Goal: Feedback & Contribution: Submit feedback/report problem

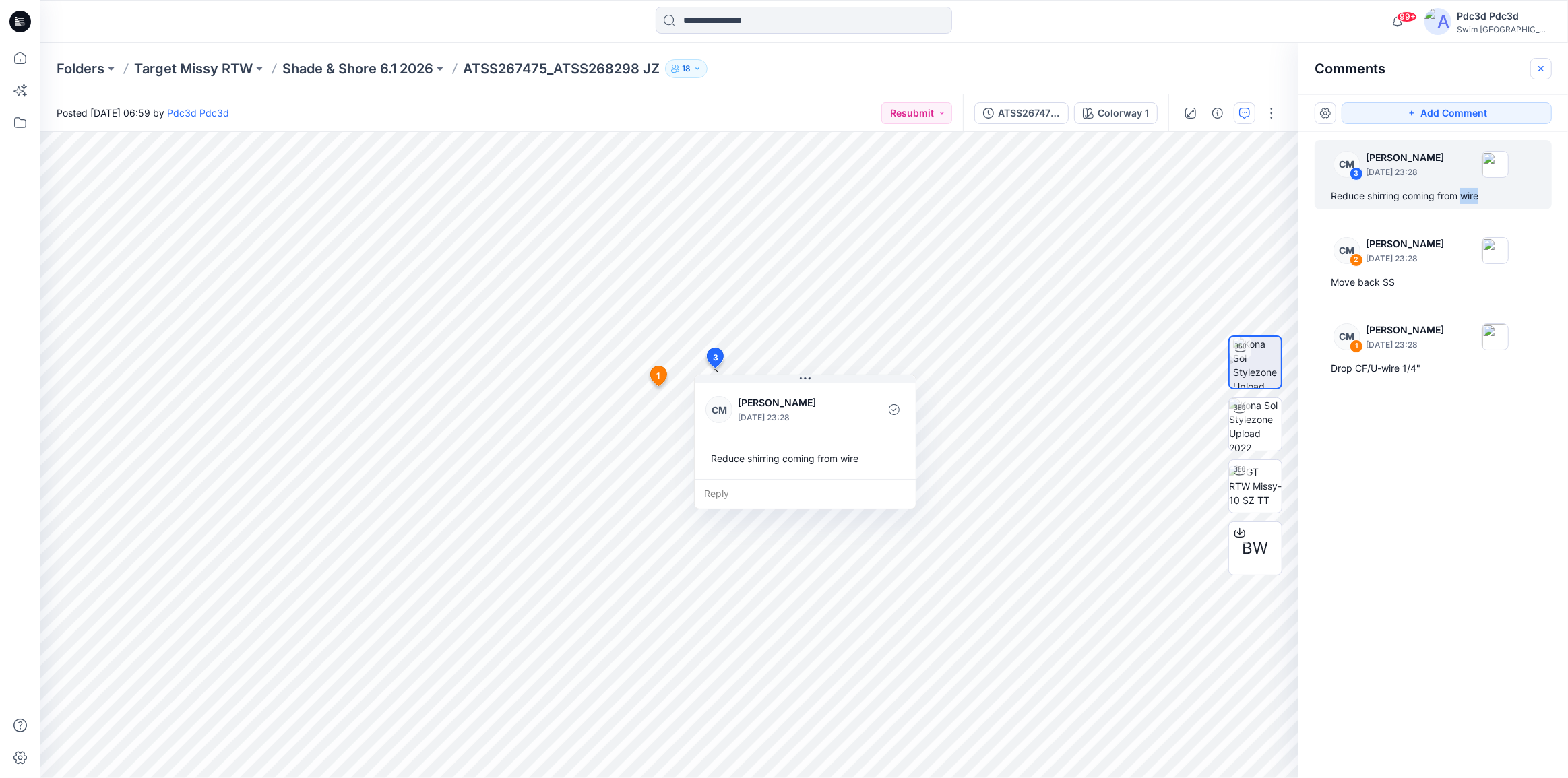
click at [1539, 70] on icon "button" at bounding box center [1541, 69] width 11 height 11
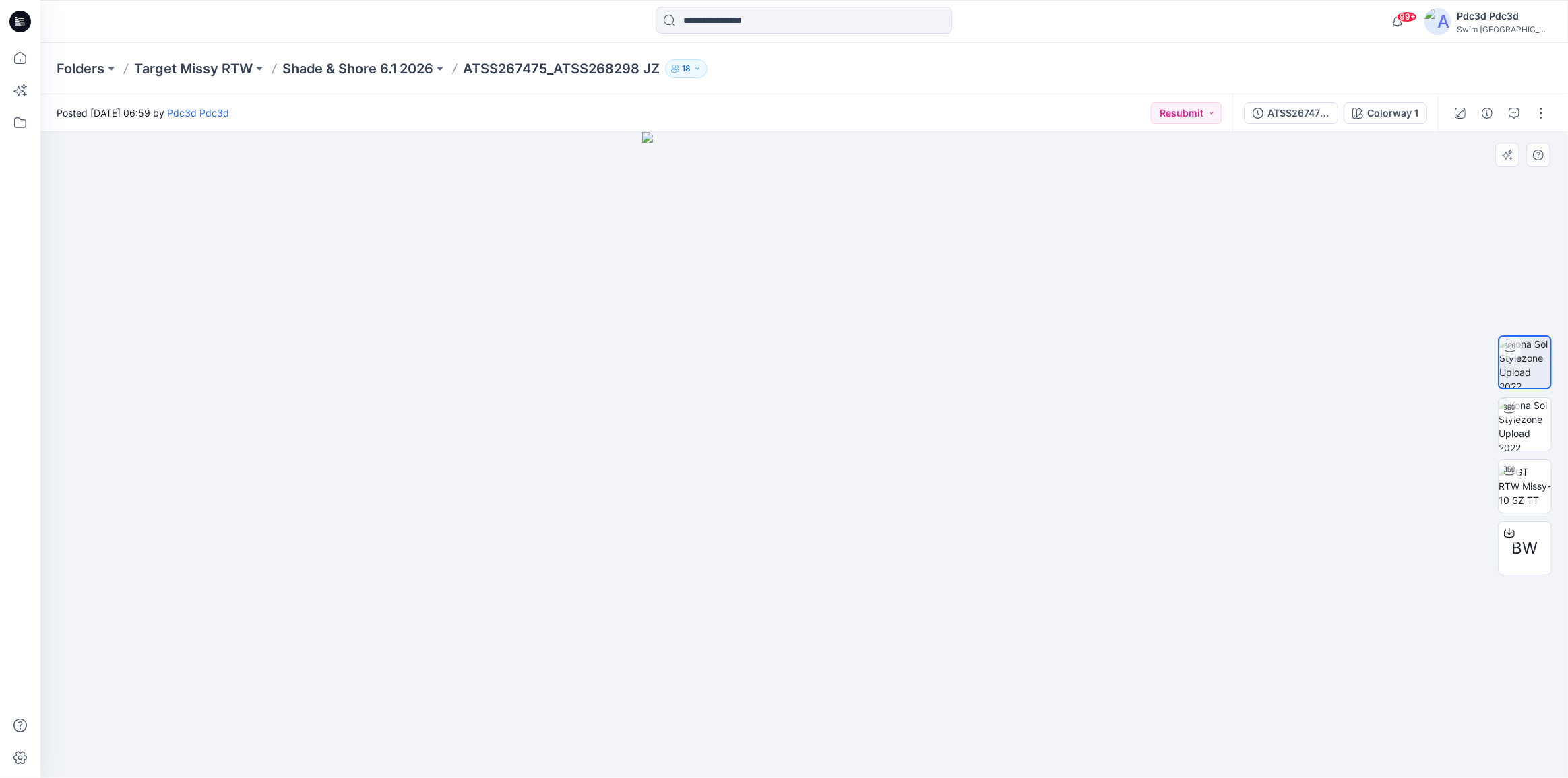
click at [865, 722] on img at bounding box center [805, 455] width 325 height 646
click at [1531, 413] on img at bounding box center [1524, 424] width 52 height 52
click at [1520, 361] on img at bounding box center [1524, 362] width 52 height 52
drag, startPoint x: 896, startPoint y: 753, endPoint x: 978, endPoint y: 745, distance: 82.4
click at [978, 745] on icon at bounding box center [805, 738] width 408 height 51
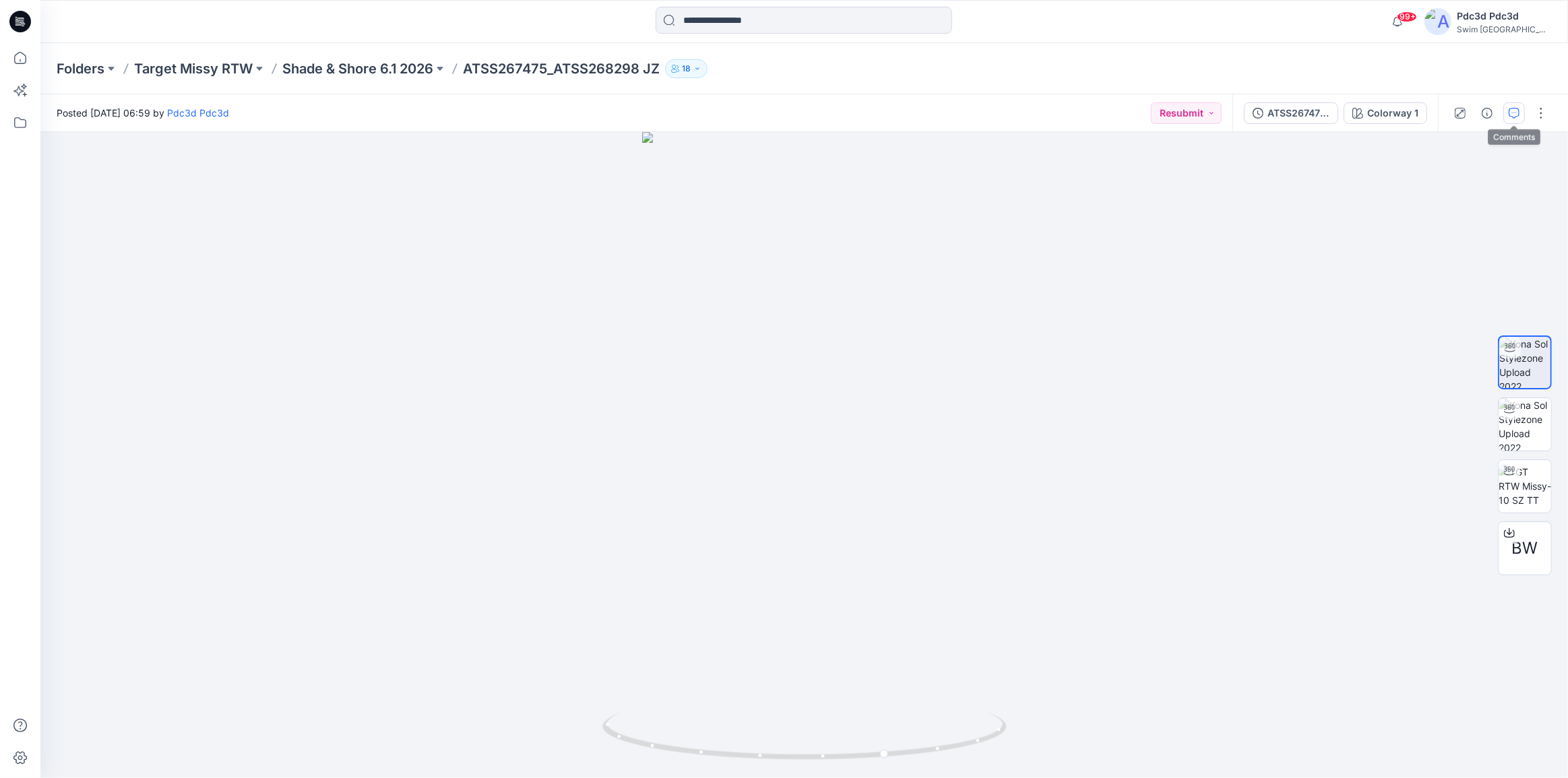
click at [1514, 102] on button "button" at bounding box center [1513, 112] width 21 height 21
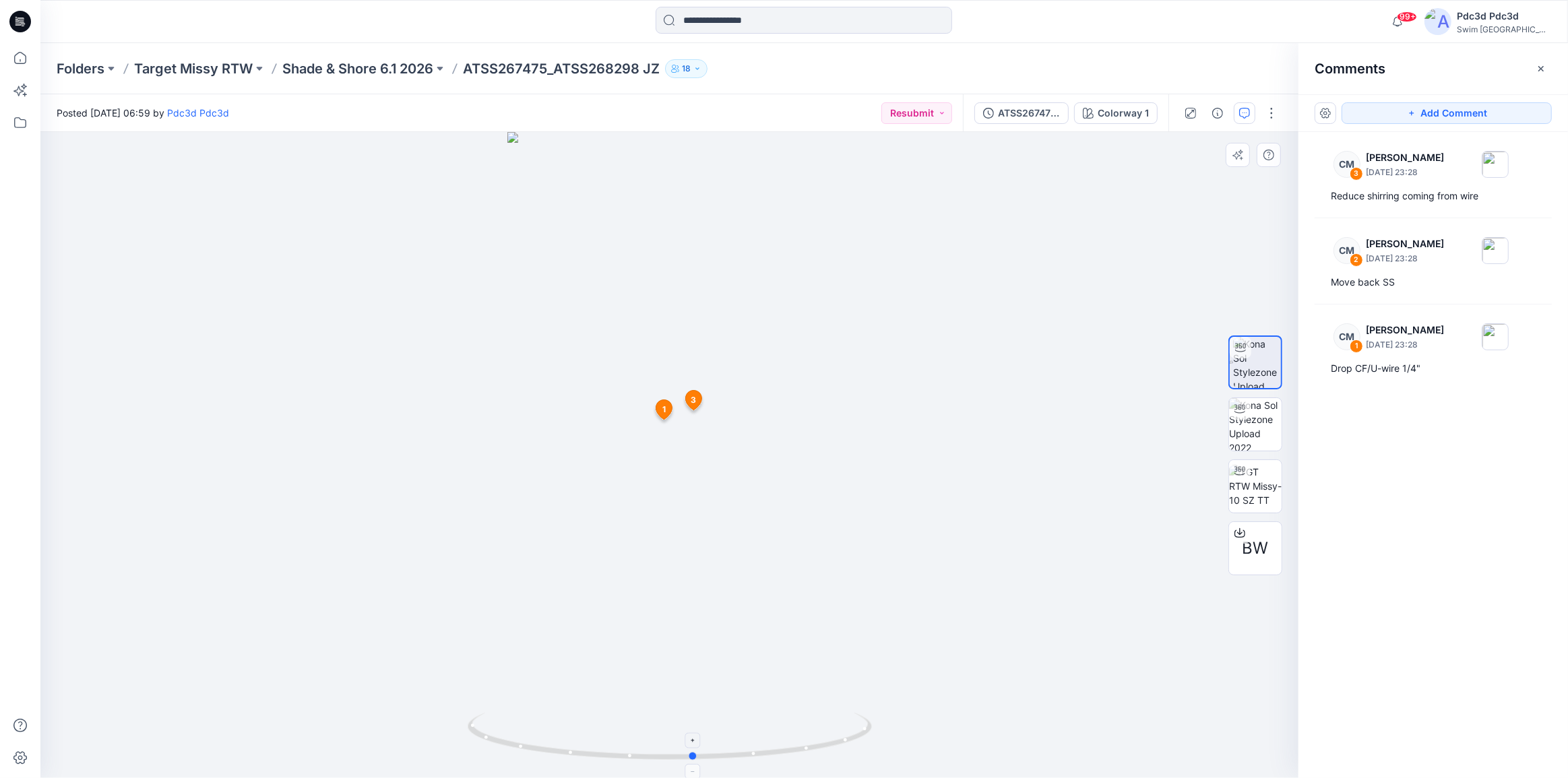
drag, startPoint x: 825, startPoint y: 748, endPoint x: 767, endPoint y: 748, distance: 58.0
click at [767, 748] on icon at bounding box center [671, 738] width 408 height 51
click at [1543, 71] on icon "button" at bounding box center [1541, 69] width 11 height 11
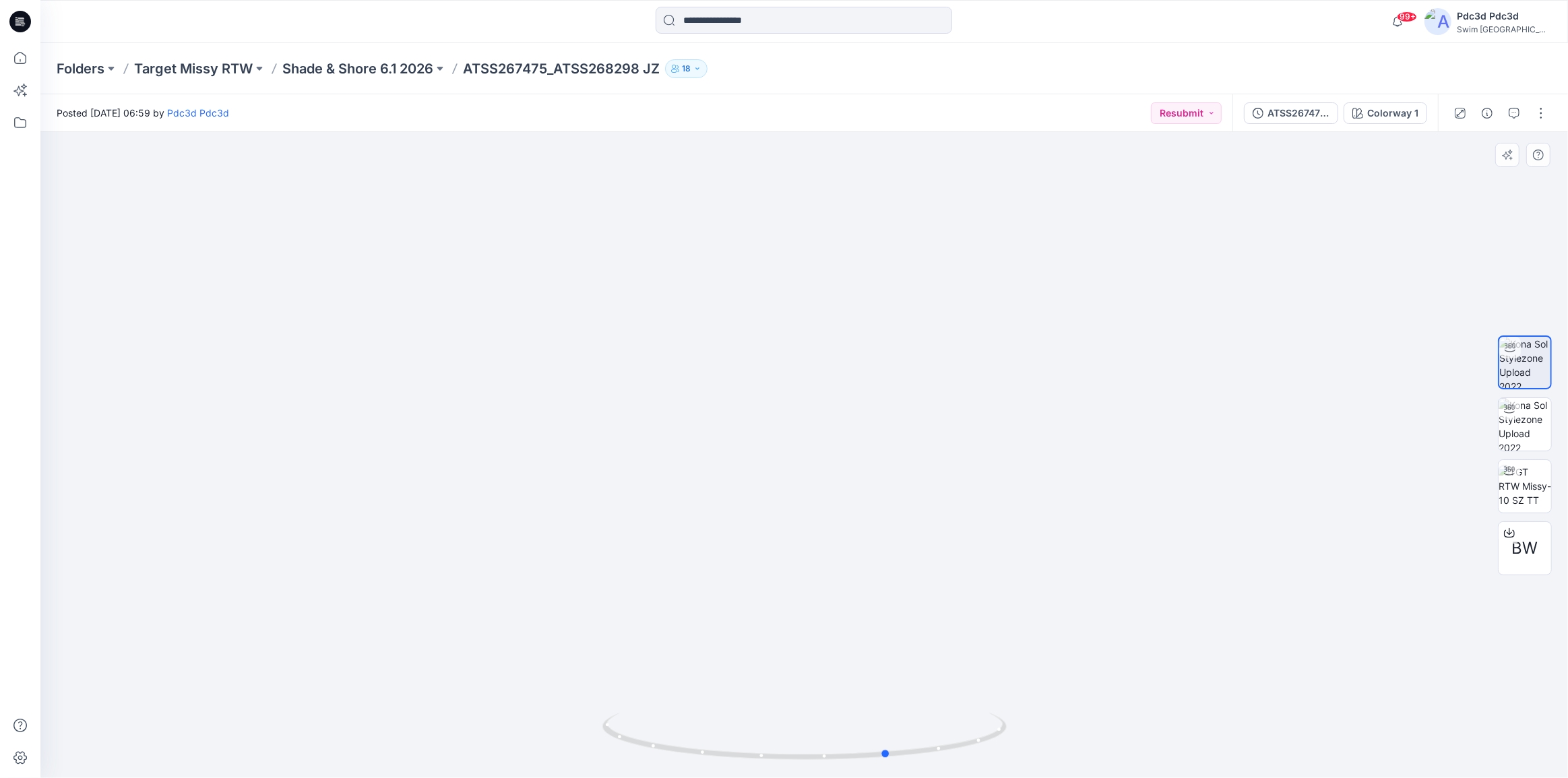
drag, startPoint x: 963, startPoint y: 741, endPoint x: 1024, endPoint y: 727, distance: 62.6
click at [1024, 727] on div at bounding box center [804, 455] width 1528 height 646
drag, startPoint x: 886, startPoint y: 757, endPoint x: 876, endPoint y: 731, distance: 27.9
click at [873, 732] on icon at bounding box center [805, 738] width 408 height 51
click at [879, 633] on img at bounding box center [804, 301] width 635 height 955
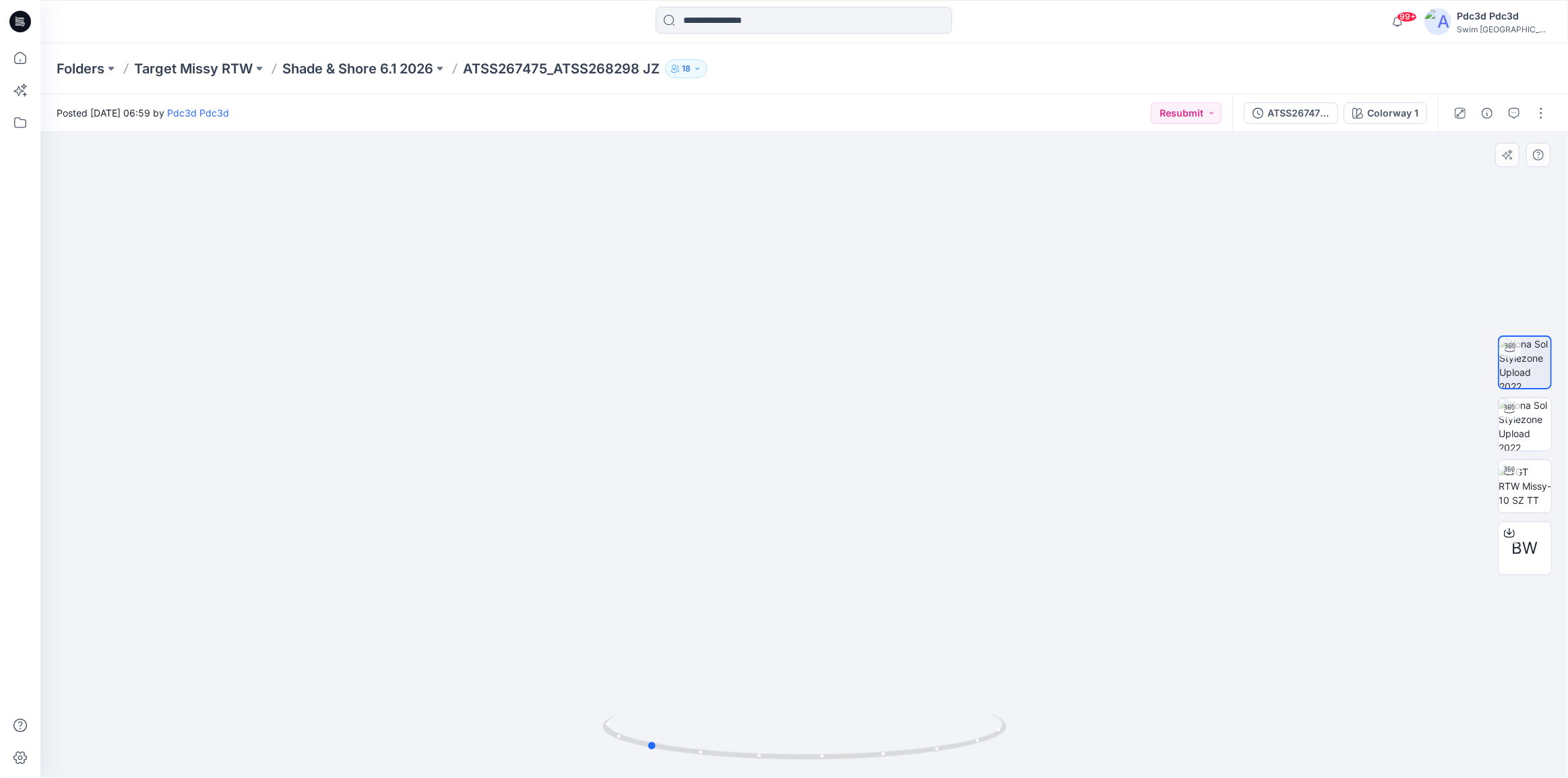
drag, startPoint x: 876, startPoint y: 757, endPoint x: 1109, endPoint y: 713, distance: 237.1
click at [1113, 718] on div at bounding box center [804, 455] width 1528 height 646
click at [866, 588] on img at bounding box center [804, 301] width 635 height 955
click at [1528, 422] on img at bounding box center [1524, 424] width 52 height 52
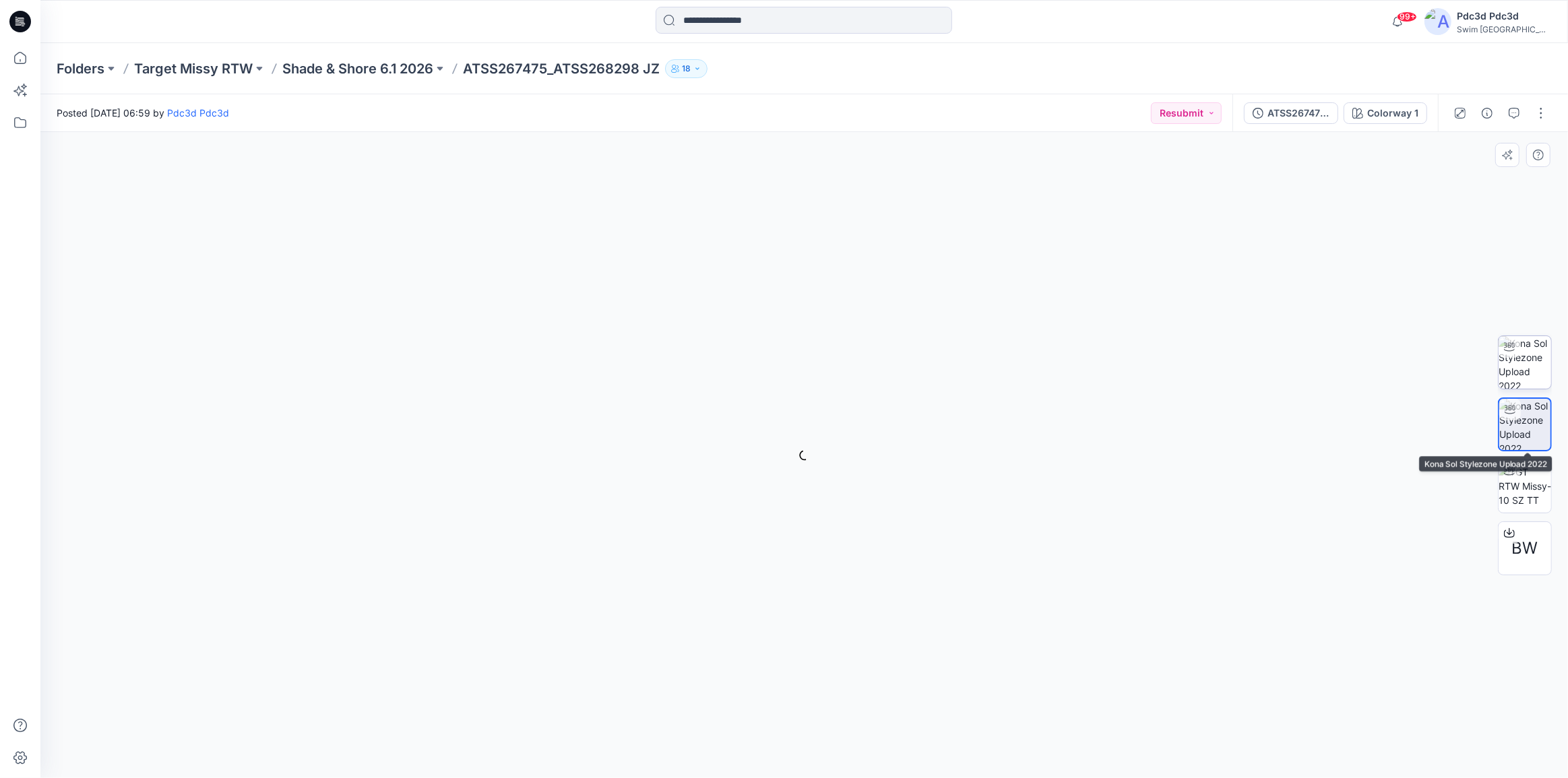
click at [1529, 366] on img at bounding box center [1524, 362] width 52 height 52
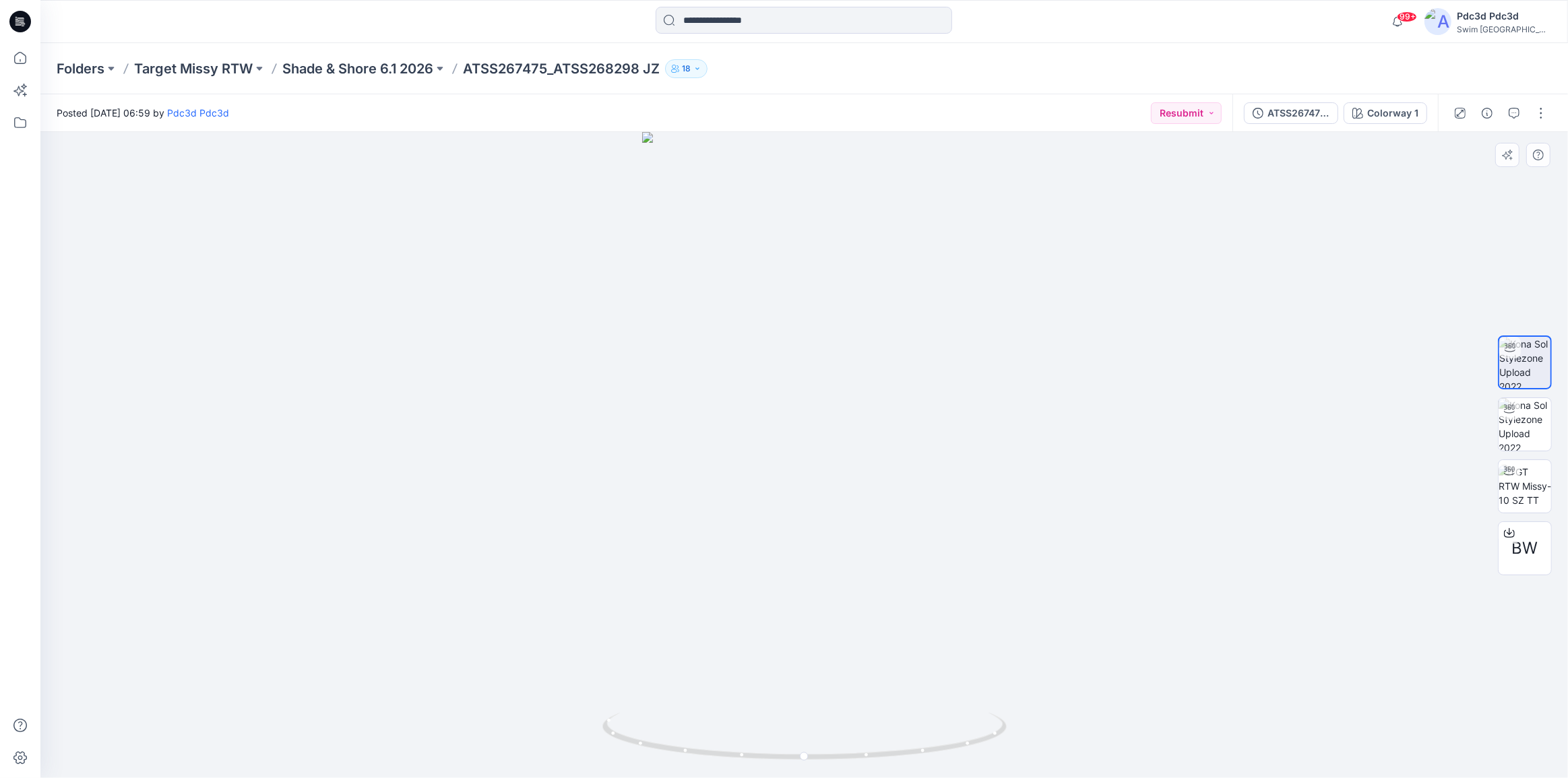
click at [1516, 394] on div "BW" at bounding box center [1524, 455] width 54 height 337
click at [1519, 427] on img at bounding box center [1524, 424] width 52 height 52
click at [1528, 480] on img at bounding box center [1524, 485] width 52 height 42
click at [1536, 371] on img at bounding box center [1524, 362] width 52 height 52
drag, startPoint x: 893, startPoint y: 755, endPoint x: 712, endPoint y: 734, distance: 182.2
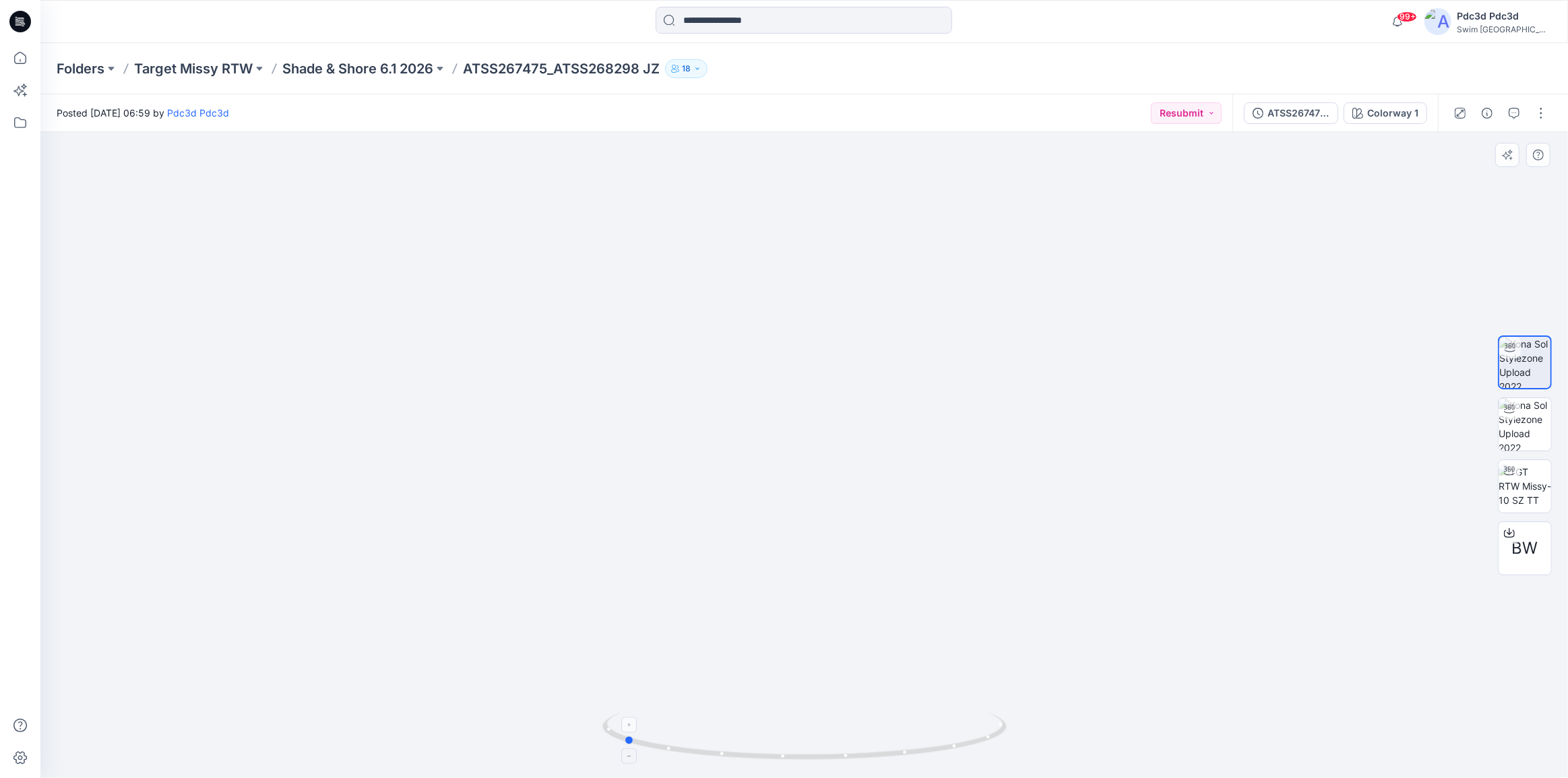
click at [712, 734] on icon at bounding box center [805, 738] width 408 height 51
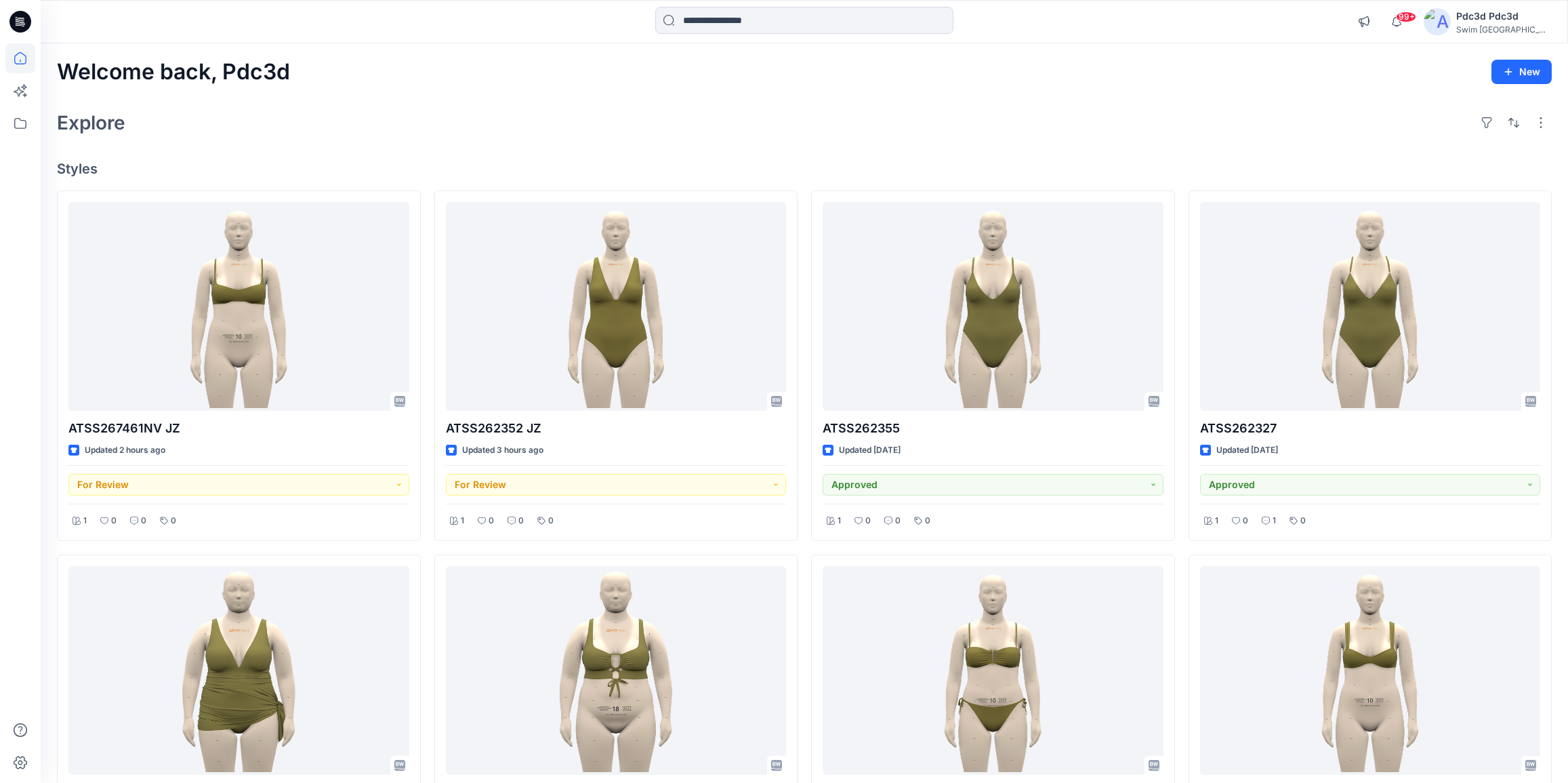
scroll to position [370, 0]
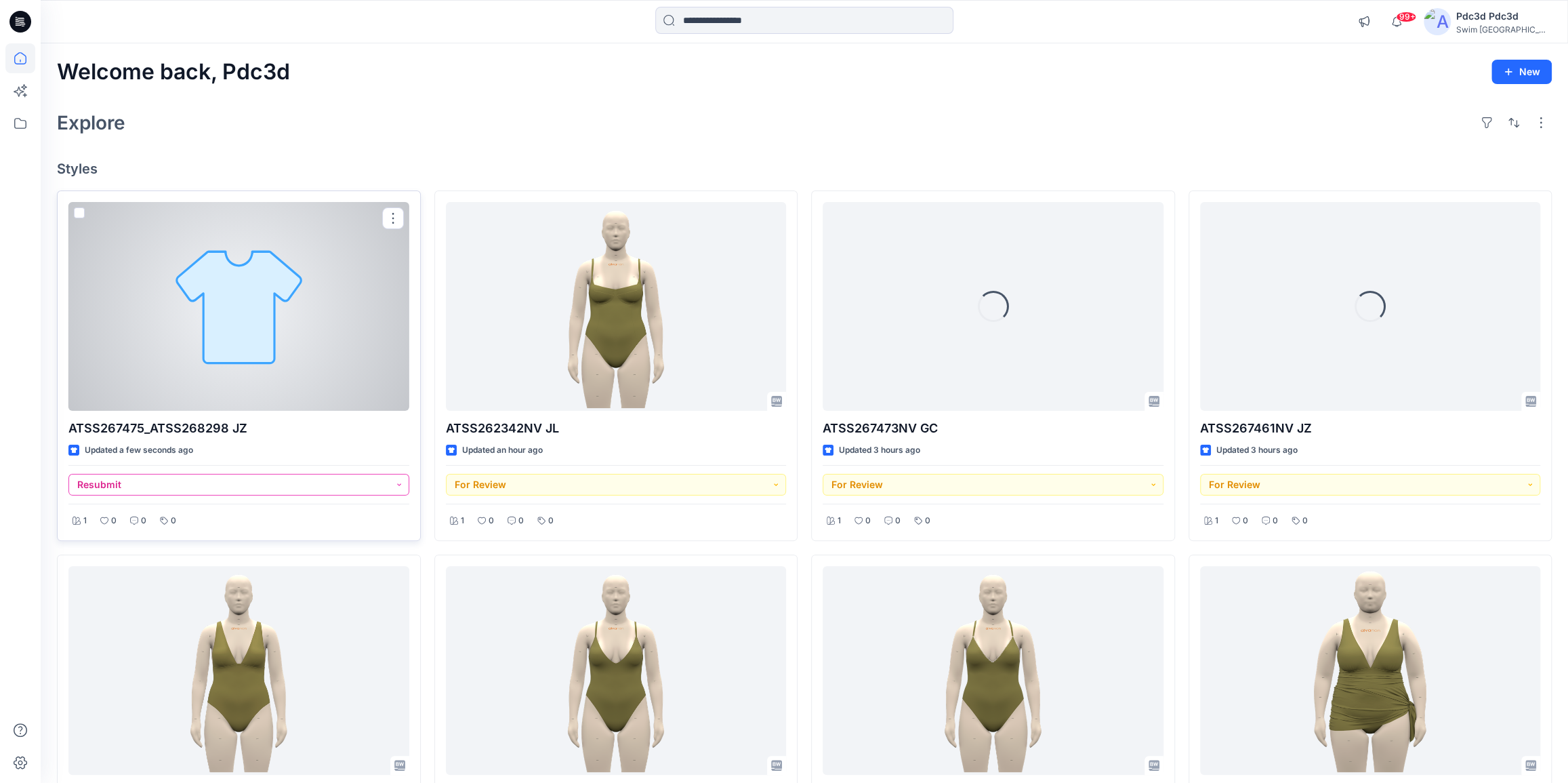
click at [397, 487] on button "Resubmit" at bounding box center [238, 484] width 341 height 22
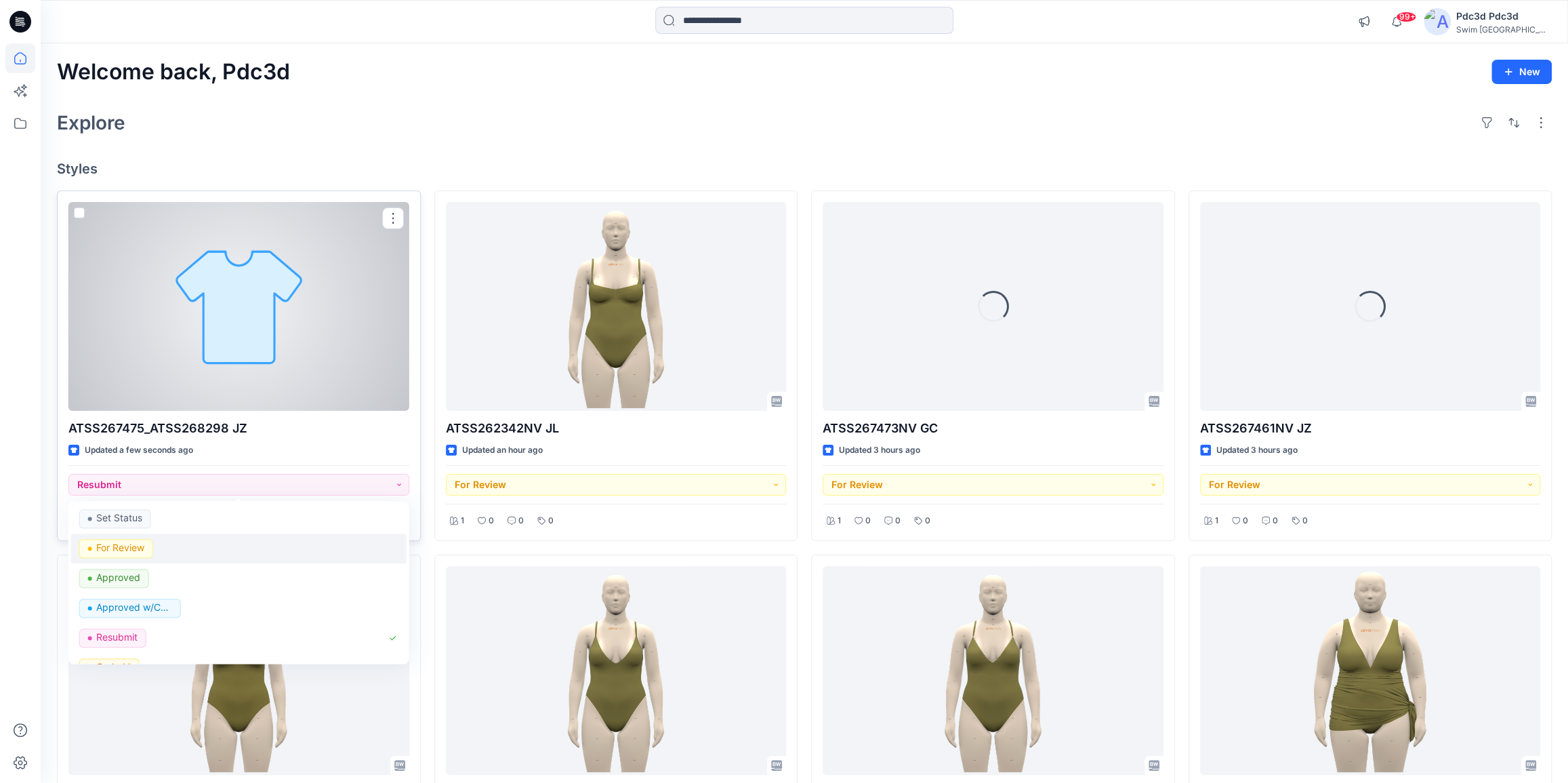
click at [111, 543] on p "For Review" at bounding box center [120, 548] width 48 height 17
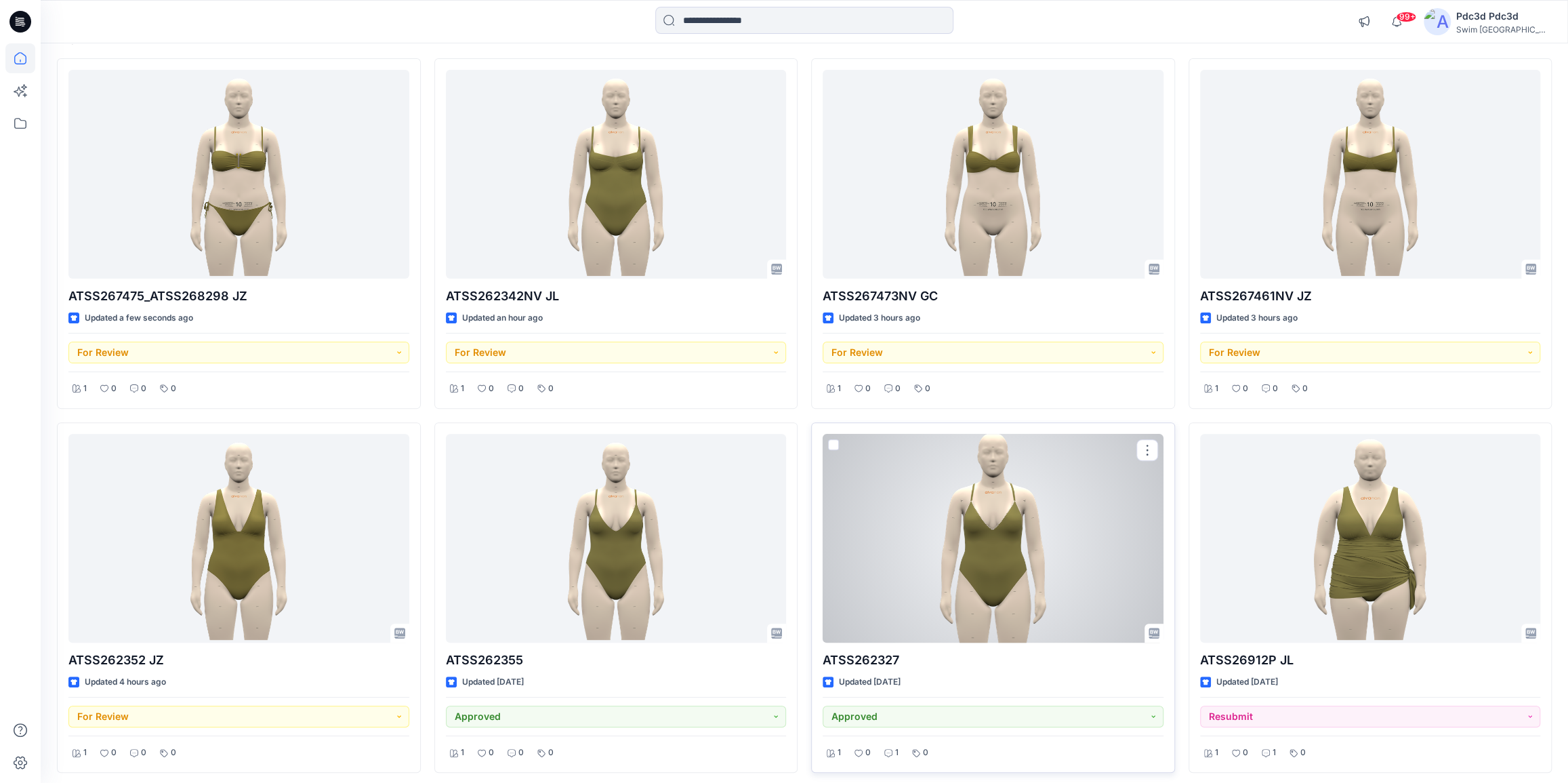
scroll to position [61, 0]
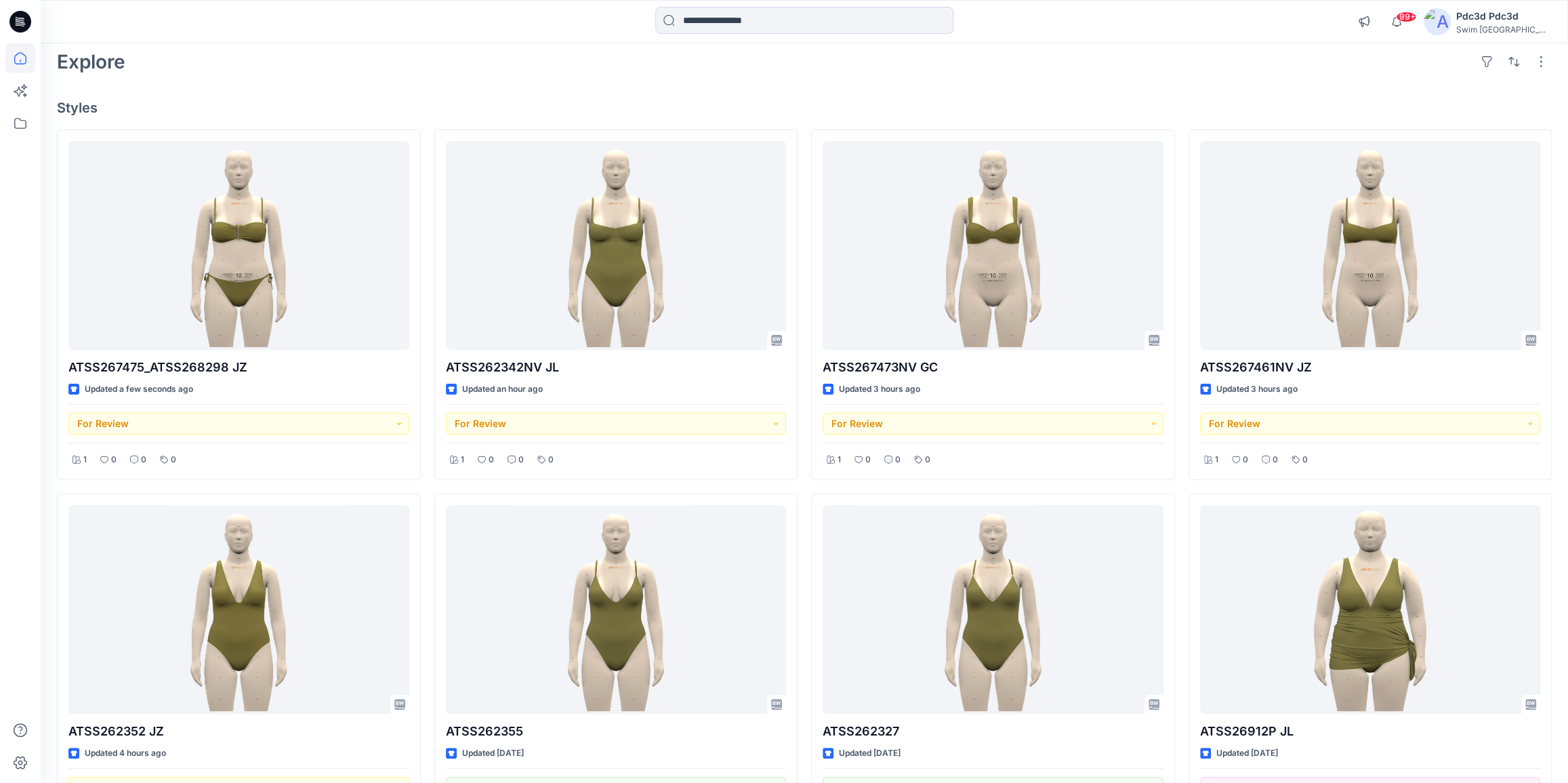
click at [803, 484] on div "ATSS267475_ATSS268298 JZ Updated a few seconds ago For Review 1 0 0 0 ATSS26235…" at bounding box center [804, 669] width 1495 height 1079
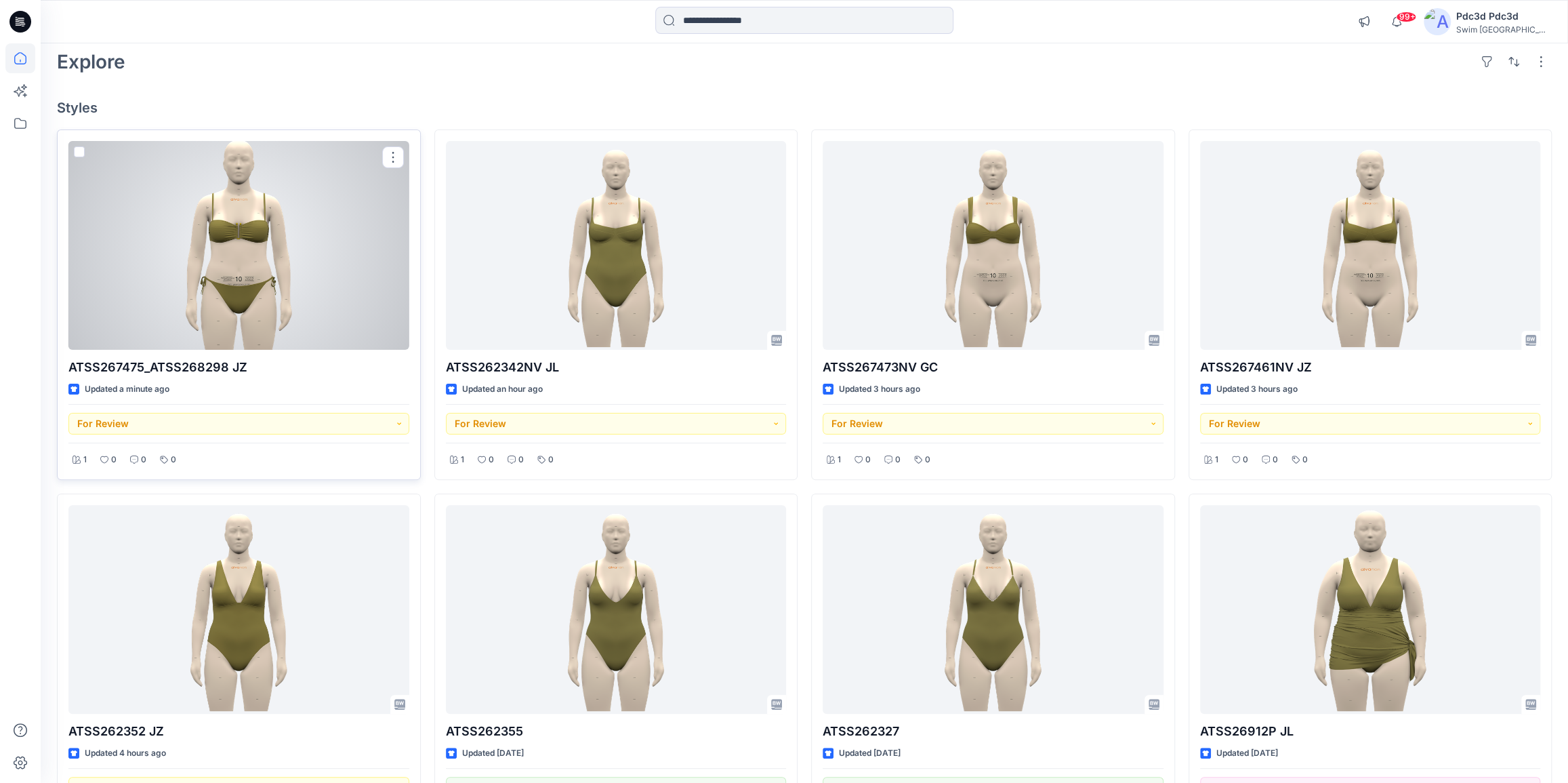
scroll to position [0, 0]
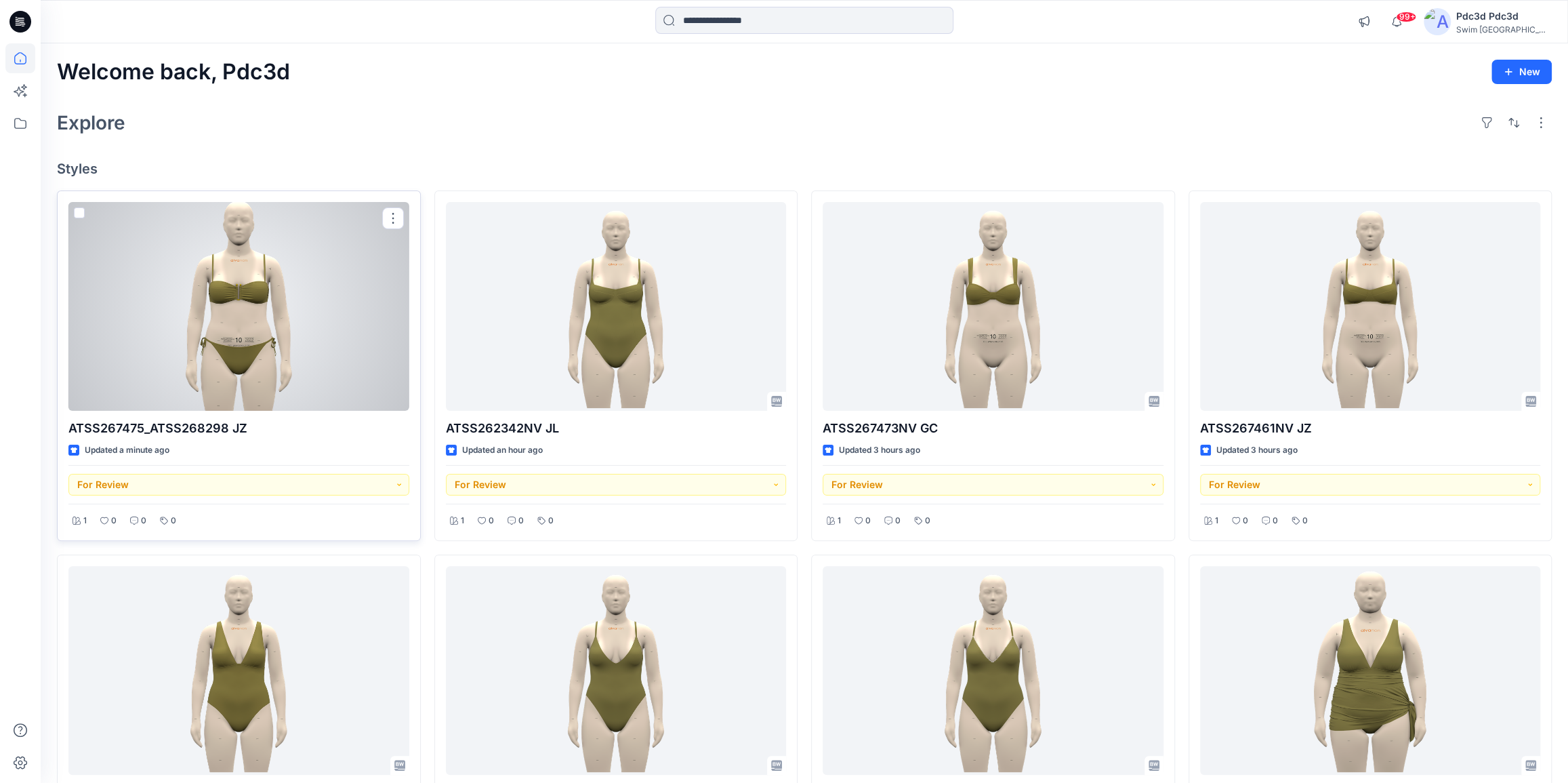
click at [224, 282] on div at bounding box center [238, 307] width 341 height 209
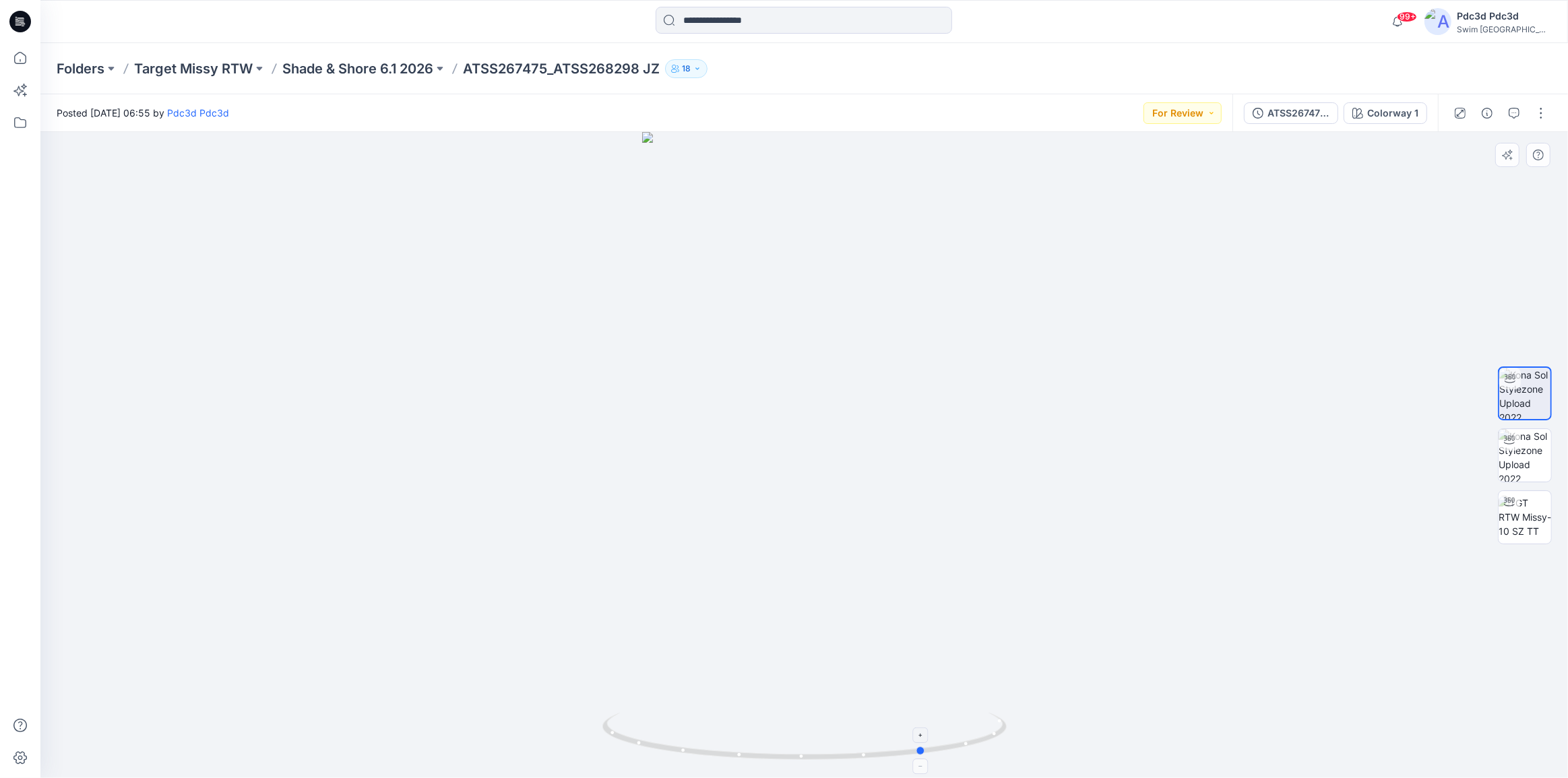
drag, startPoint x: 957, startPoint y: 751, endPoint x: 988, endPoint y: 732, distance: 36.4
click at [993, 732] on icon at bounding box center [805, 738] width 408 height 51
click at [836, 677] on div at bounding box center [804, 455] width 1528 height 646
drag, startPoint x: 930, startPoint y: 756, endPoint x: 866, endPoint y: 730, distance: 69.1
click at [874, 730] on icon at bounding box center [805, 738] width 408 height 51
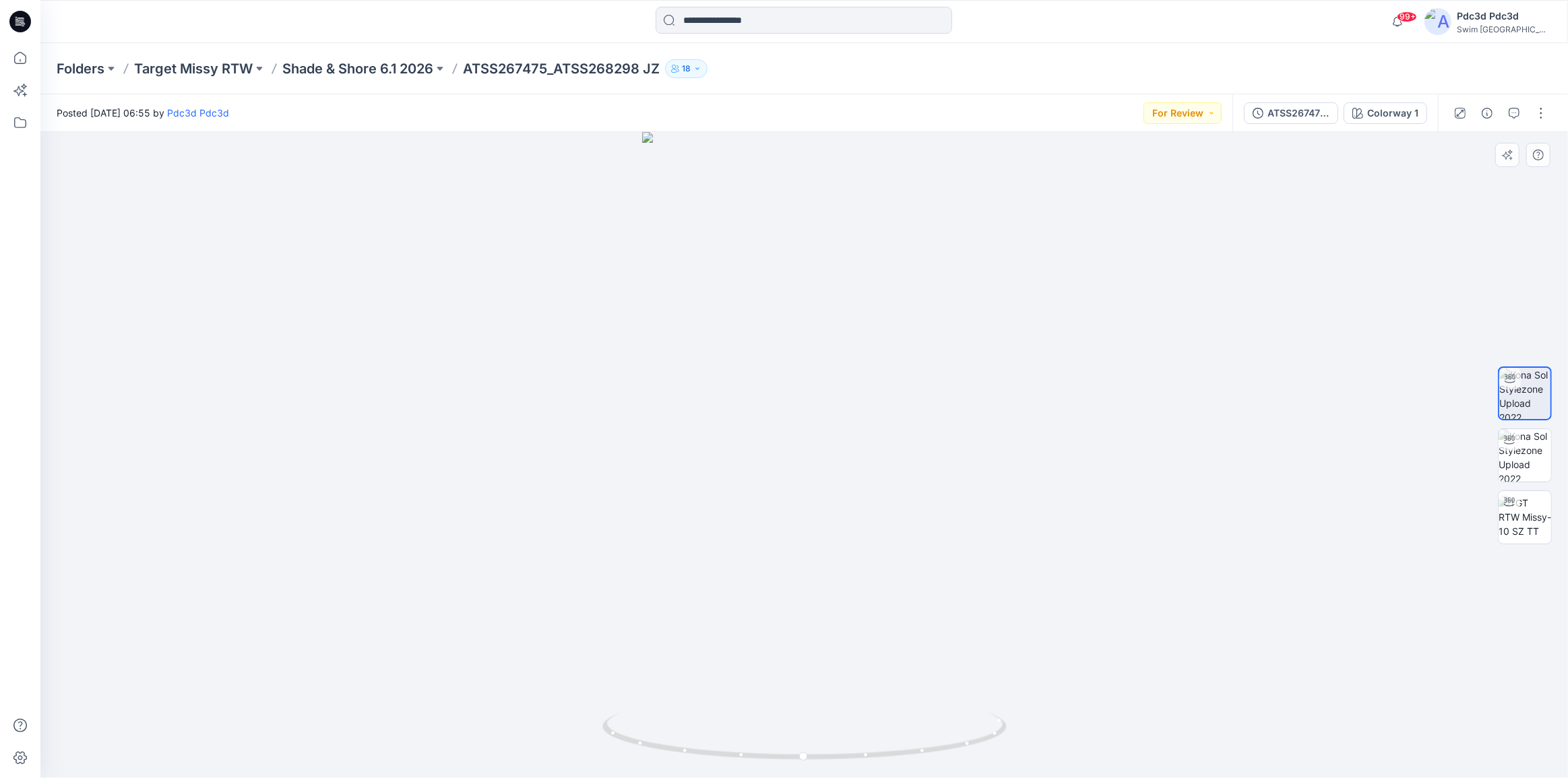
click at [836, 685] on div at bounding box center [804, 455] width 1528 height 646
drag, startPoint x: 941, startPoint y: 750, endPoint x: 1041, endPoint y: 730, distance: 102.0
click at [1041, 730] on div at bounding box center [804, 455] width 1528 height 646
drag, startPoint x: 951, startPoint y: 755, endPoint x: 1046, endPoint y: 714, distance: 103.5
click at [1046, 714] on div at bounding box center [804, 455] width 1528 height 646
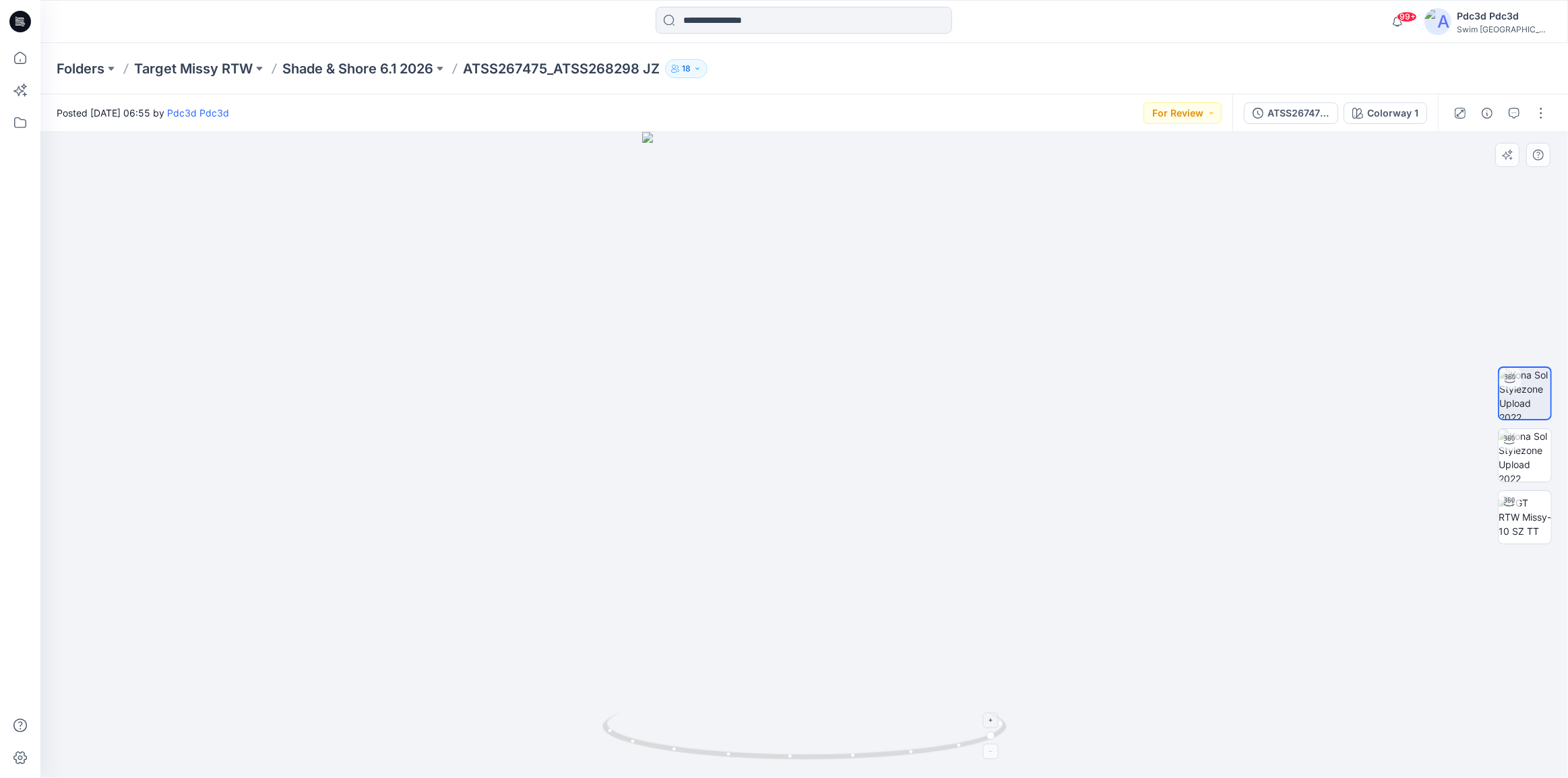
click at [936, 732] on icon at bounding box center [805, 738] width 408 height 51
drag, startPoint x: 950, startPoint y: 746, endPoint x: 822, endPoint y: 751, distance: 128.1
click at [823, 751] on icon at bounding box center [805, 738] width 408 height 51
click at [1263, 113] on icon "button" at bounding box center [1257, 113] width 11 height 11
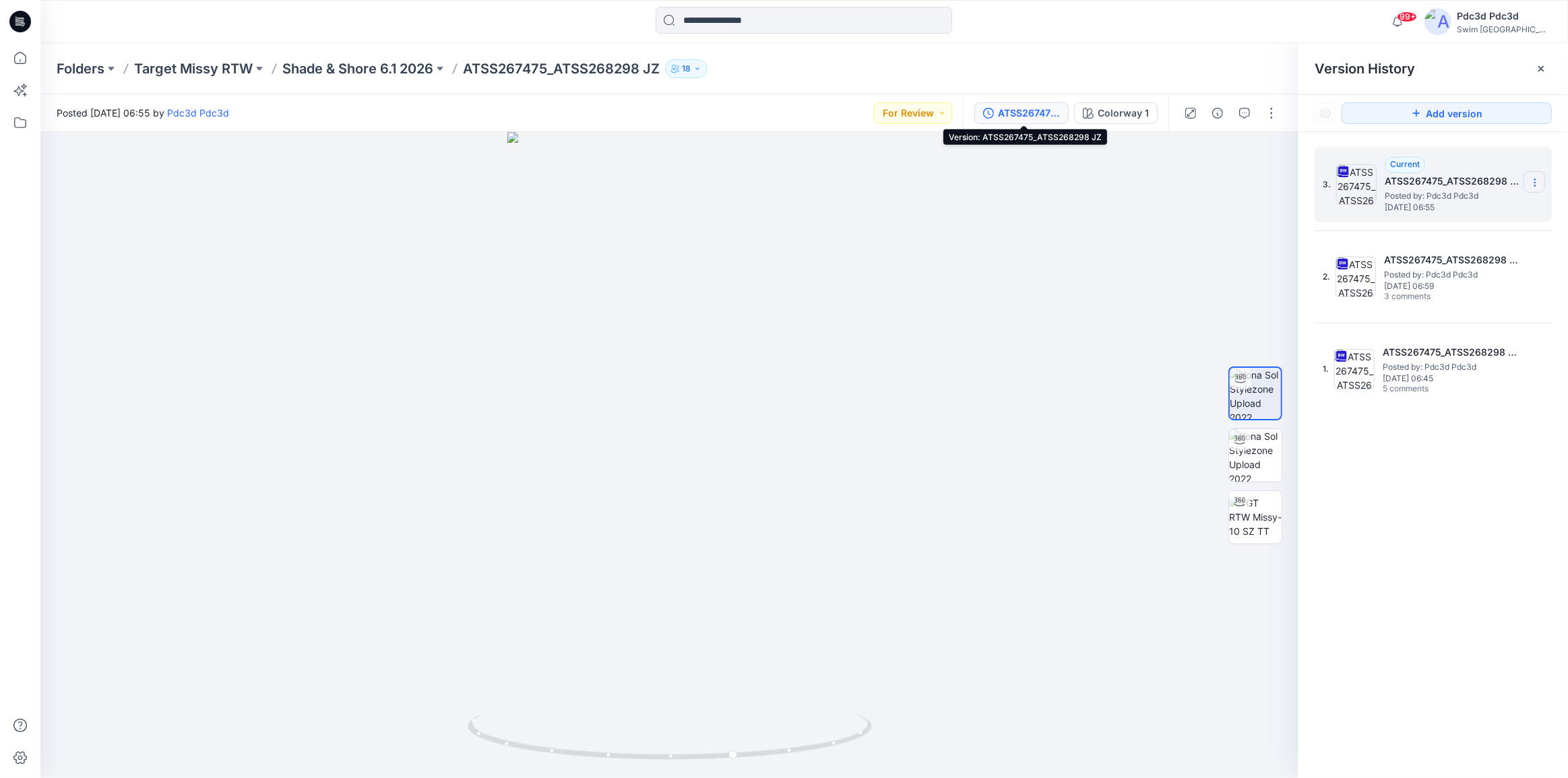
click at [1536, 177] on icon at bounding box center [1535, 182] width 11 height 11
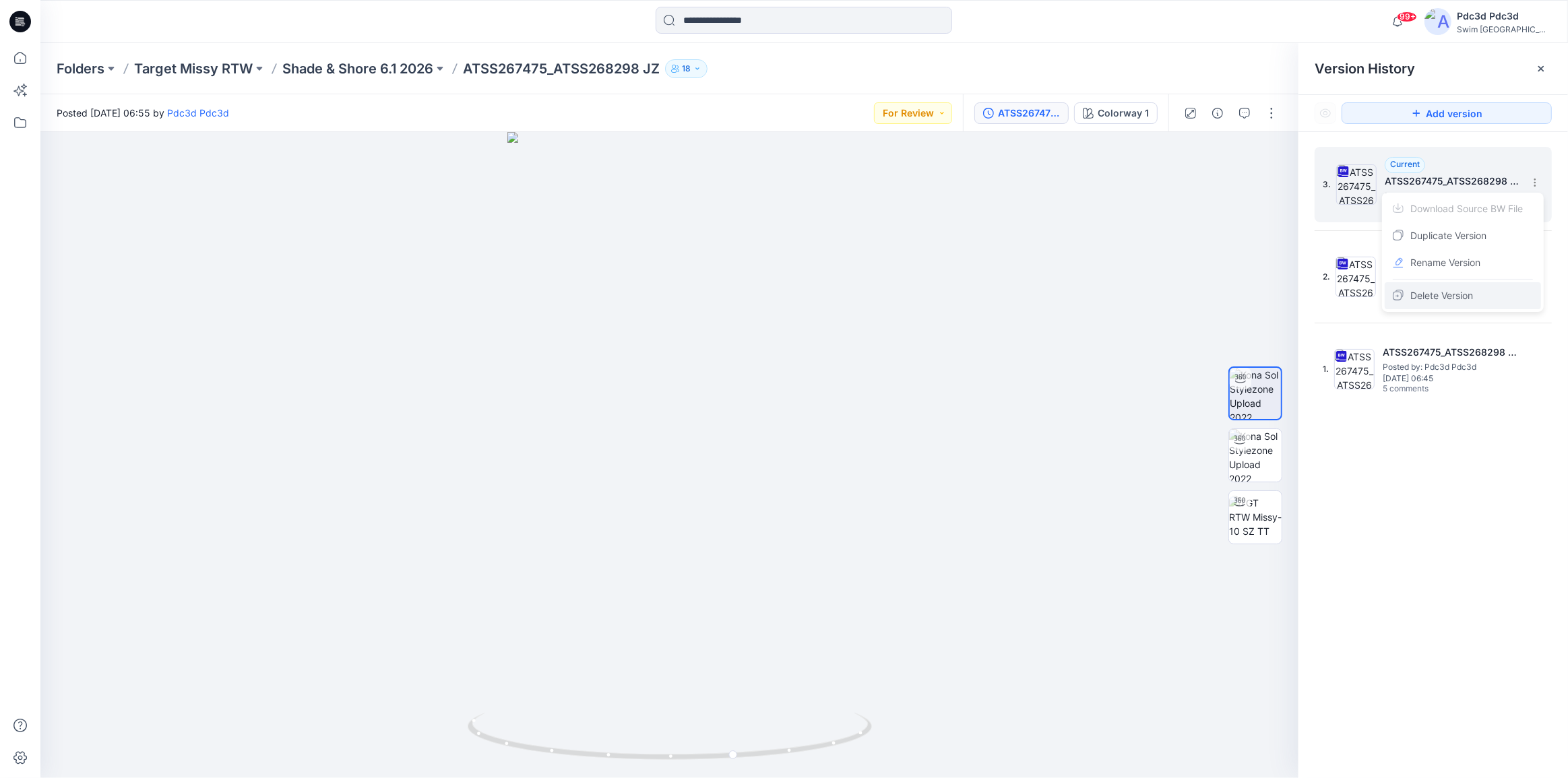
click at [1439, 292] on span "Delete Version" at bounding box center [1441, 295] width 63 height 16
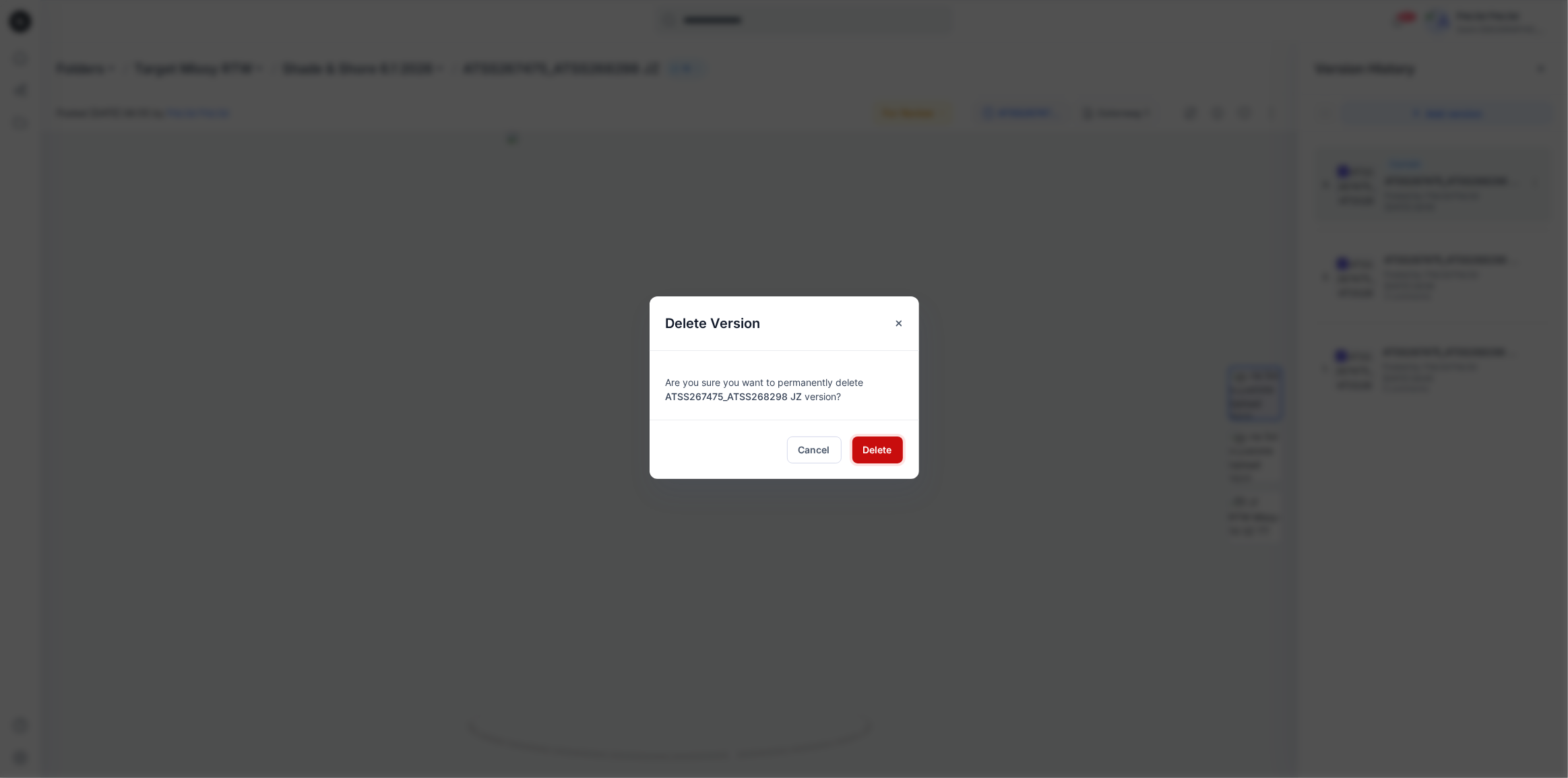
click at [874, 452] on span "Delete" at bounding box center [878, 449] width 29 height 14
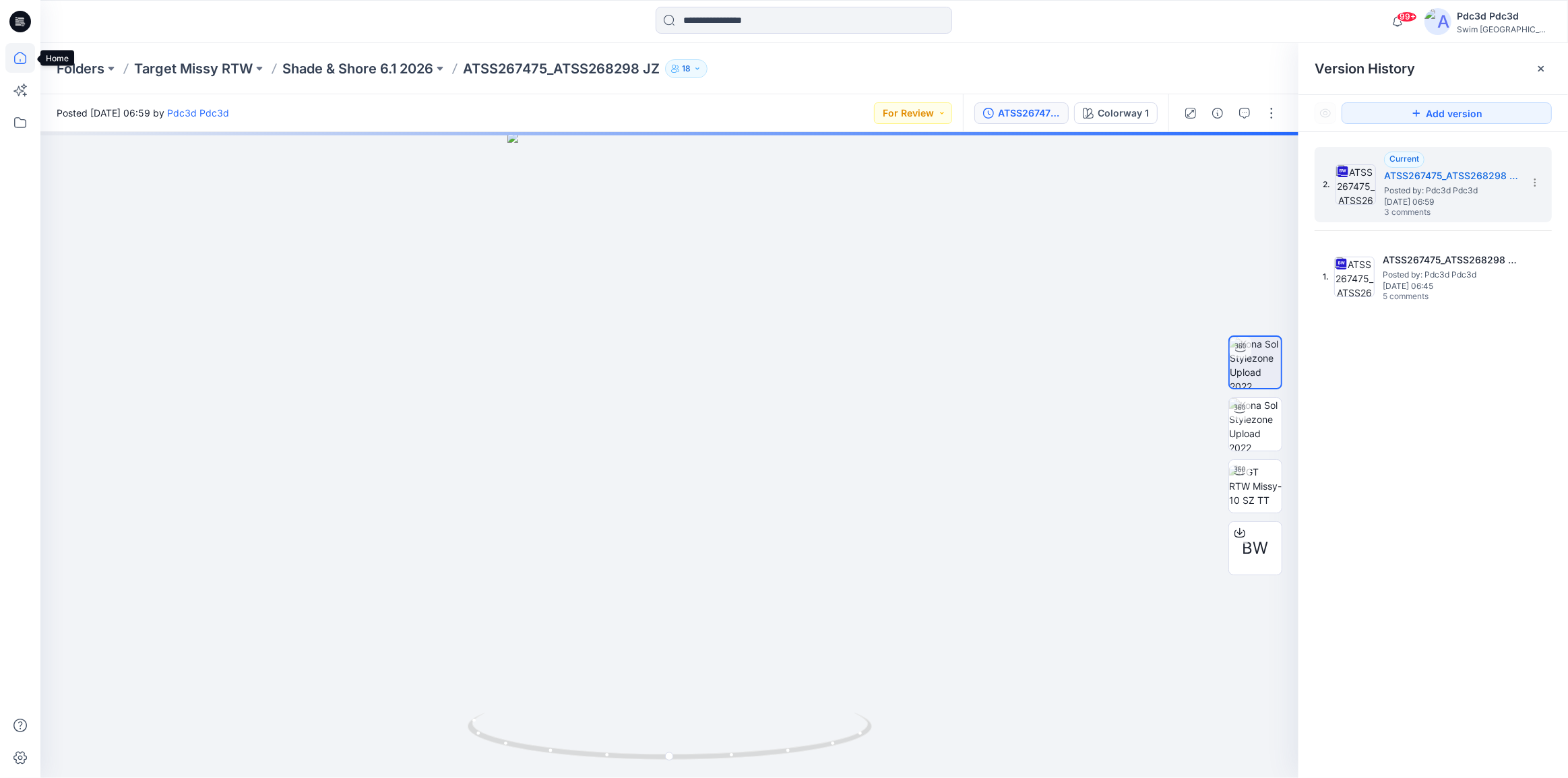
click at [12, 64] on icon at bounding box center [20, 58] width 30 height 30
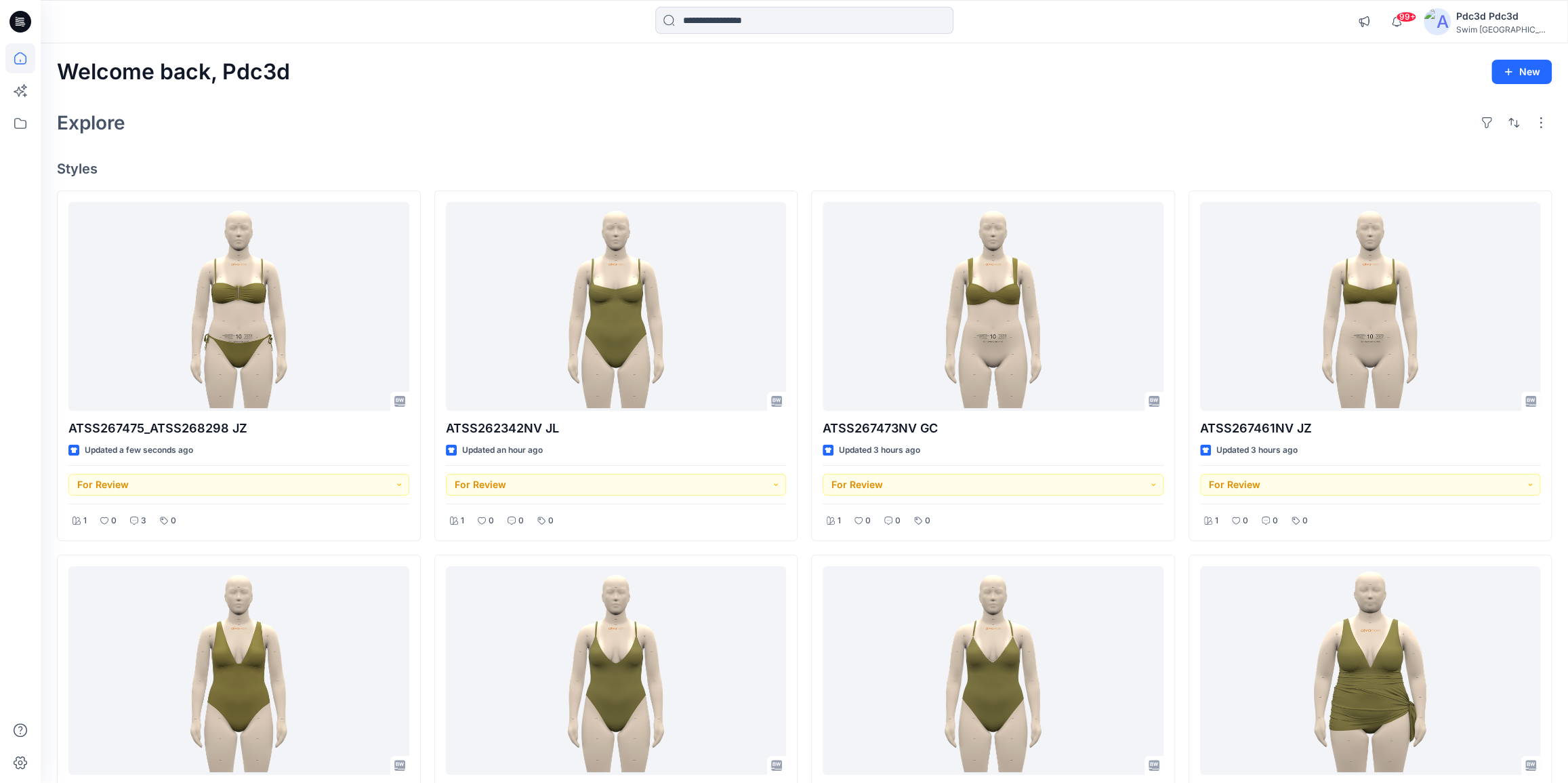
click at [400, 146] on div "Welcome back, Pdc3d New Explore Styles ATSS267475_ATSS268298 JZ Updated a few s…" at bounding box center [804, 689] width 1527 height 1291
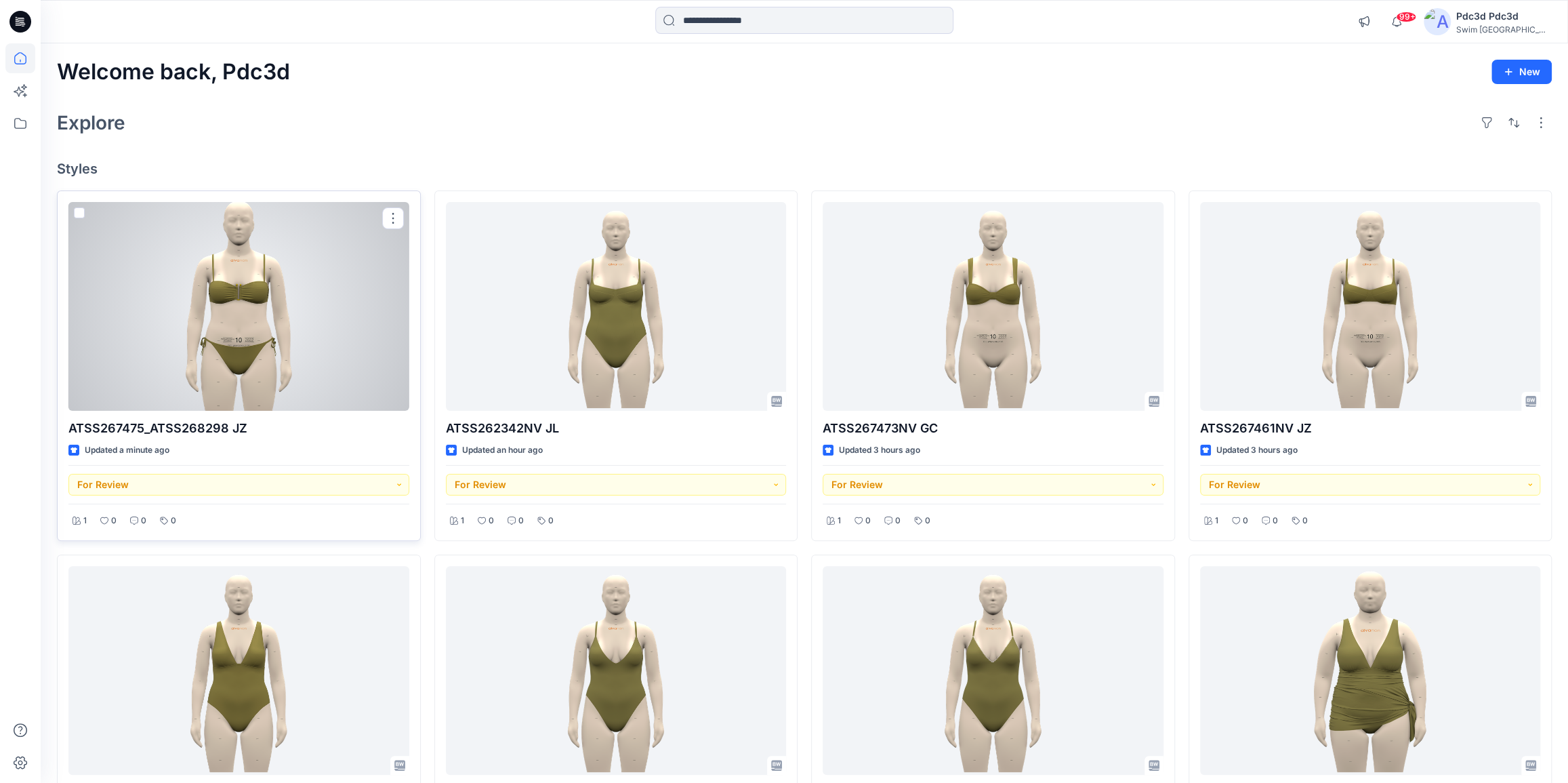
click at [254, 271] on div at bounding box center [238, 307] width 341 height 209
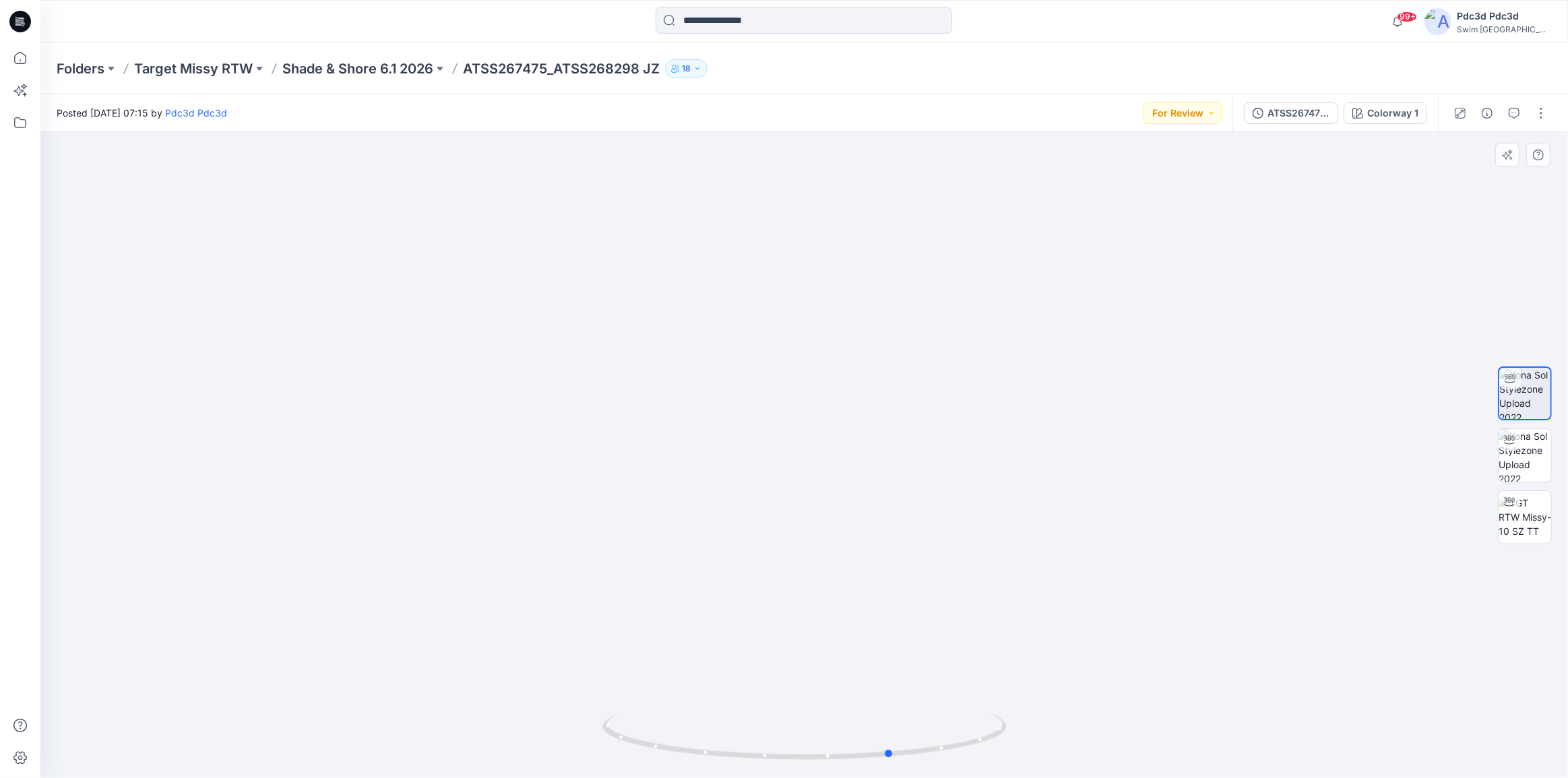
drag, startPoint x: 947, startPoint y: 757, endPoint x: 1024, endPoint y: 738, distance: 79.3
click at [1025, 738] on div at bounding box center [804, 455] width 1528 height 646
drag, startPoint x: 996, startPoint y: 735, endPoint x: 737, endPoint y: 708, distance: 260.4
click at [737, 708] on div at bounding box center [804, 455] width 1528 height 646
click at [1536, 108] on button "button" at bounding box center [1541, 112] width 21 height 21
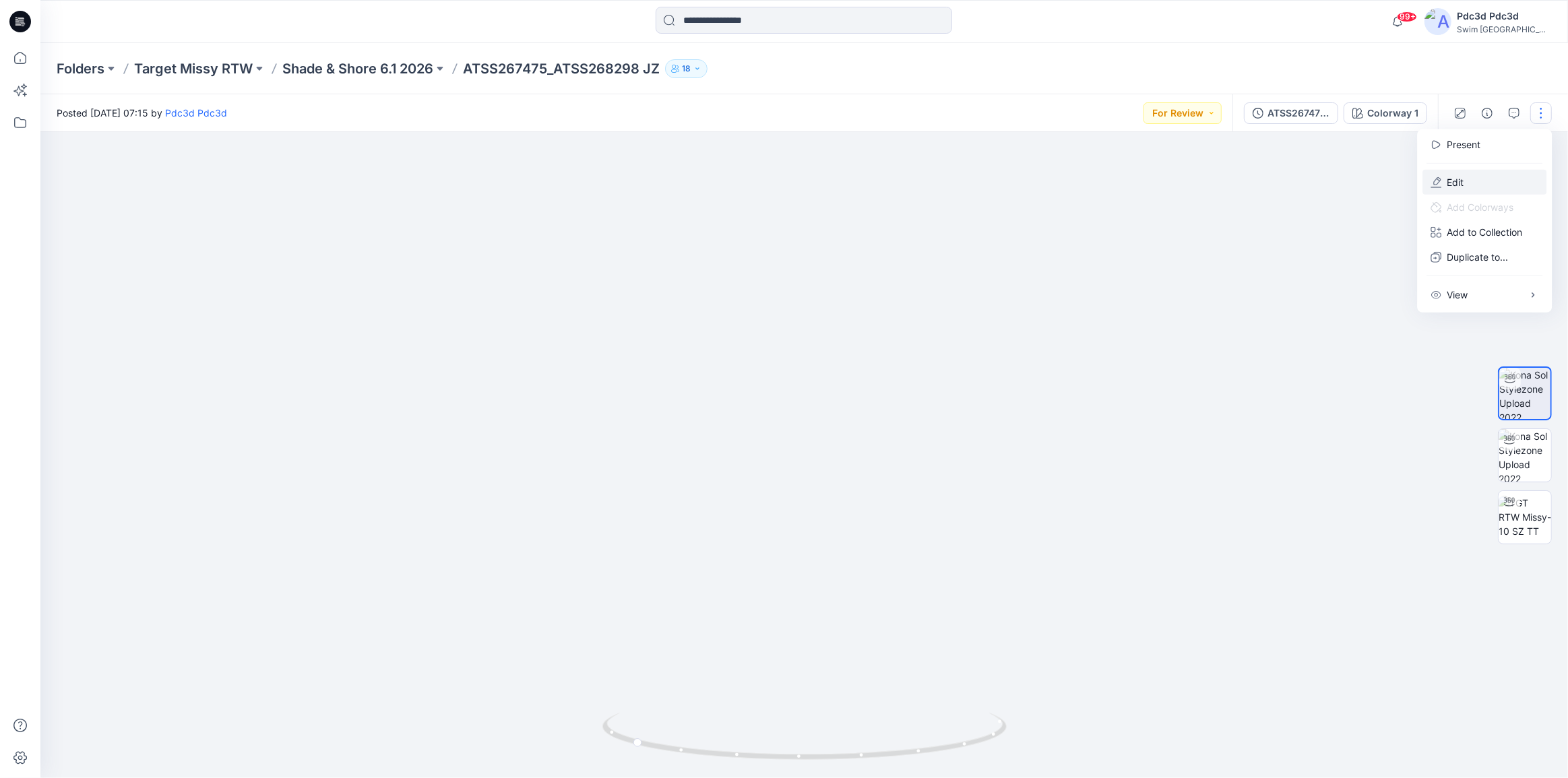
click at [1455, 191] on button "Edit" at bounding box center [1484, 182] width 124 height 25
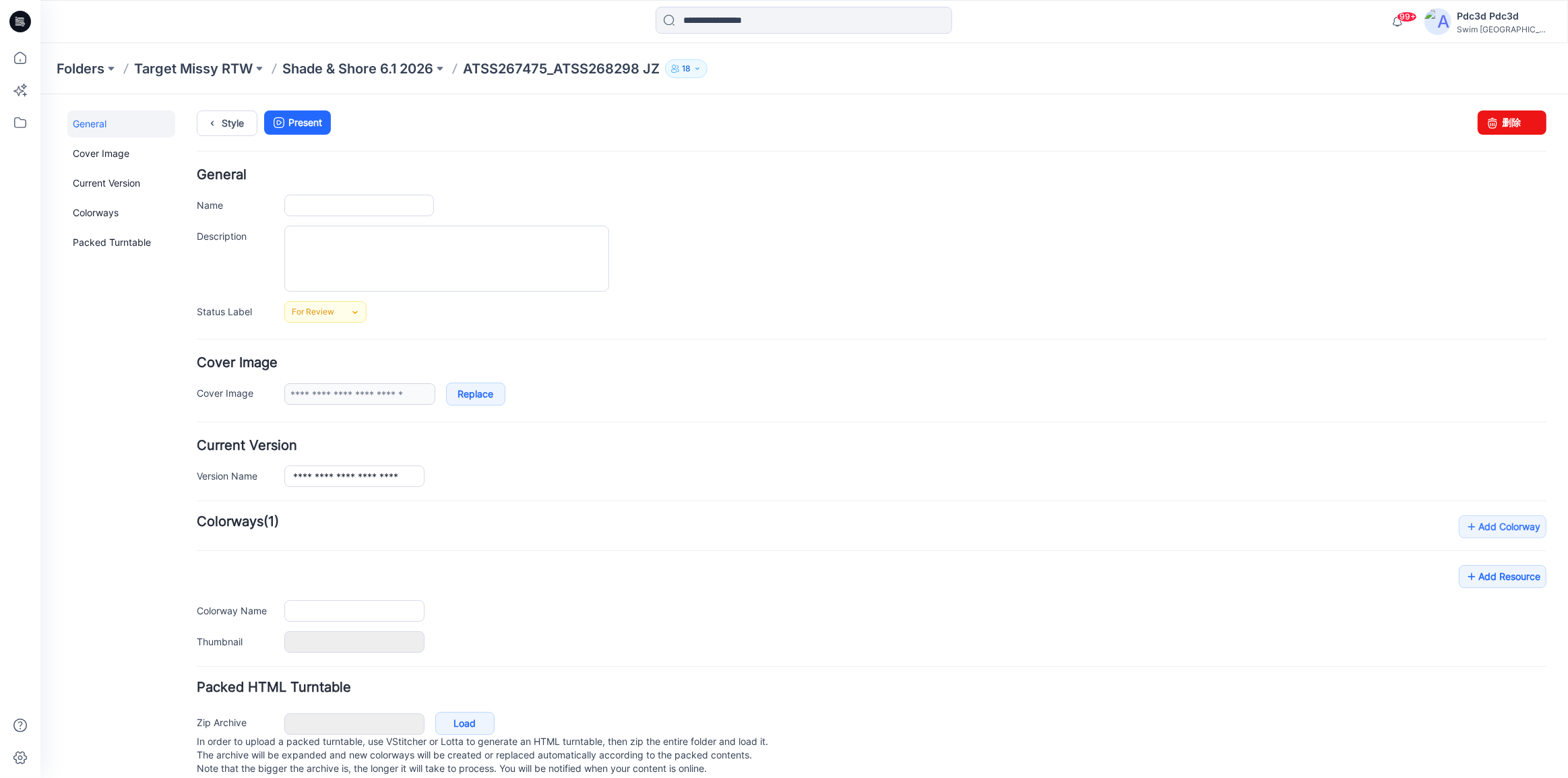
type input "**********"
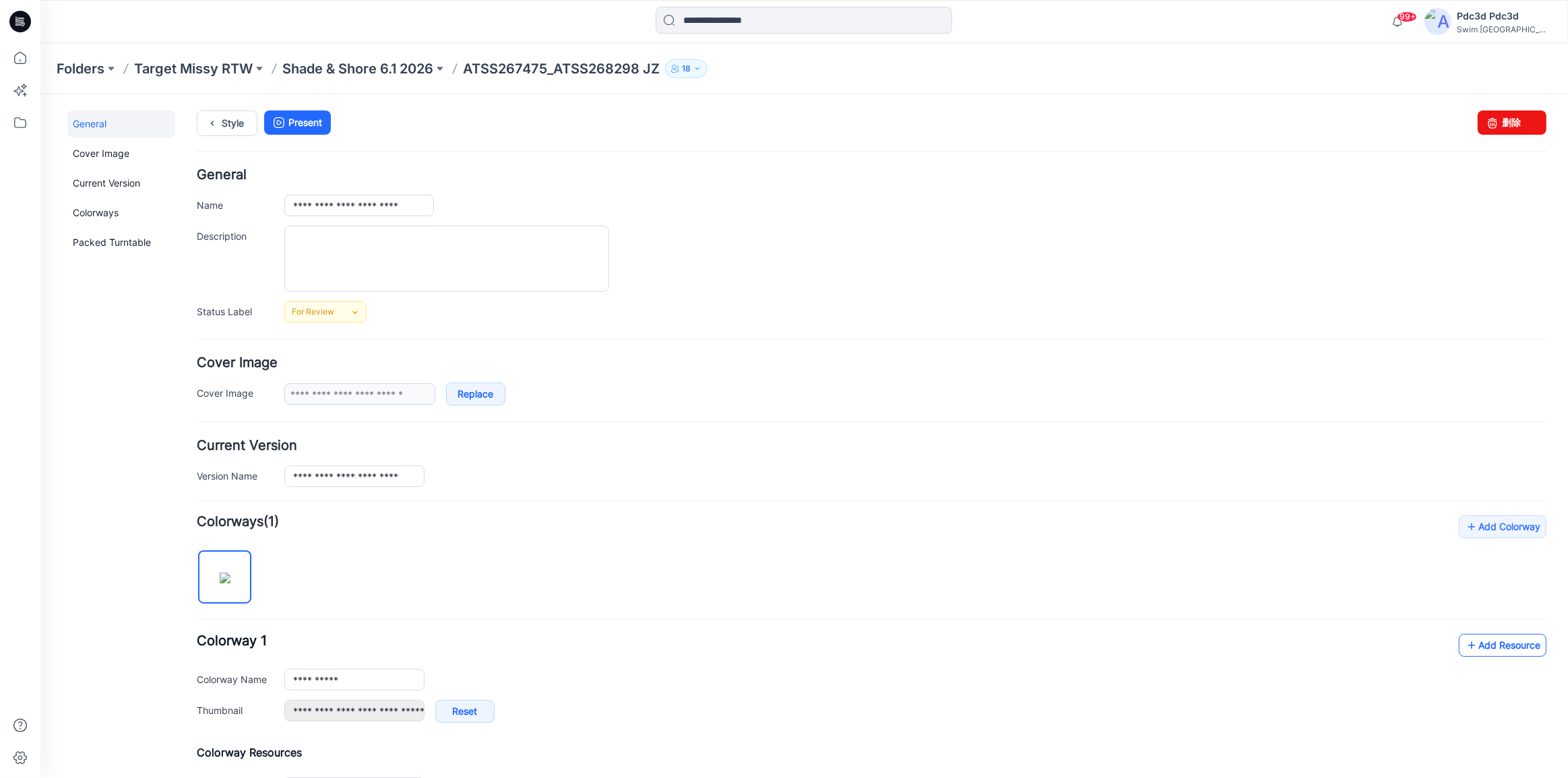
click at [1465, 644] on icon at bounding box center [1472, 644] width 14 height 21
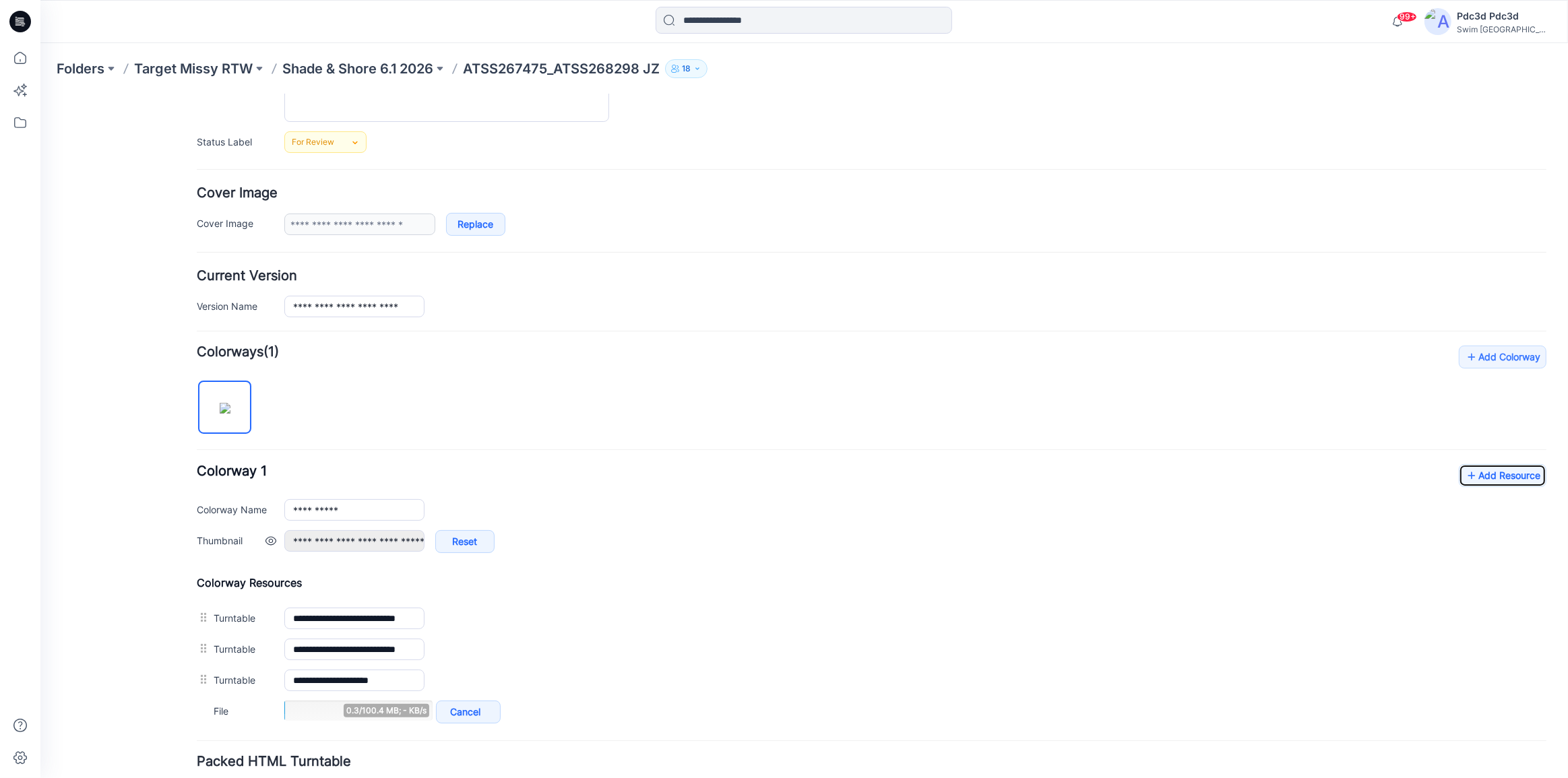
scroll to position [183, 0]
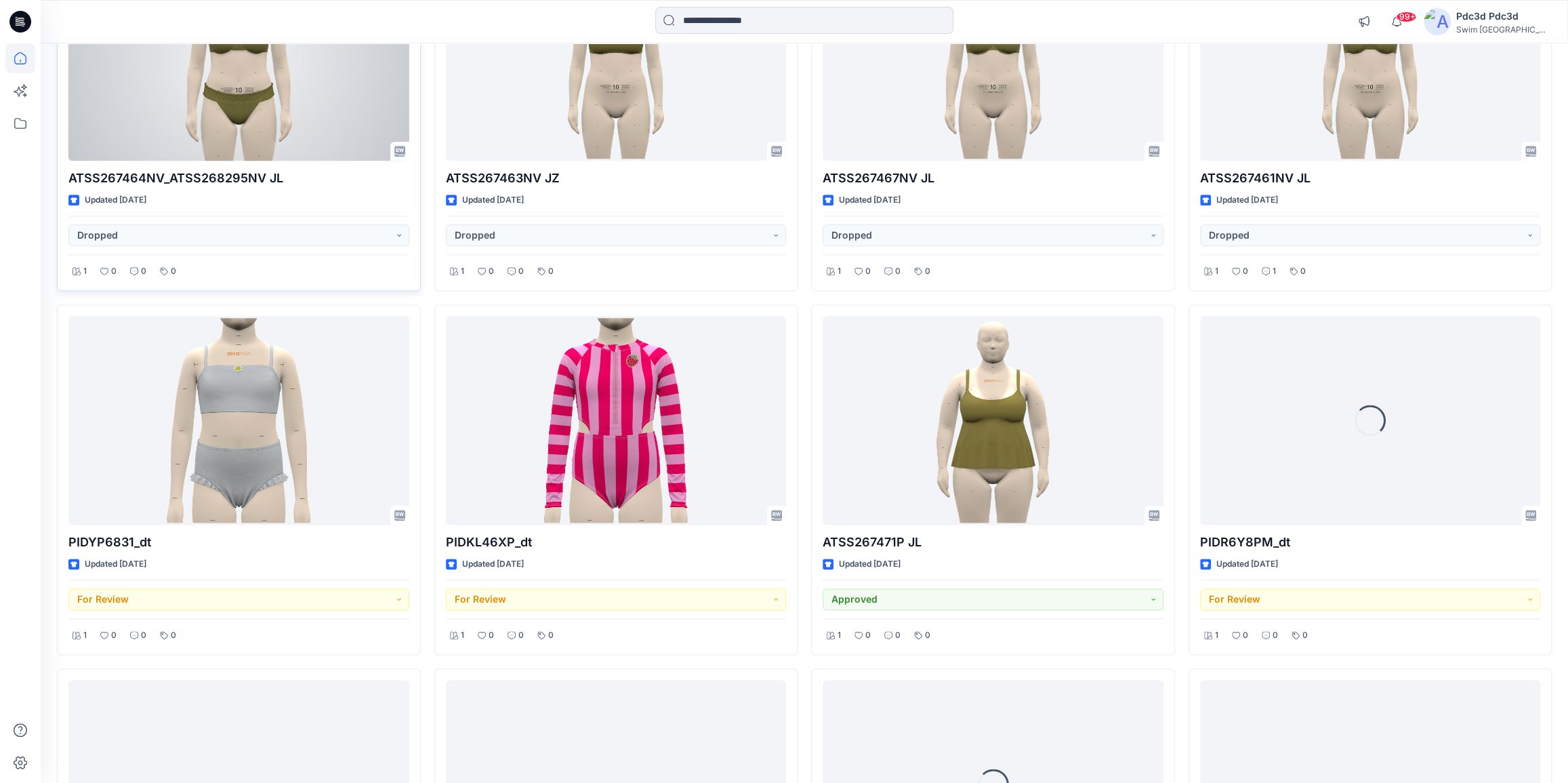
scroll to position [1351, 0]
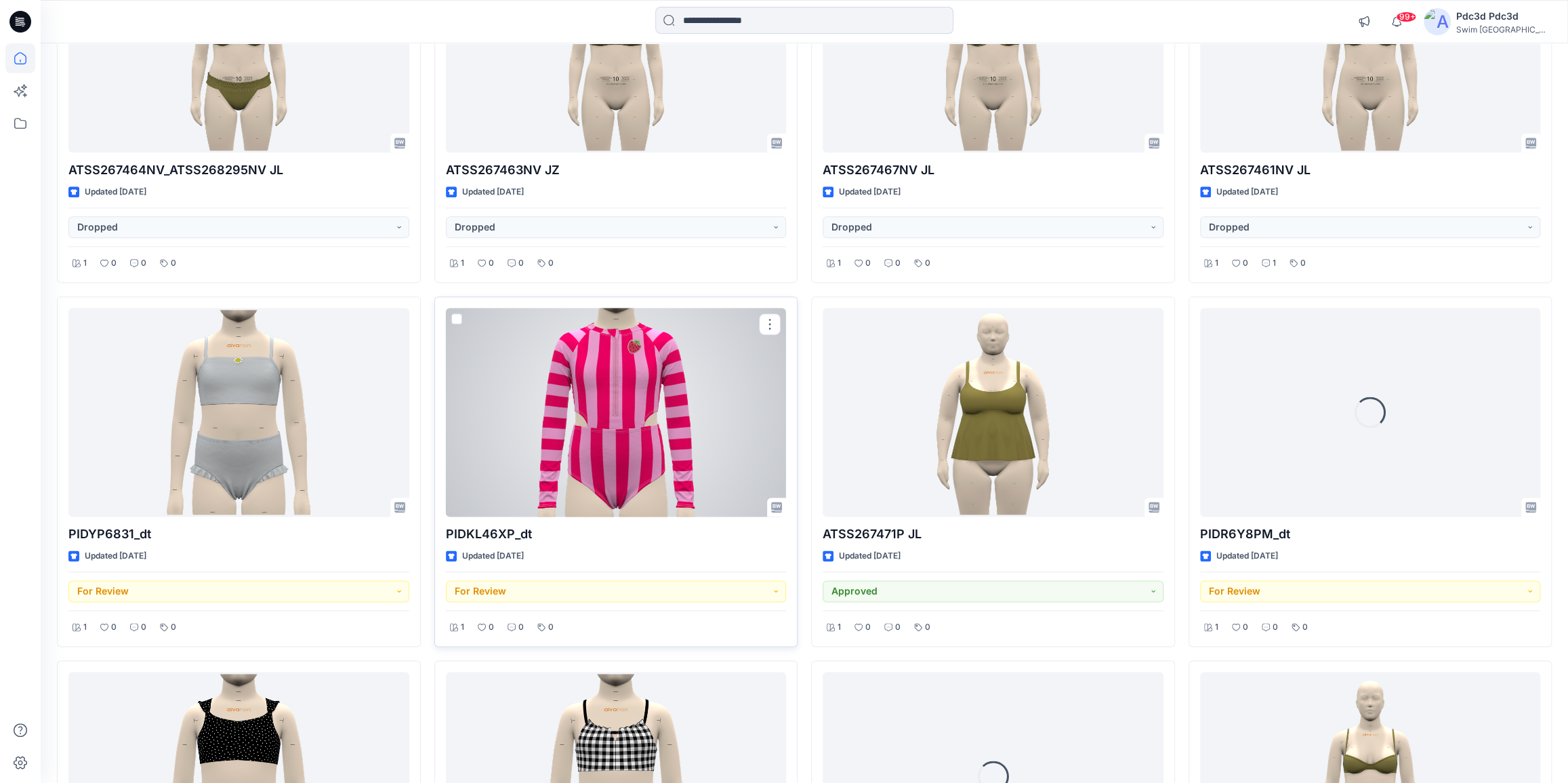
click at [635, 423] on div at bounding box center [616, 412] width 341 height 209
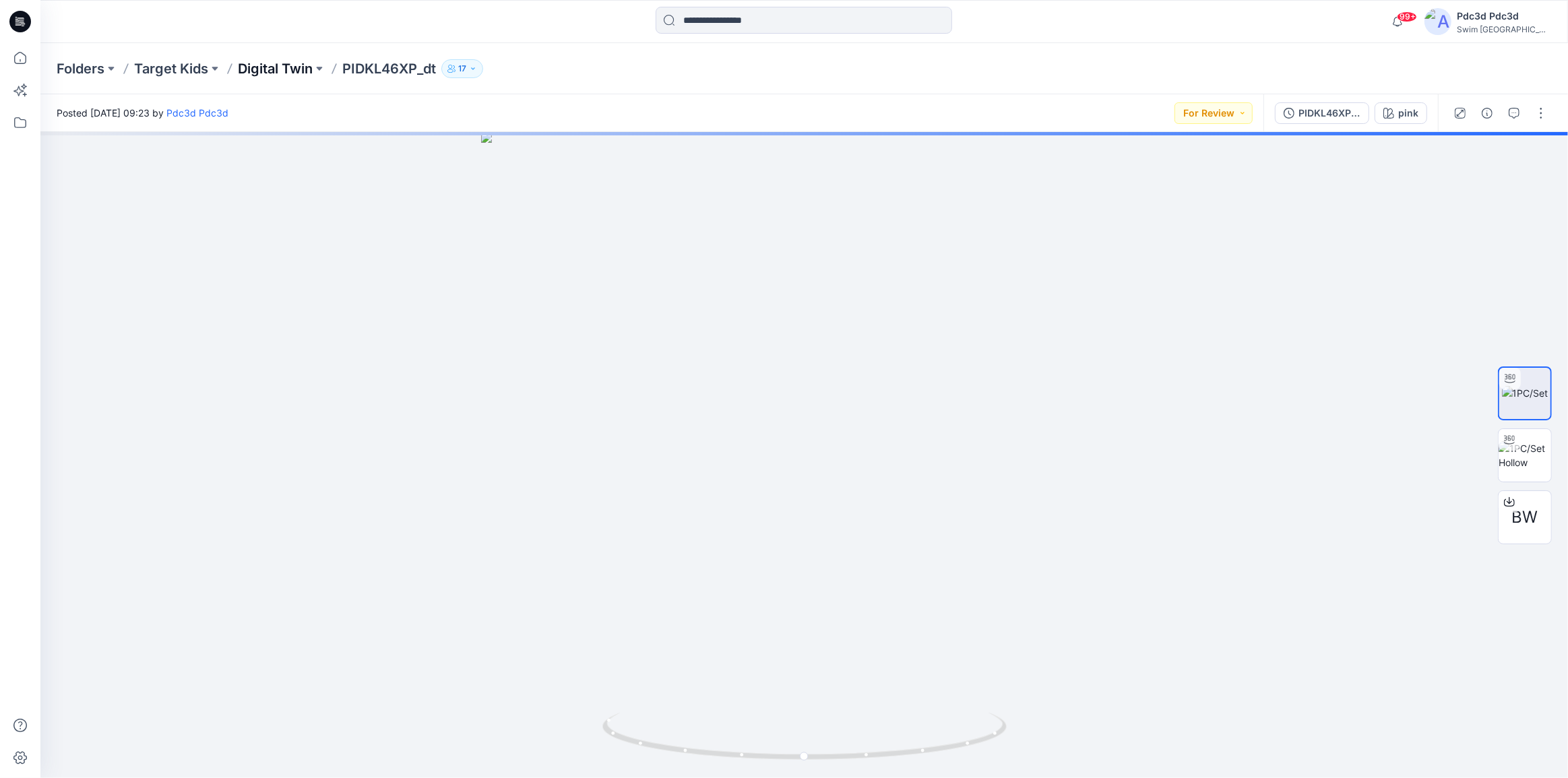
click at [289, 65] on p "Digital Twin" at bounding box center [275, 69] width 75 height 19
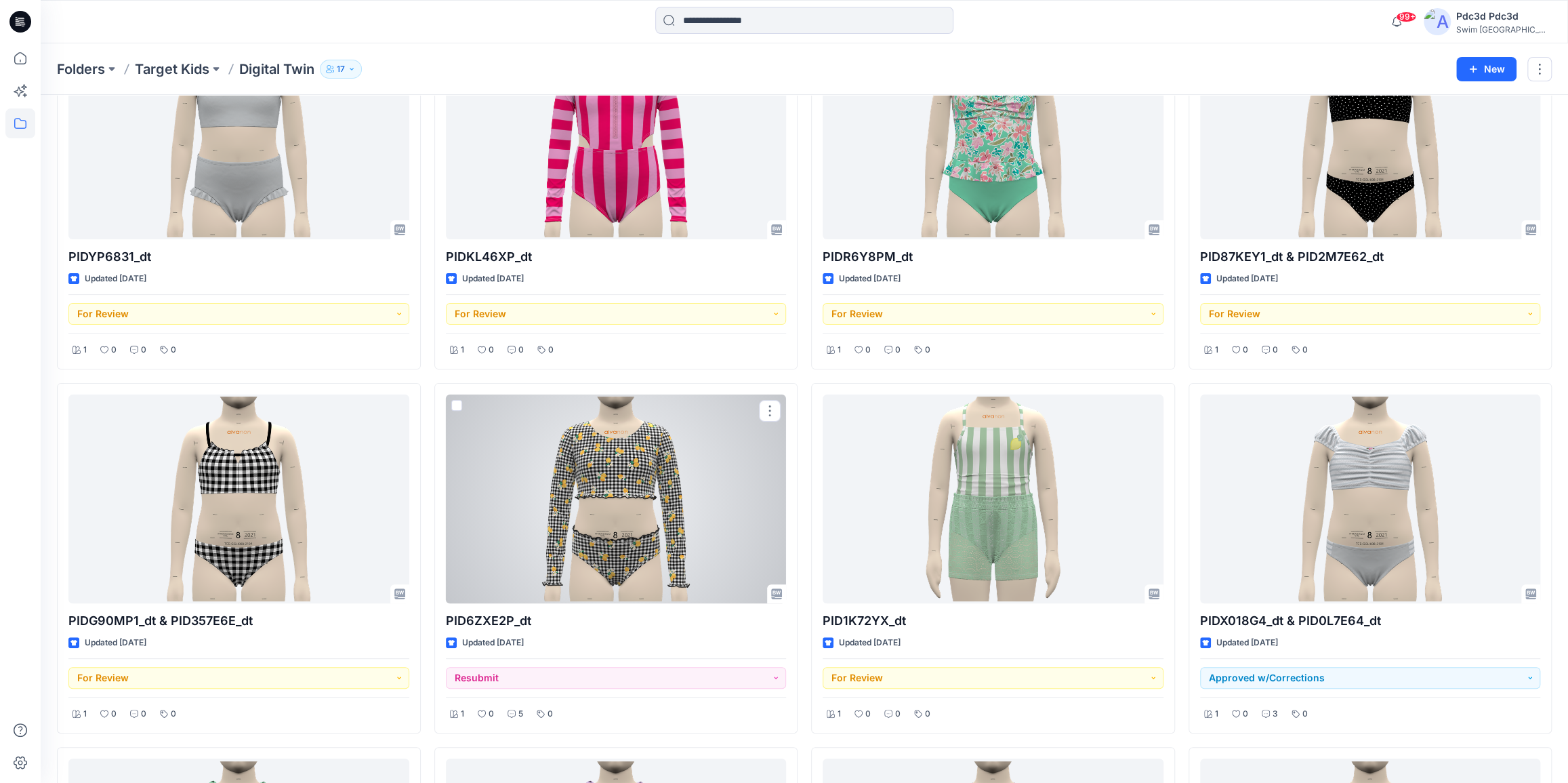
scroll to position [61, 0]
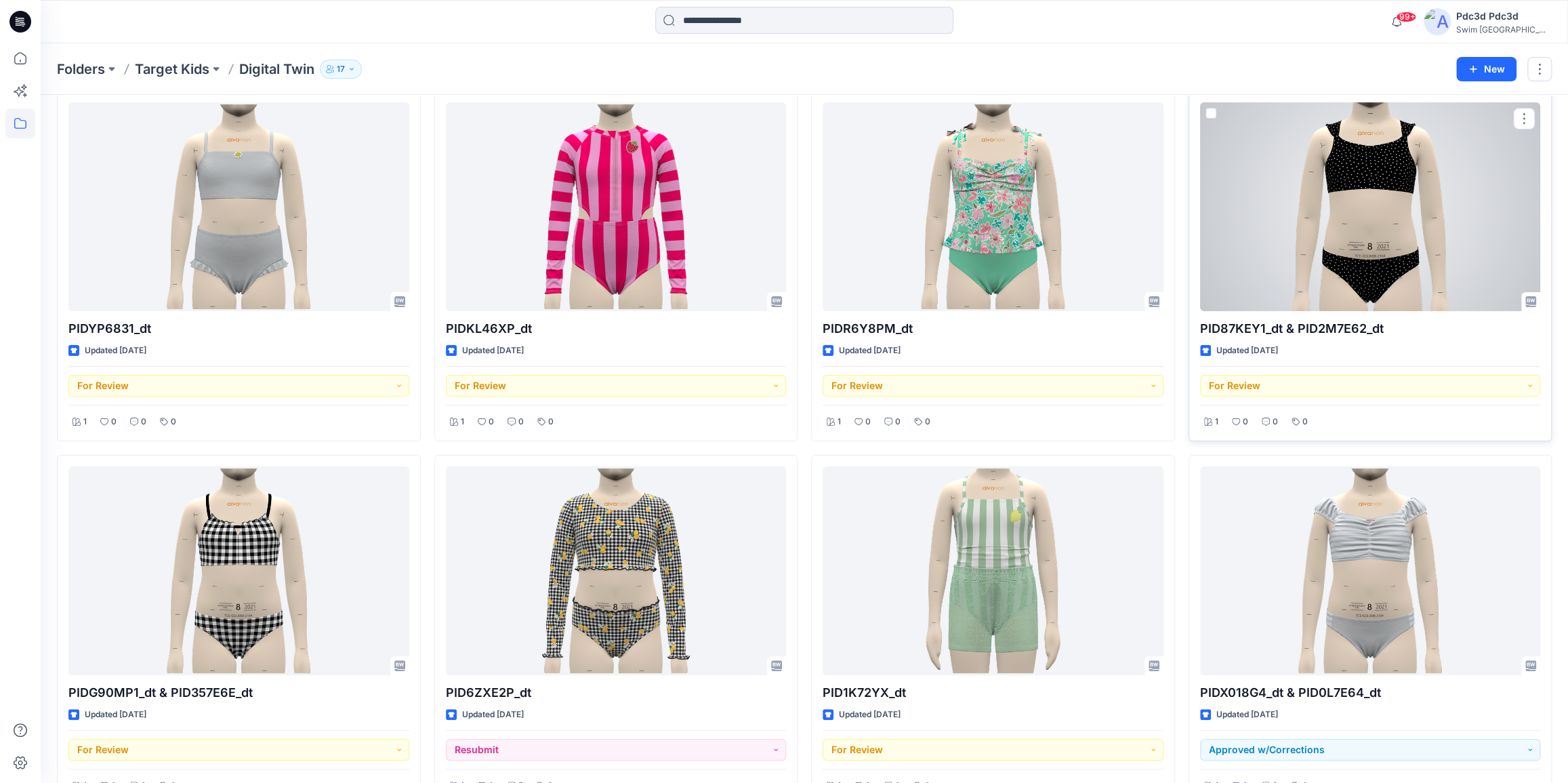
click at [1283, 250] on div at bounding box center [1370, 207] width 341 height 209
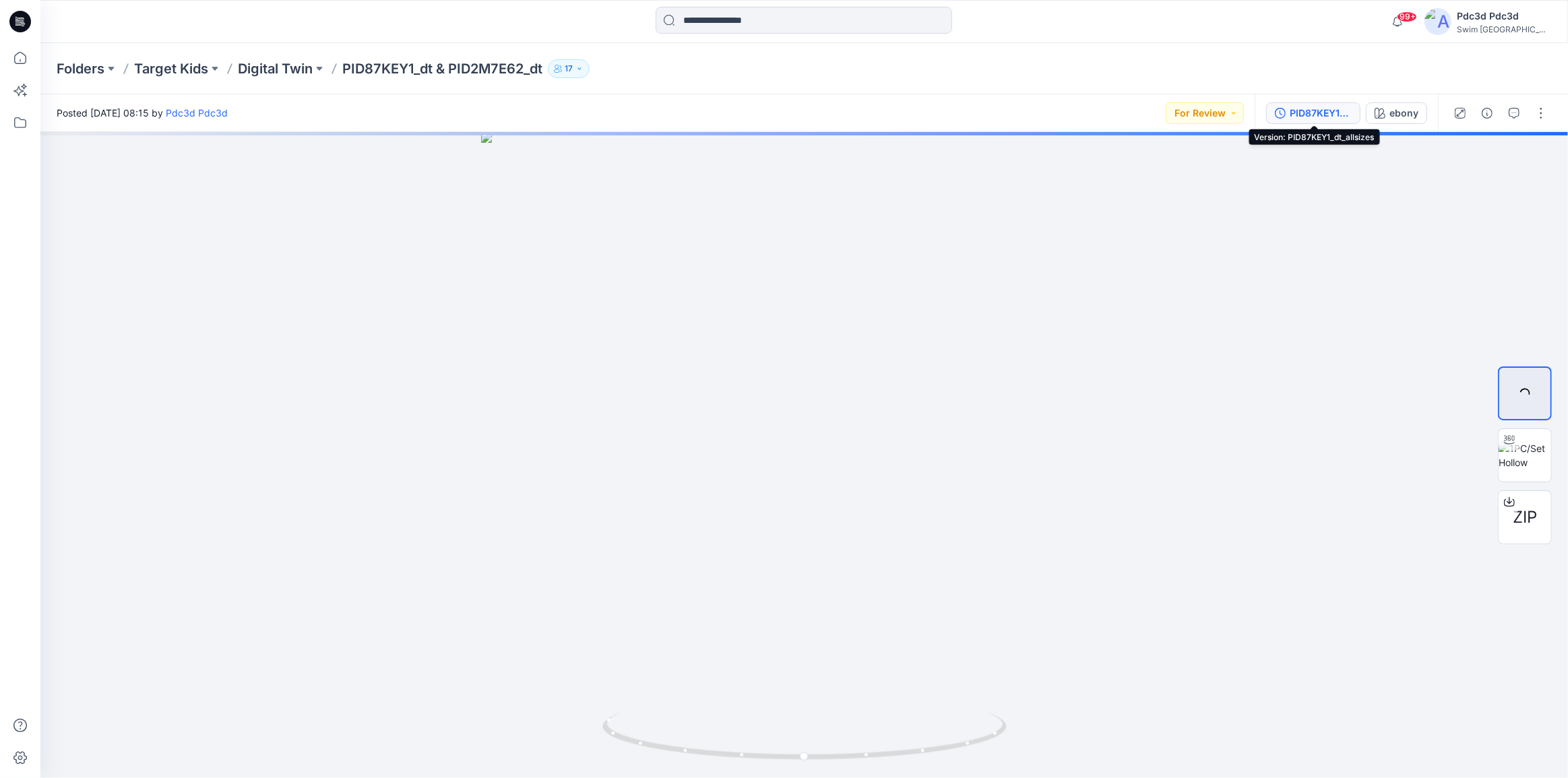
click at [1281, 109] on icon "button" at bounding box center [1279, 113] width 11 height 11
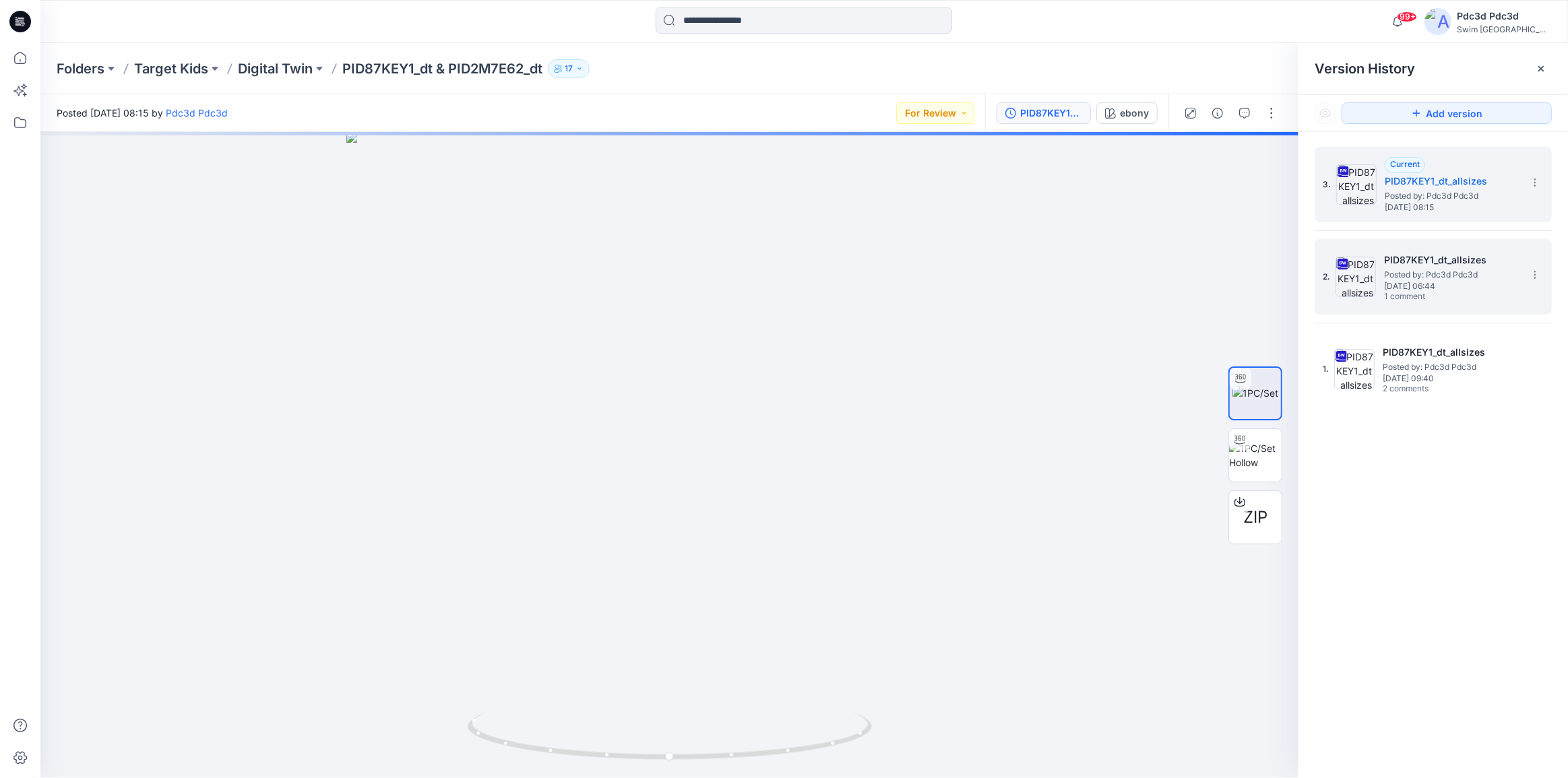
click at [1427, 252] on h5 "PID87KEY1_dt_allsizes" at bounding box center [1450, 259] width 135 height 16
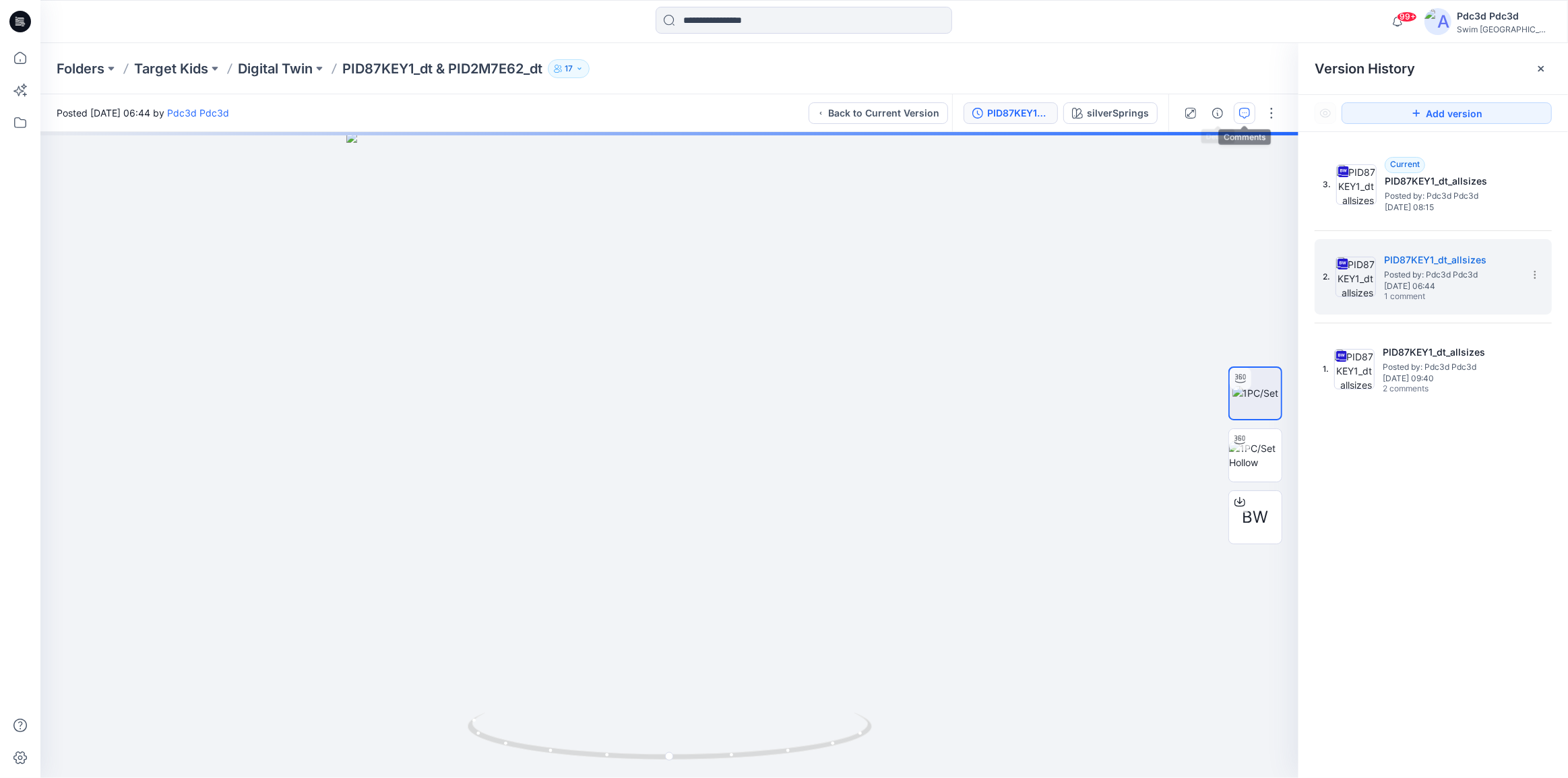
click at [1246, 112] on icon "button" at bounding box center [1244, 113] width 11 height 11
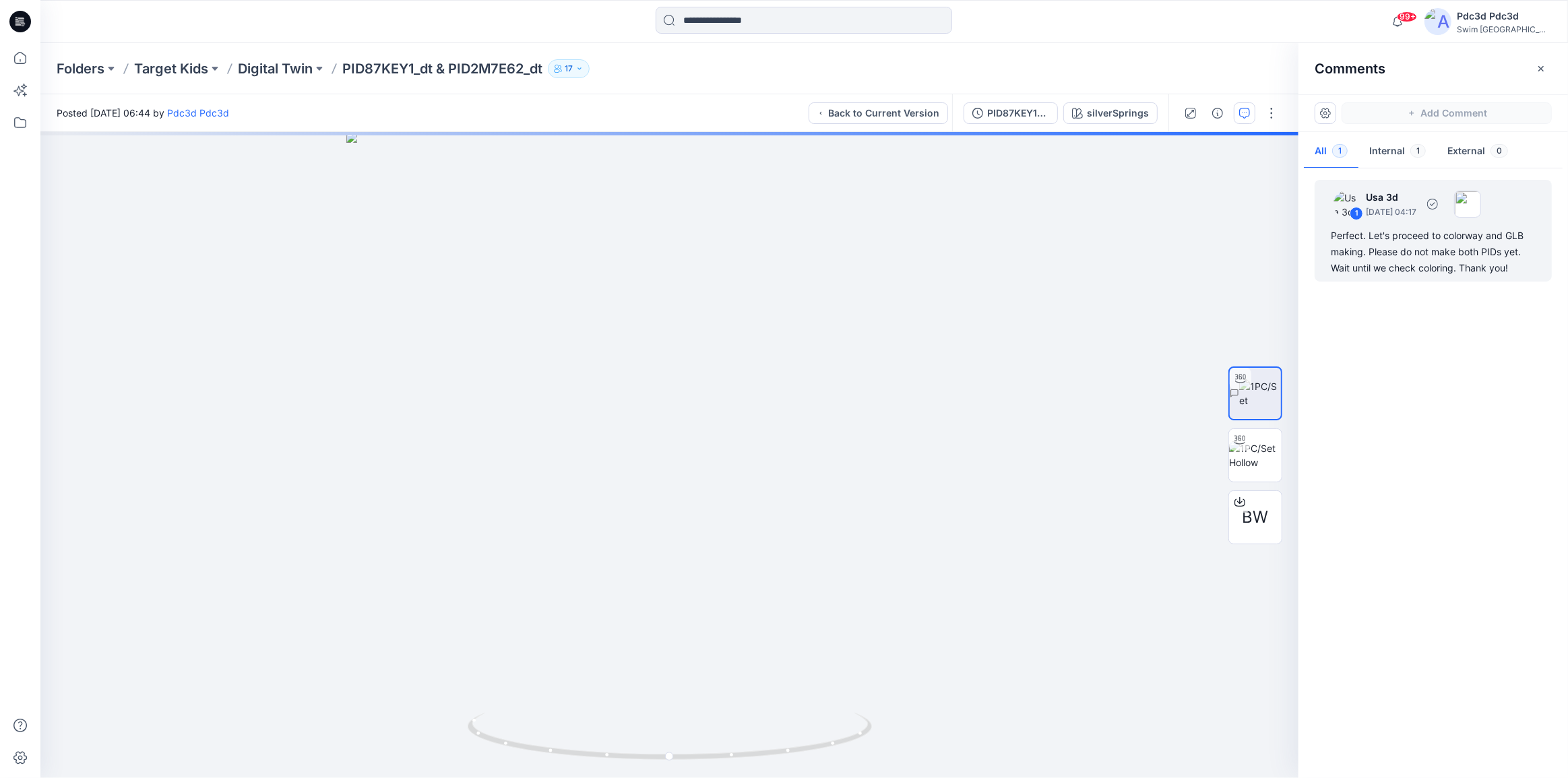
click at [1401, 255] on div "Perfect. Let's proceed to colorway and GLB making. Please do not make both PIDs…" at bounding box center [1433, 252] width 205 height 48
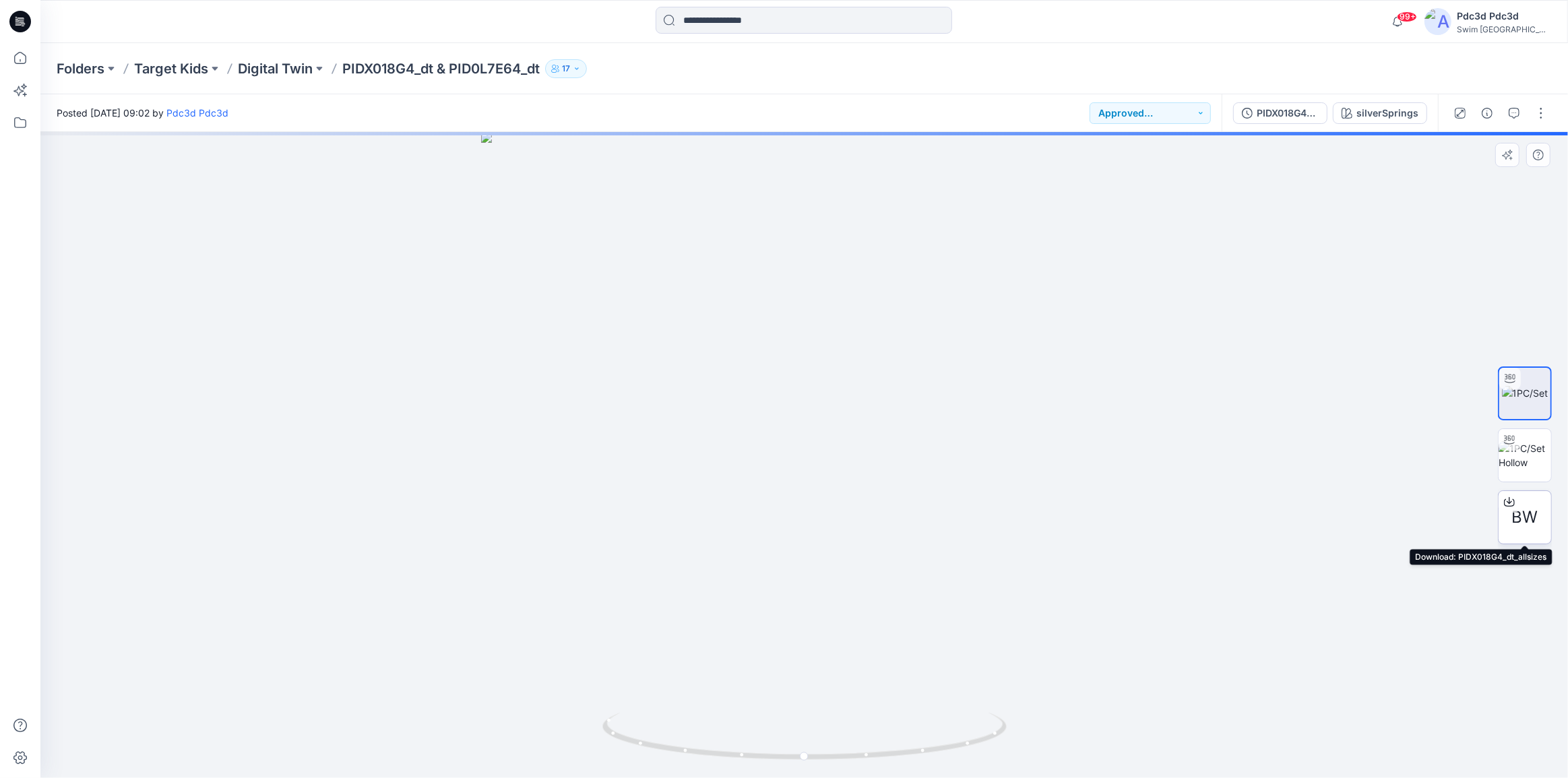
click at [1509, 501] on icon at bounding box center [1509, 501] width 11 height 11
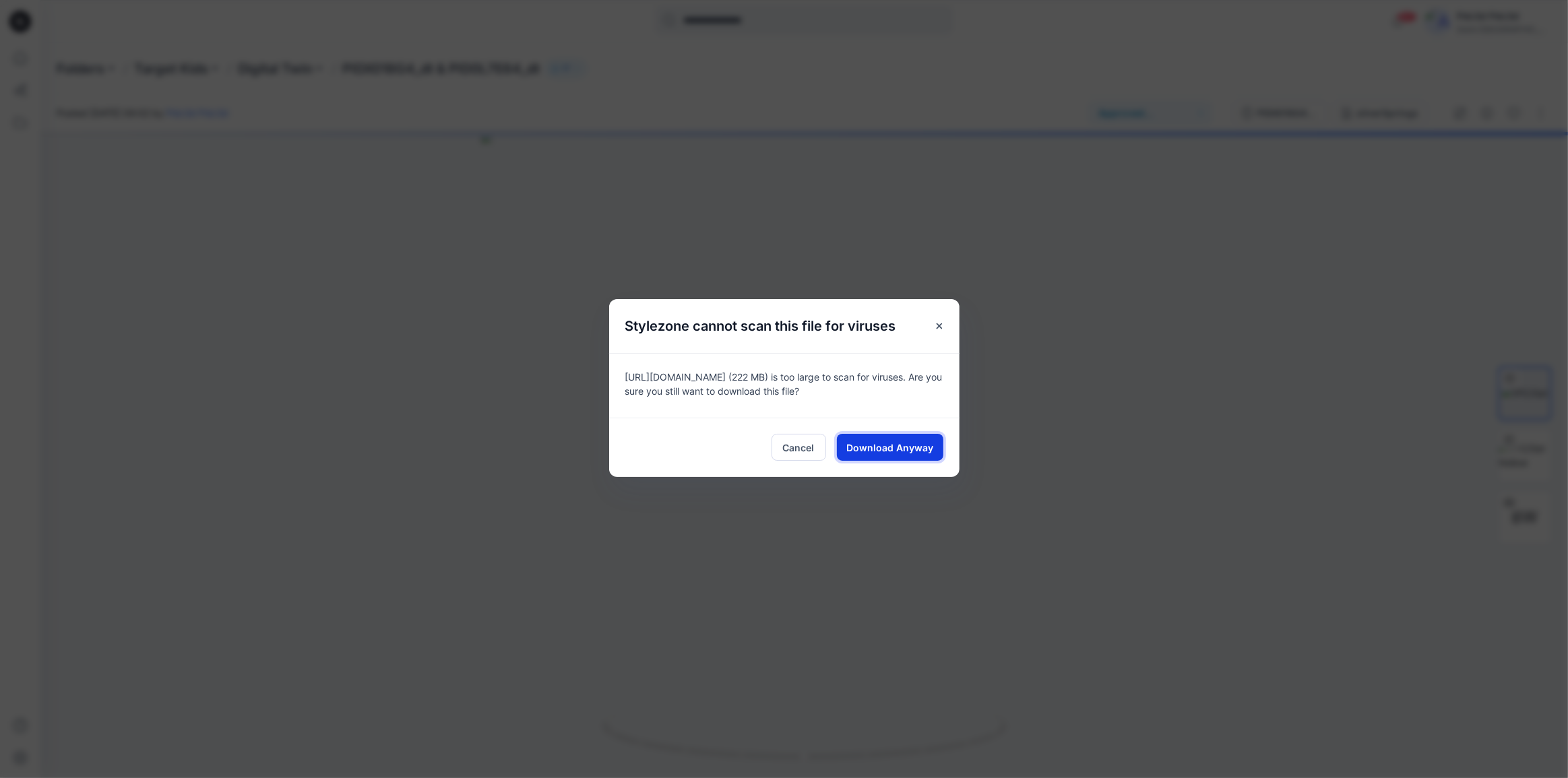
click at [897, 456] on button "Download Anyway" at bounding box center [890, 447] width 106 height 27
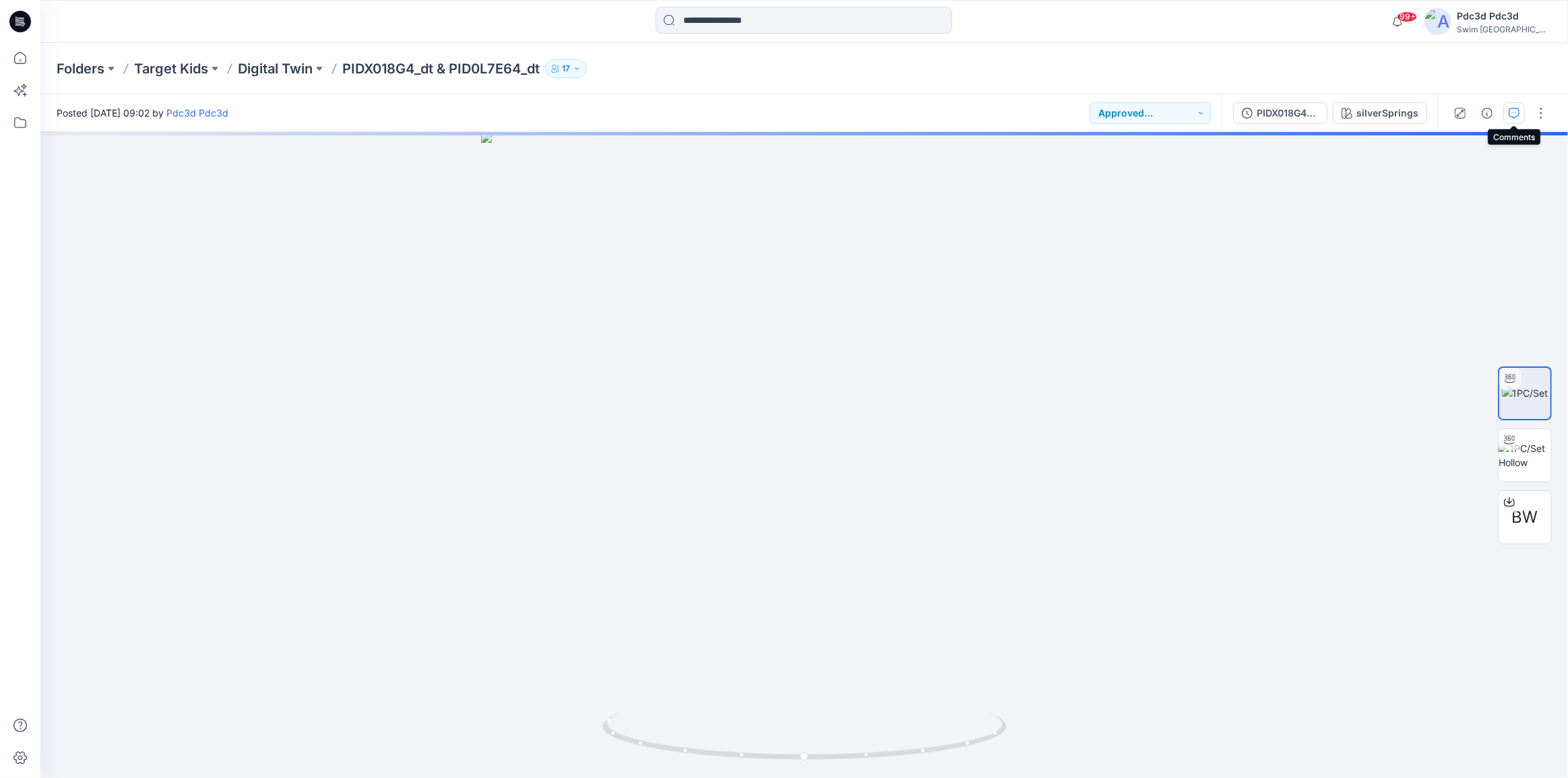
click at [1515, 113] on icon "button" at bounding box center [1514, 113] width 11 height 11
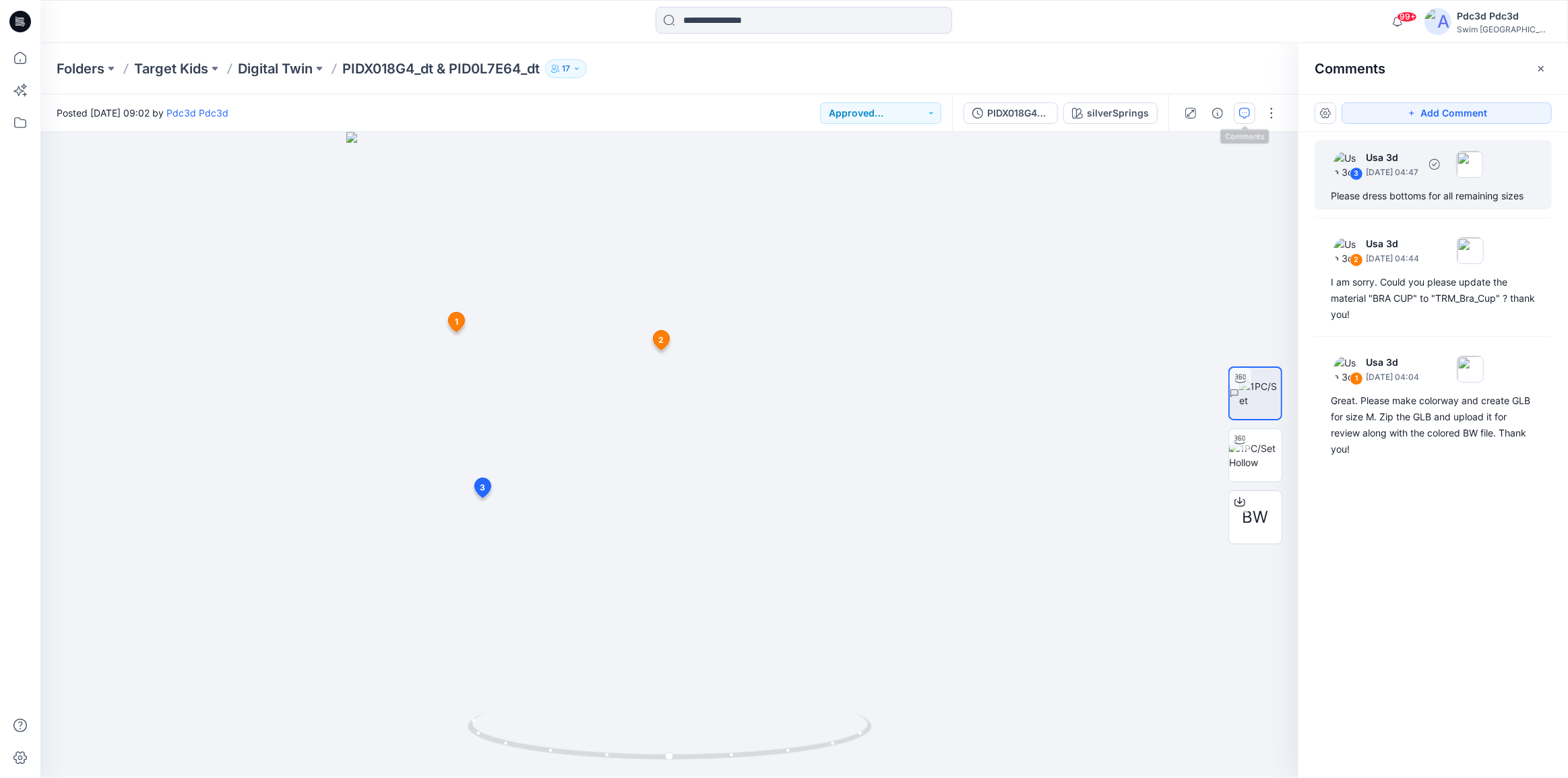
click at [1386, 202] on div "Please dress bottoms for all remaining sizes" at bounding box center [1433, 196] width 205 height 16
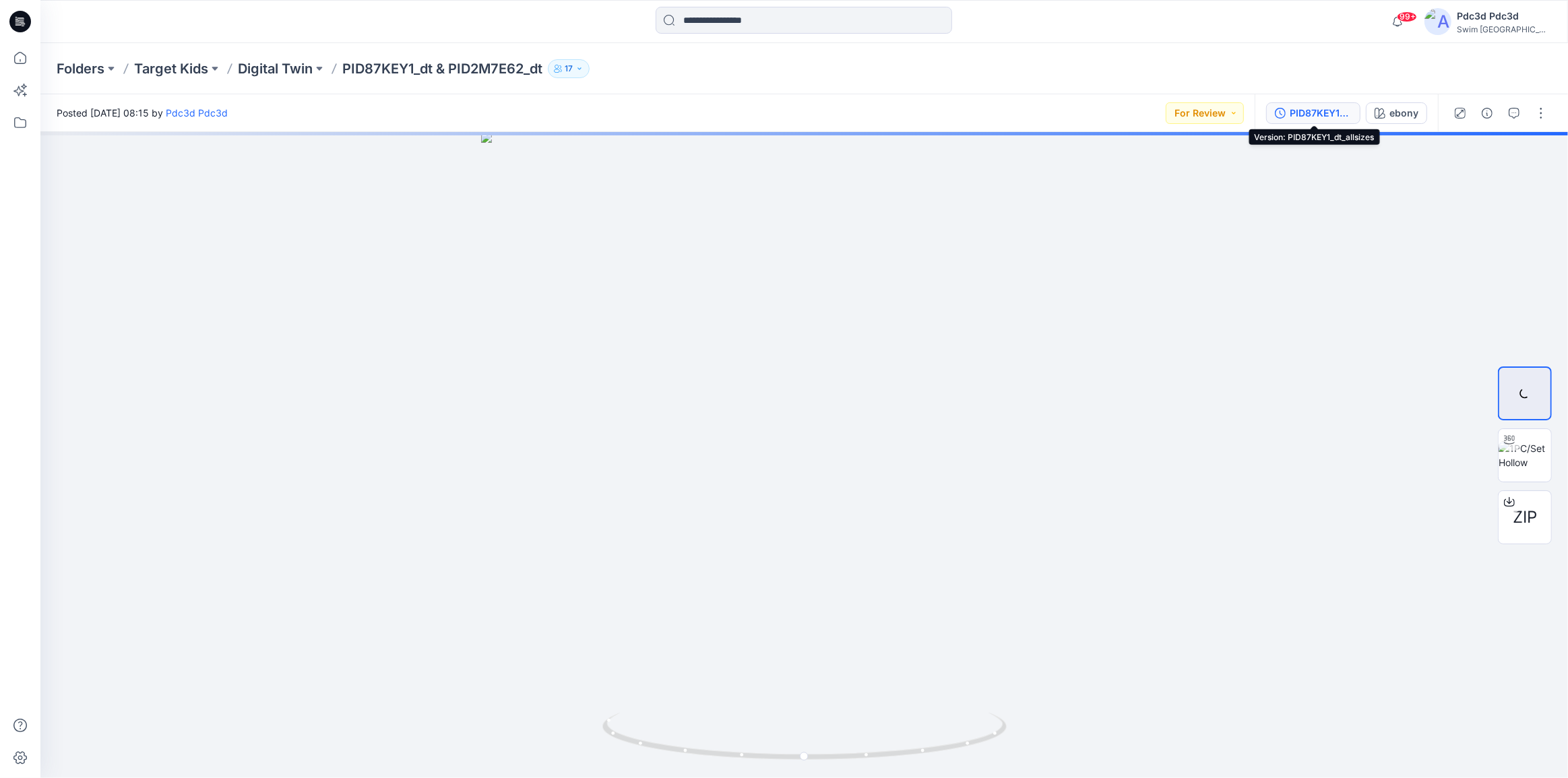
click at [1279, 111] on icon "button" at bounding box center [1279, 113] width 11 height 11
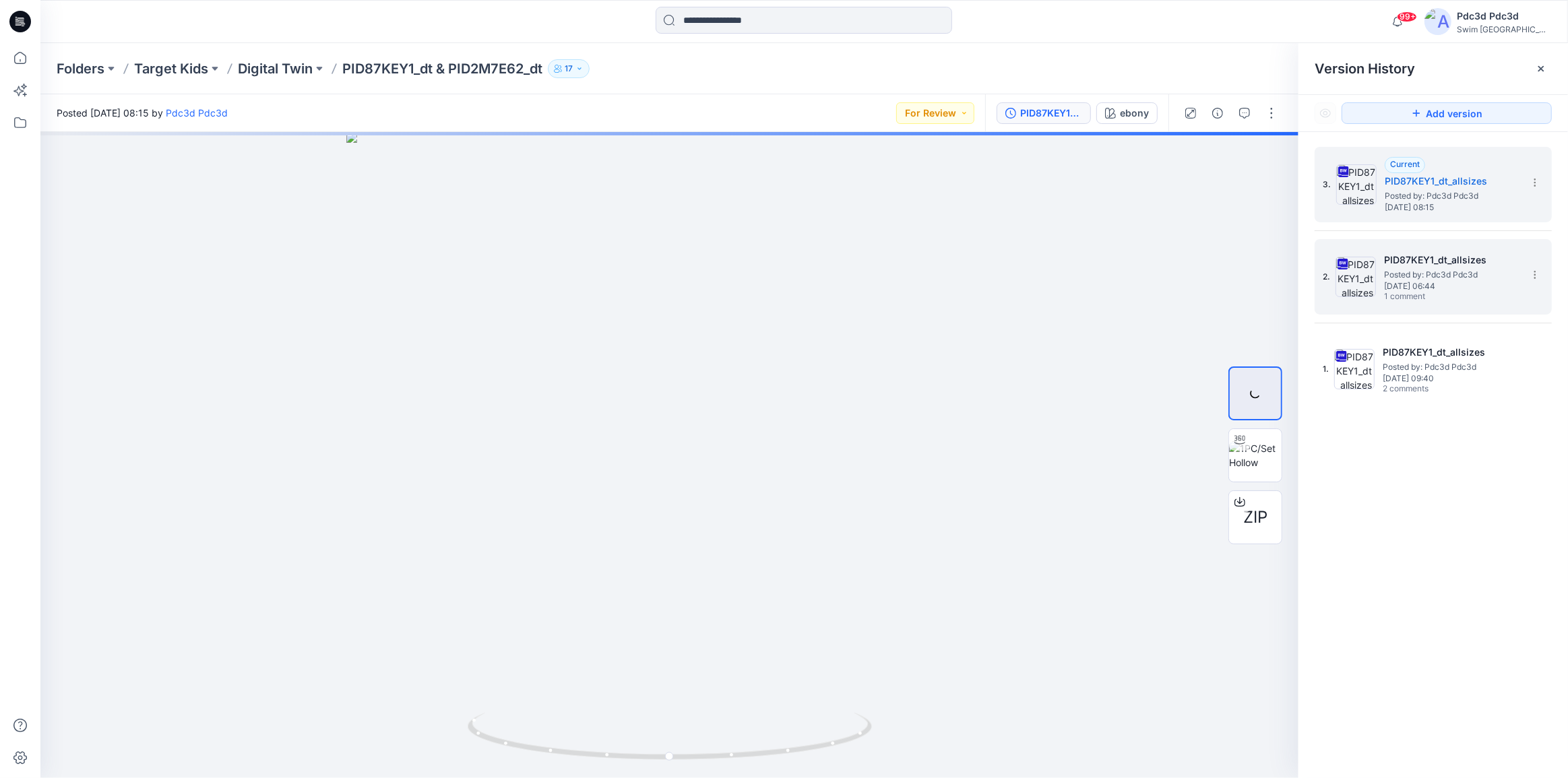
click at [1419, 292] on span "1 comment" at bounding box center [1431, 297] width 94 height 11
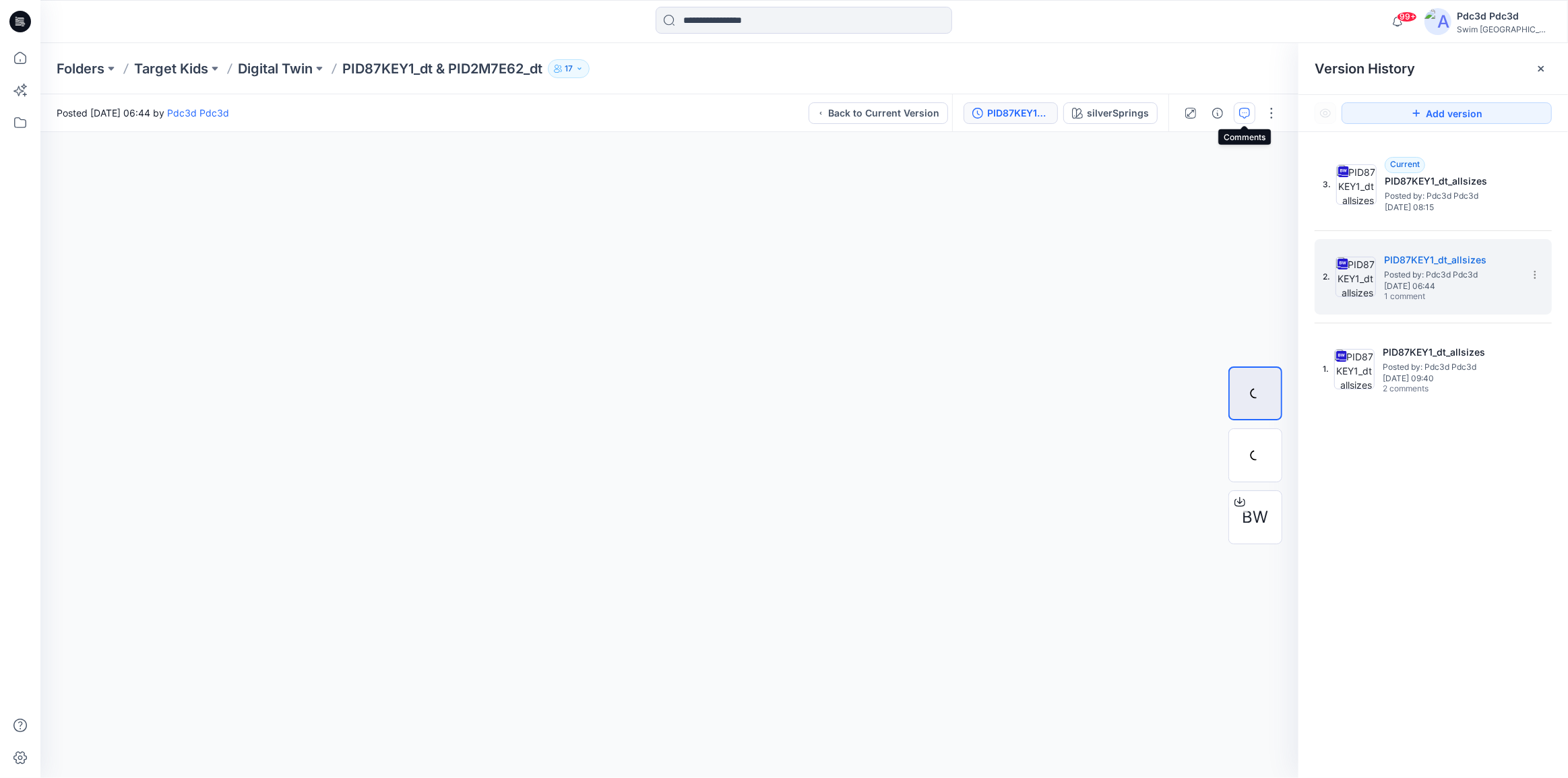
click at [1243, 113] on icon "button" at bounding box center [1244, 113] width 11 height 11
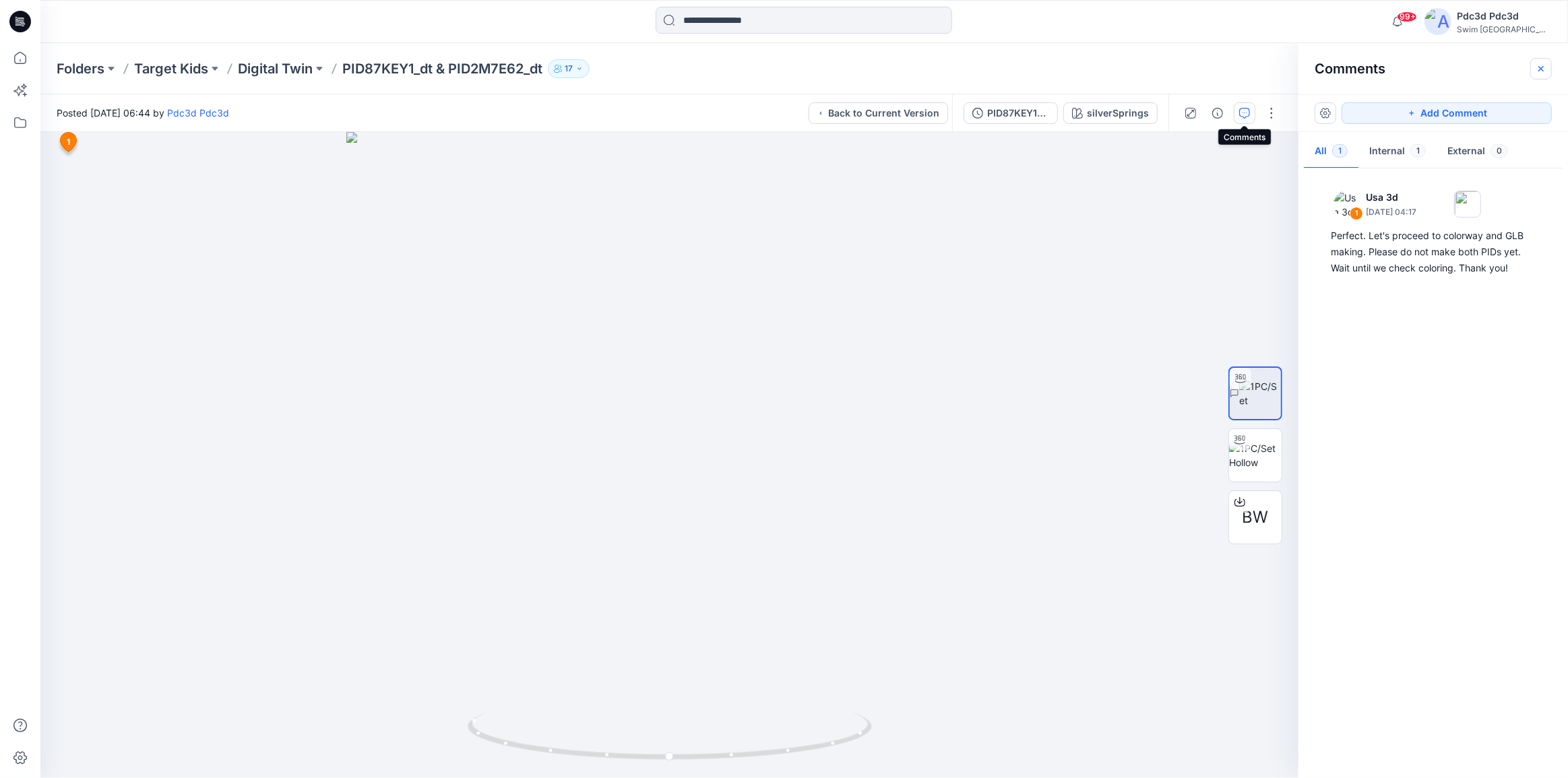
click at [1543, 66] on icon "button" at bounding box center [1541, 68] width 5 height 5
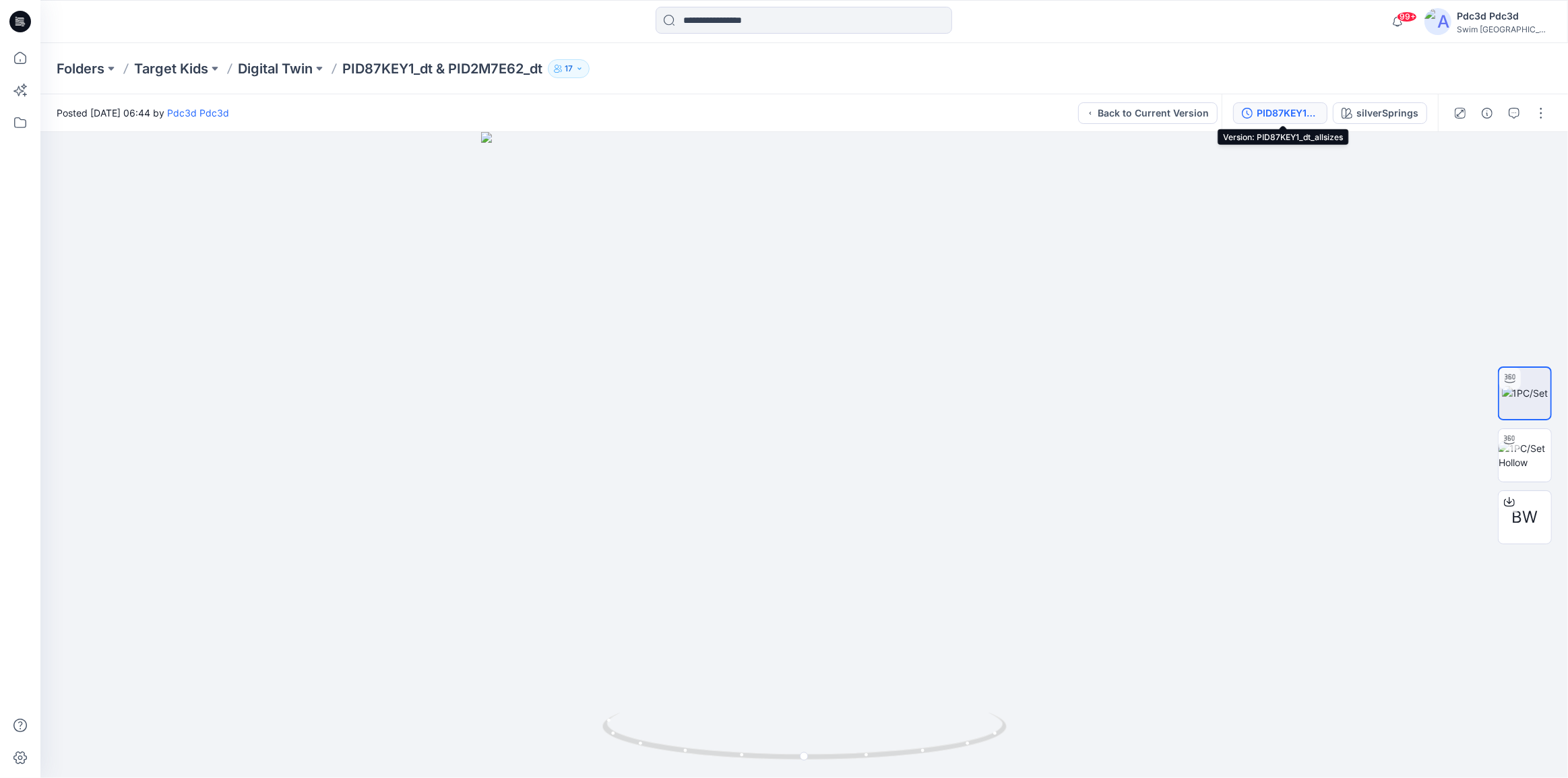
click at [1245, 114] on icon "button" at bounding box center [1247, 113] width 11 height 11
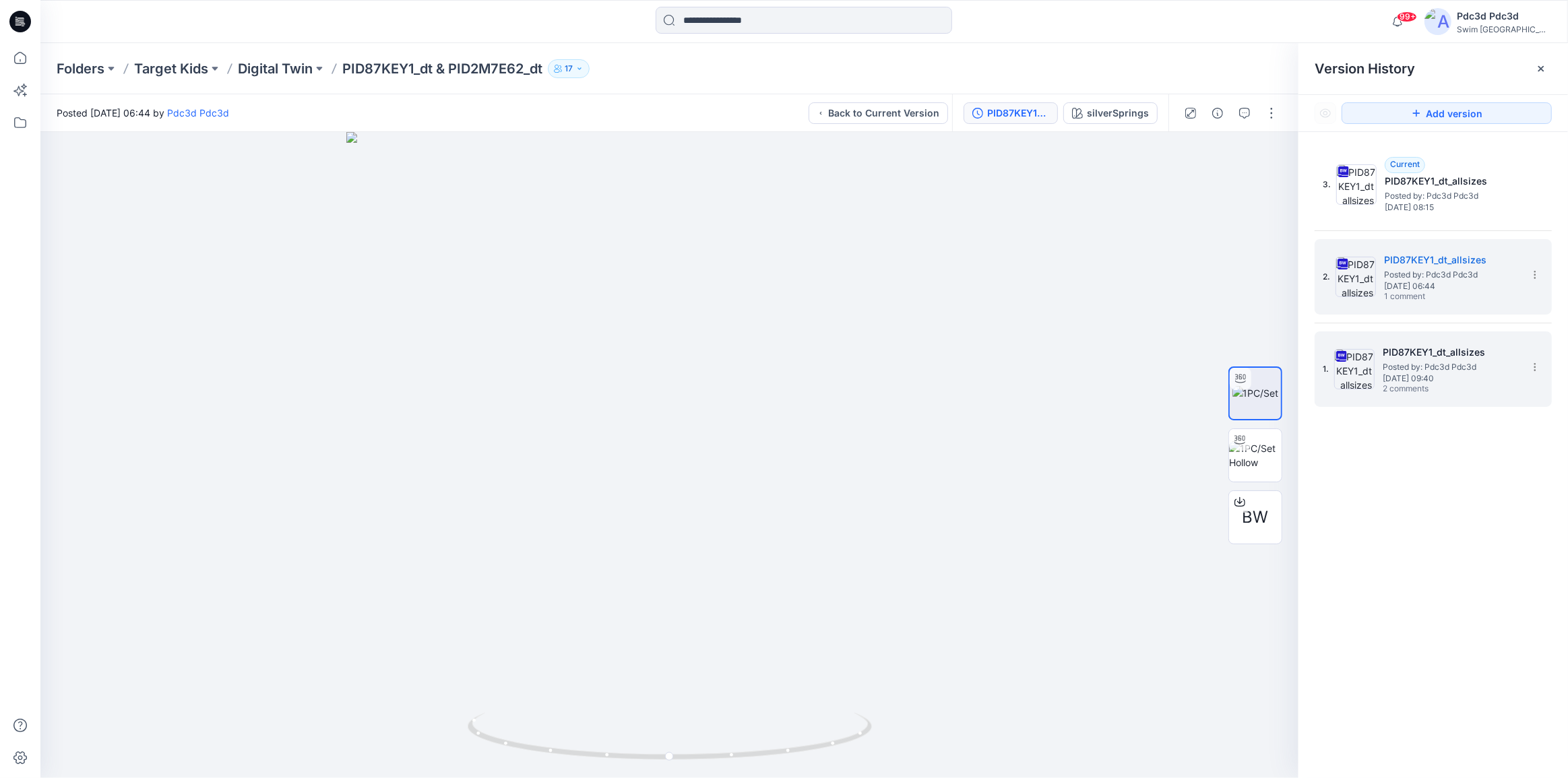
click at [1384, 357] on h5 "PID87KEY1_dt_allsizes" at bounding box center [1449, 352] width 135 height 16
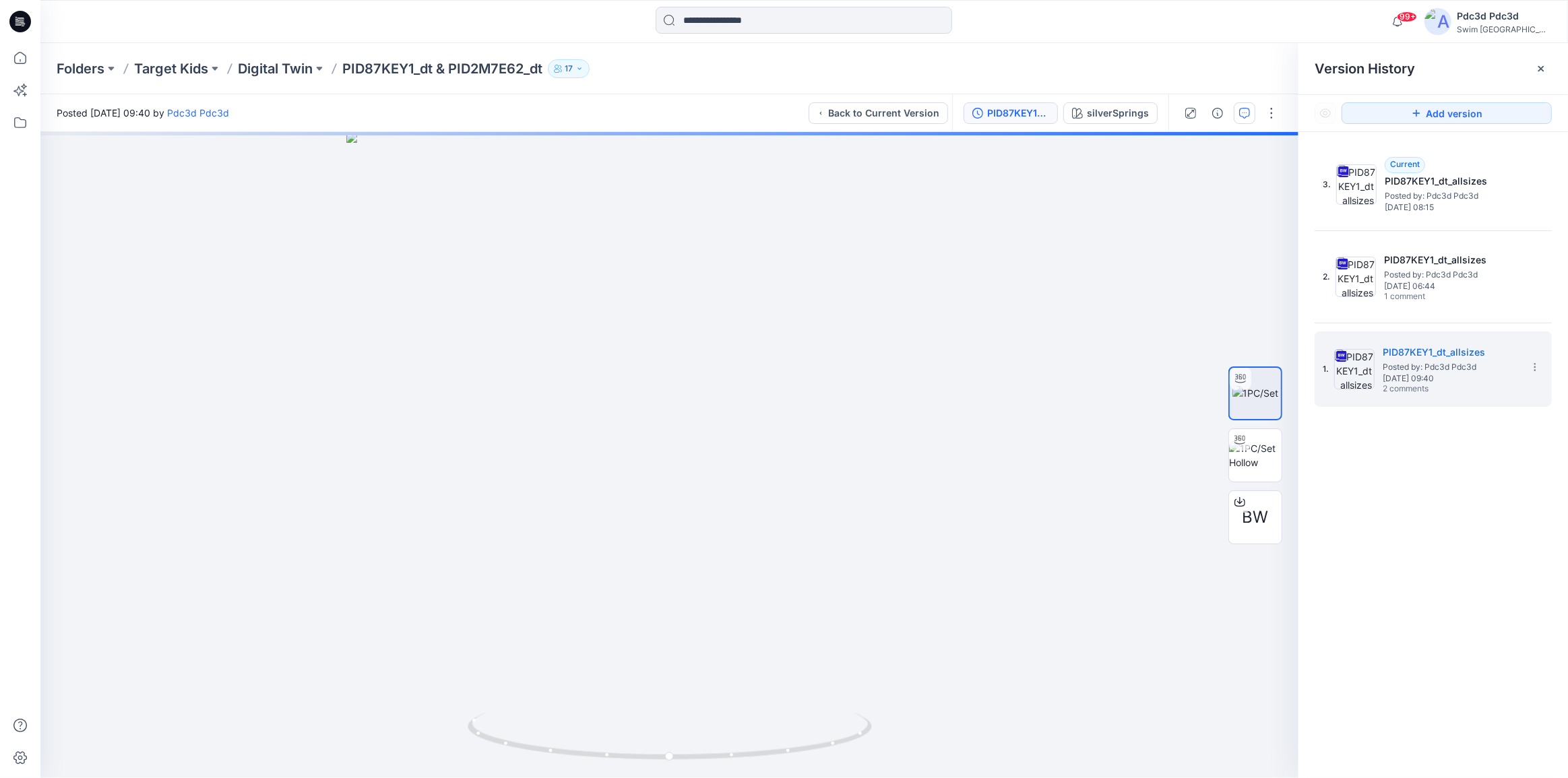
click at [1244, 115] on icon "button" at bounding box center [1244, 113] width 11 height 11
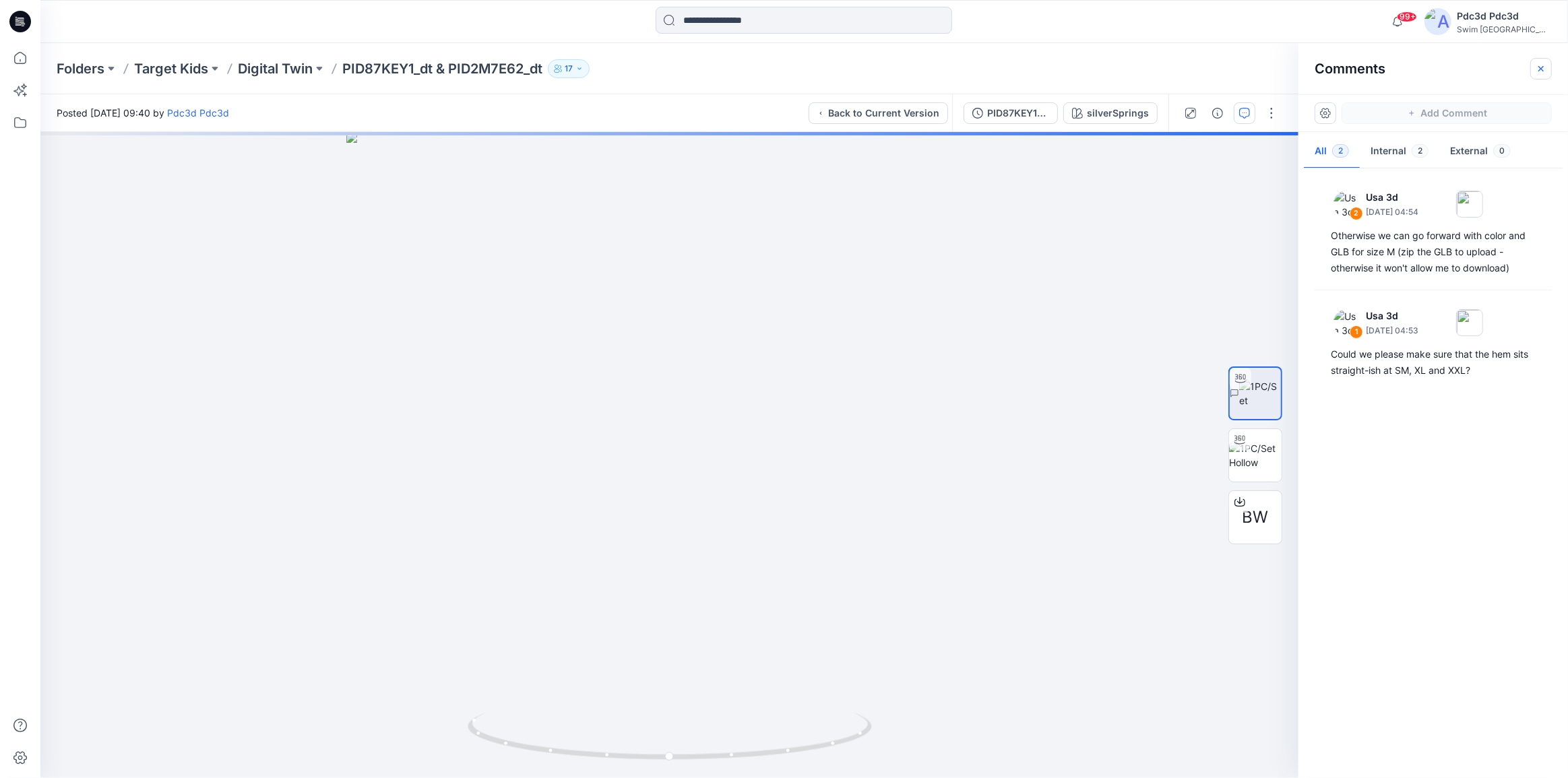
click at [1541, 67] on icon "button" at bounding box center [1541, 68] width 5 height 5
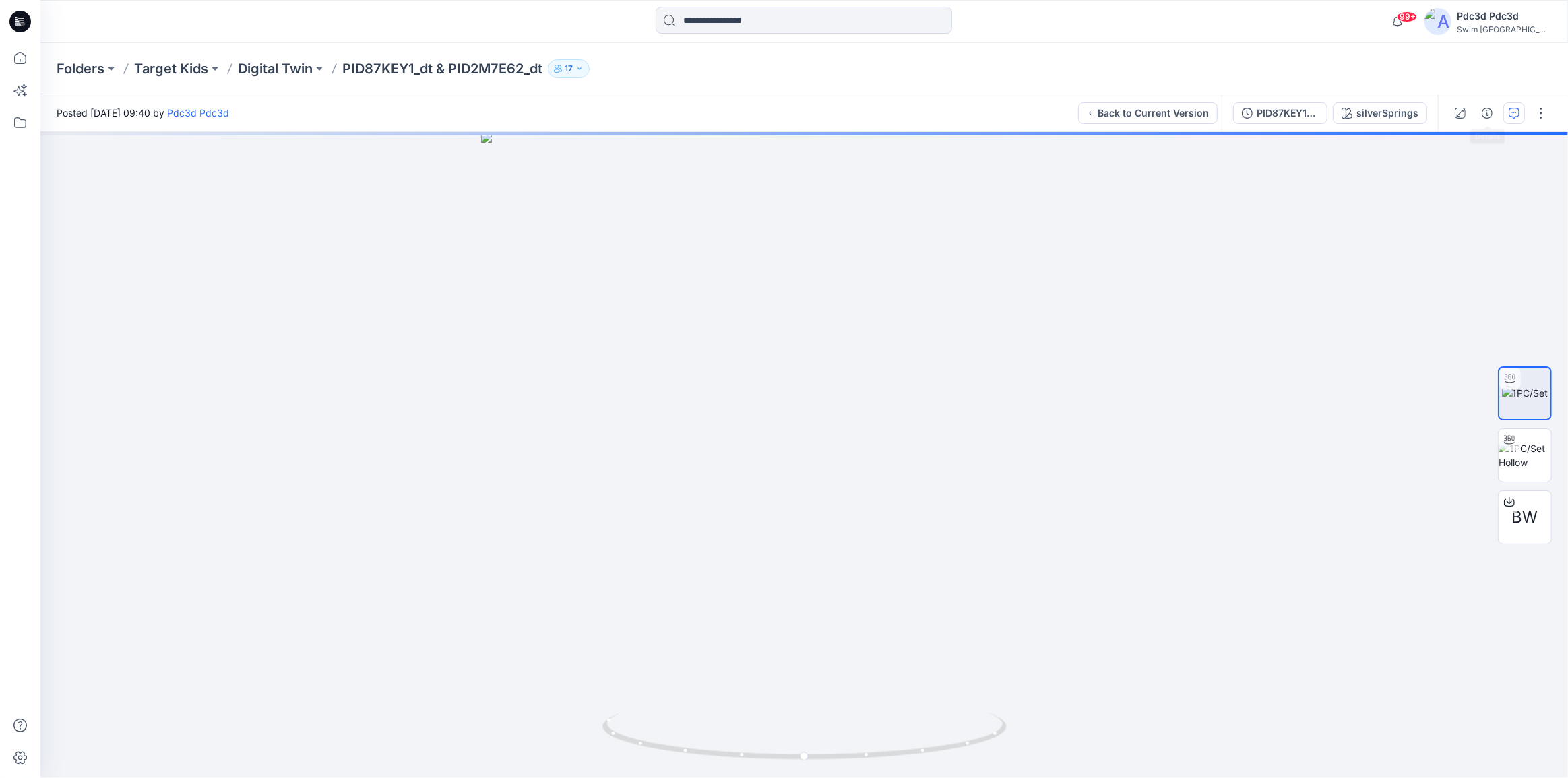
click at [1505, 113] on button "button" at bounding box center [1513, 112] width 21 height 21
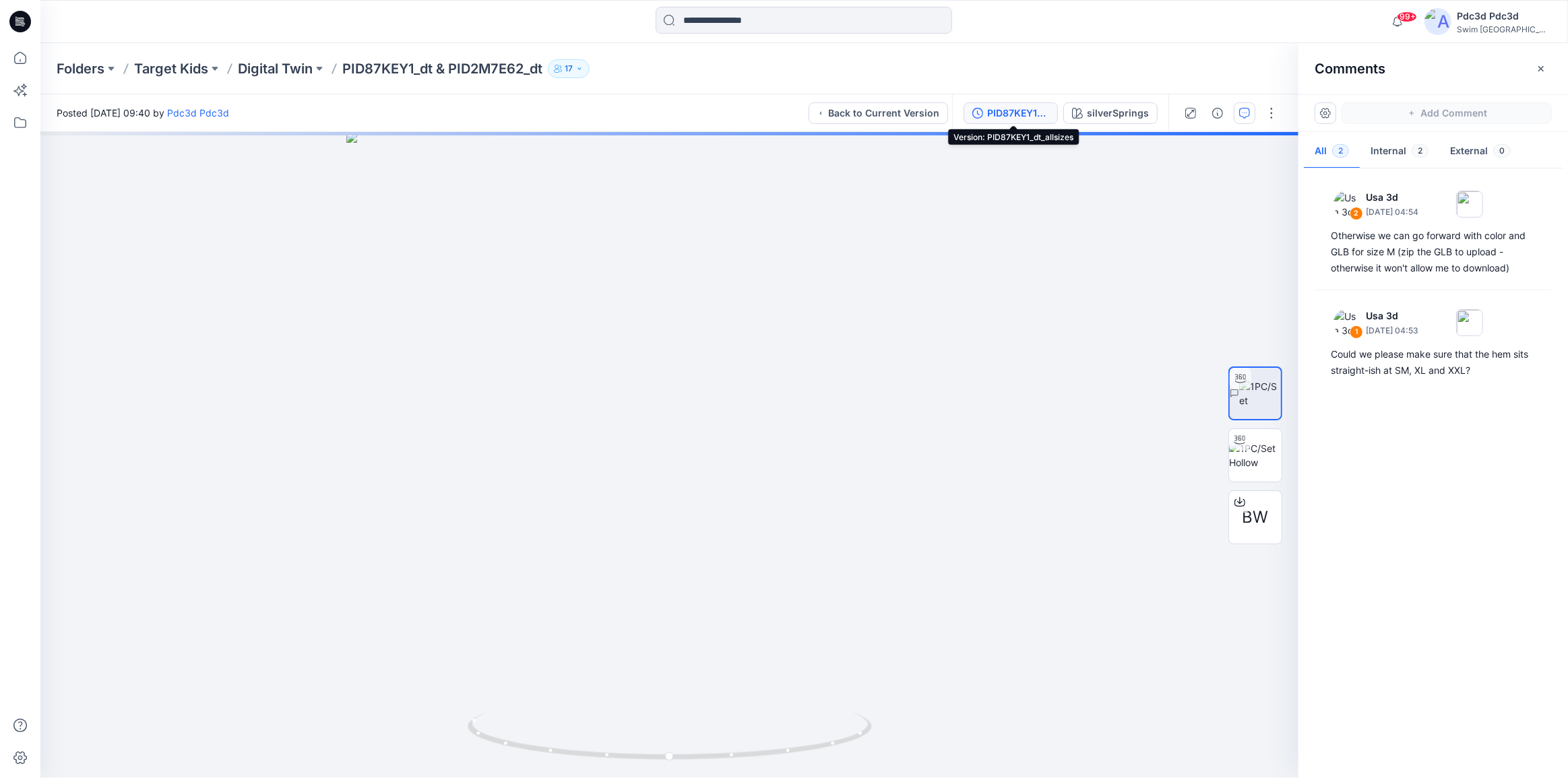
click at [989, 109] on div "PID87KEY1_dt_allsizes" at bounding box center [1018, 112] width 62 height 15
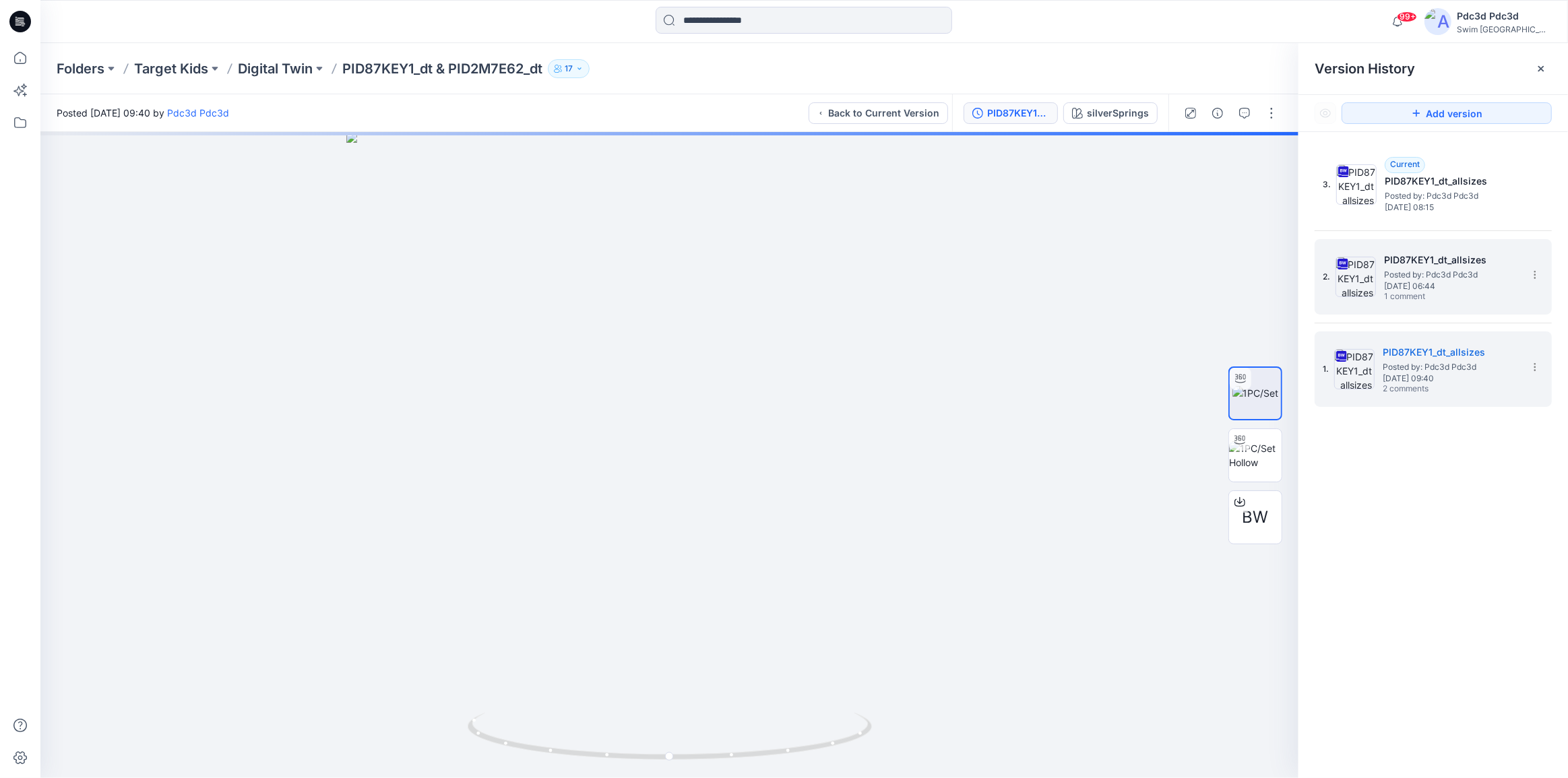
click at [1464, 277] on span "Posted by: Pdc3d Pdc3d" at bounding box center [1450, 275] width 135 height 14
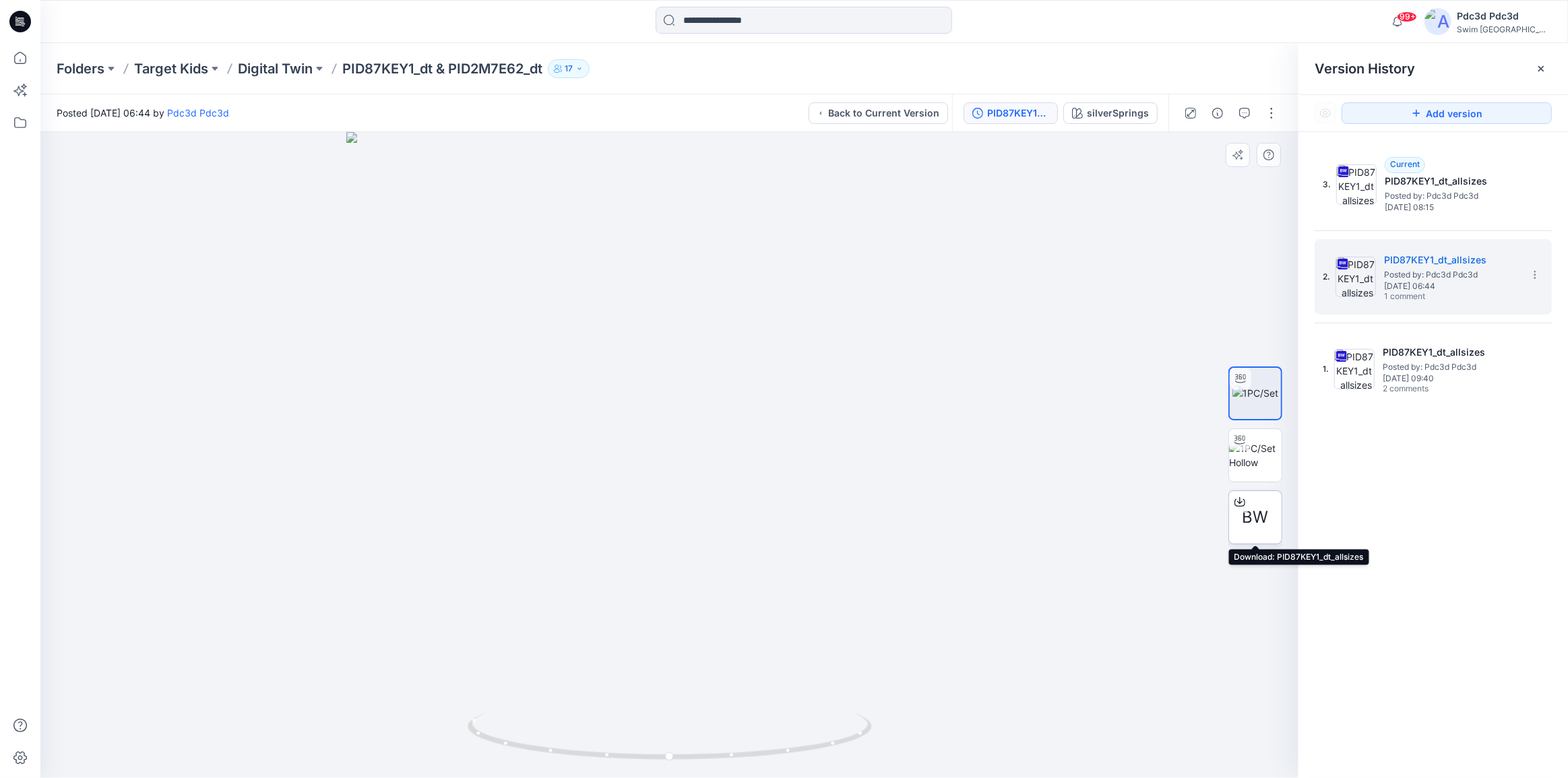
click at [1237, 501] on icon at bounding box center [1239, 501] width 11 height 11
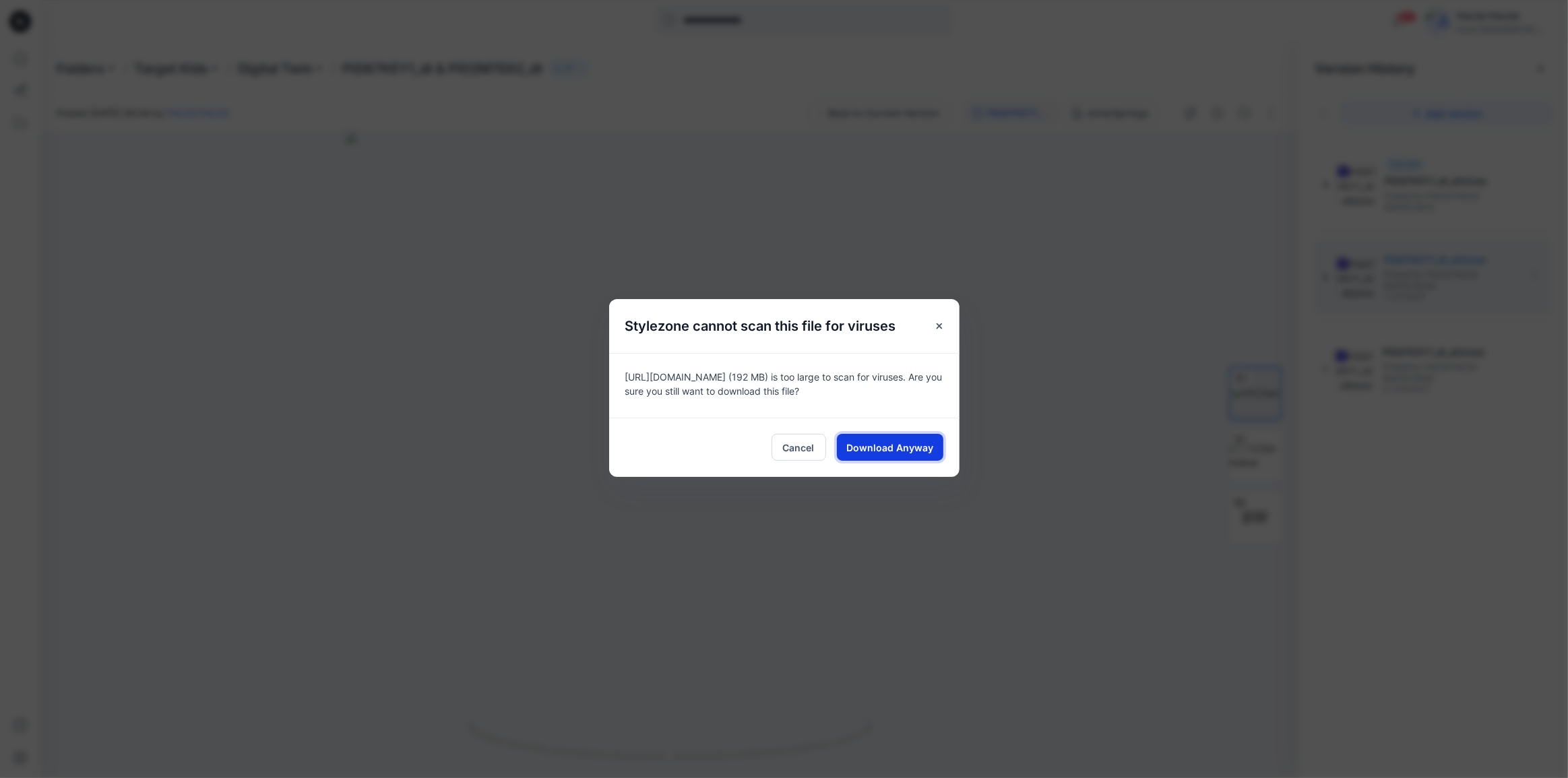
click at [911, 451] on span "Download Anyway" at bounding box center [889, 447] width 87 height 14
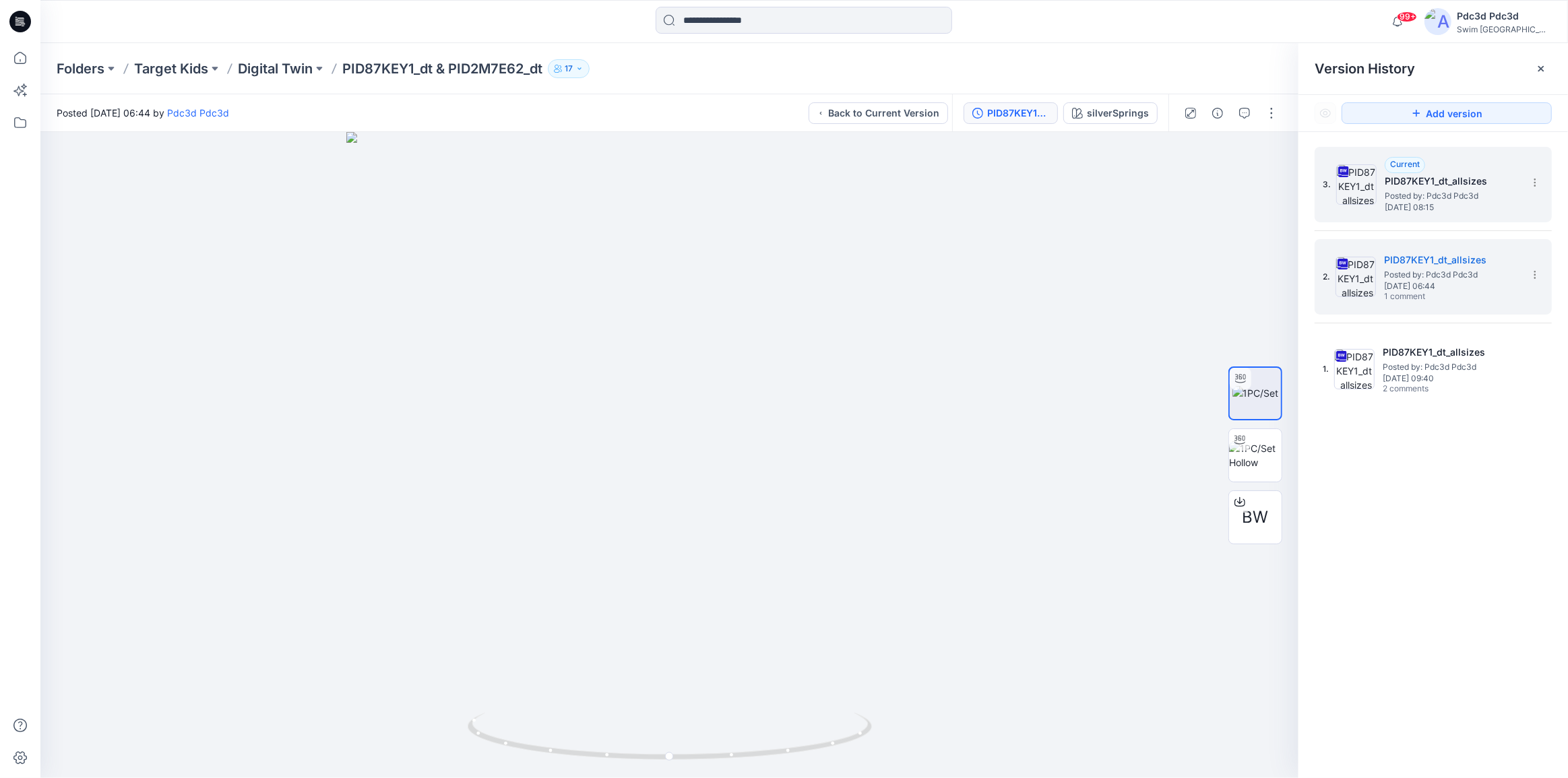
click at [1439, 208] on span "Wednesday, September 10, 2025 08:15" at bounding box center [1451, 207] width 135 height 9
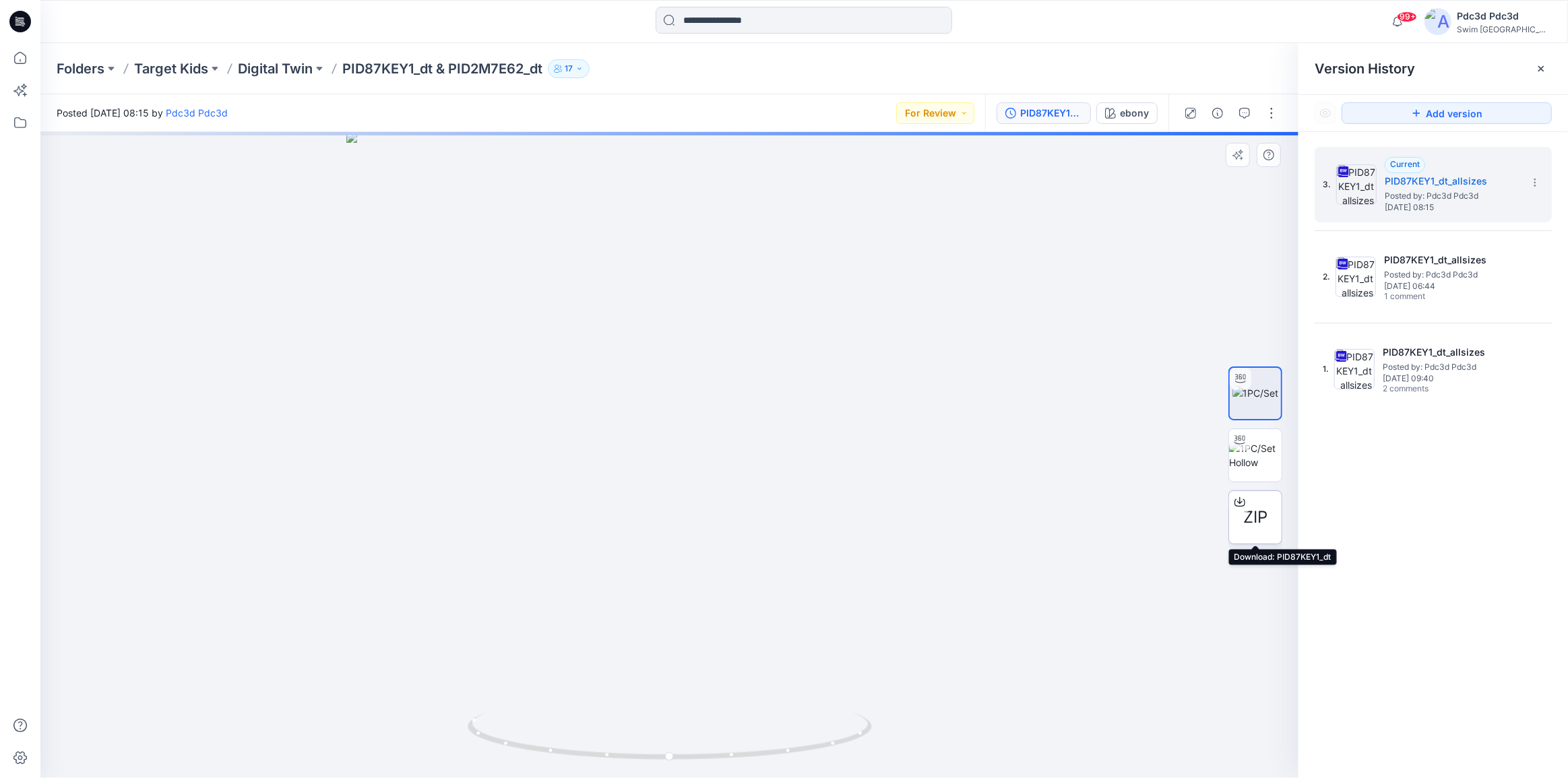
click at [1237, 504] on icon at bounding box center [1239, 501] width 11 height 11
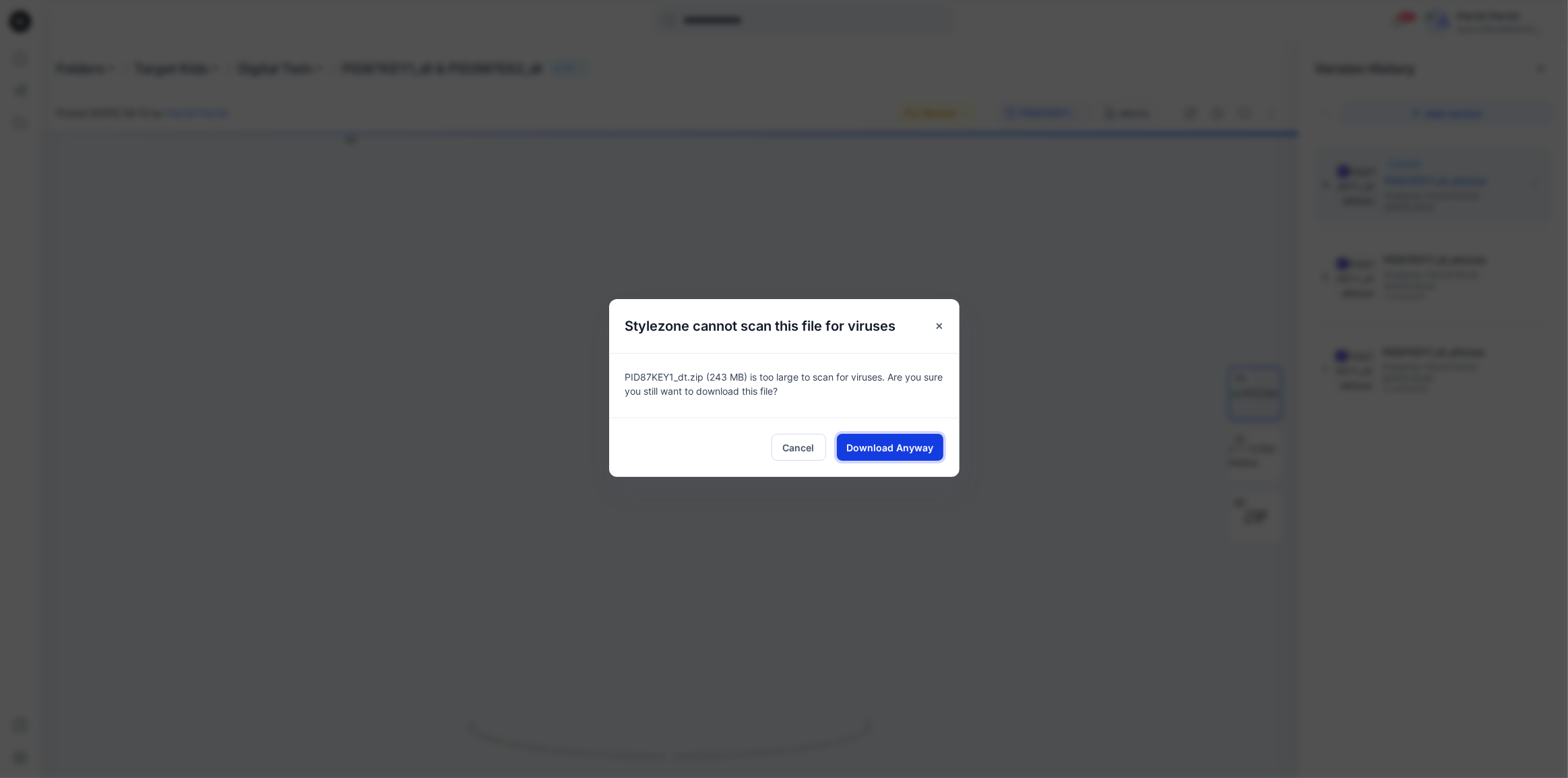
click at [913, 451] on span "Download Anyway" at bounding box center [889, 447] width 87 height 14
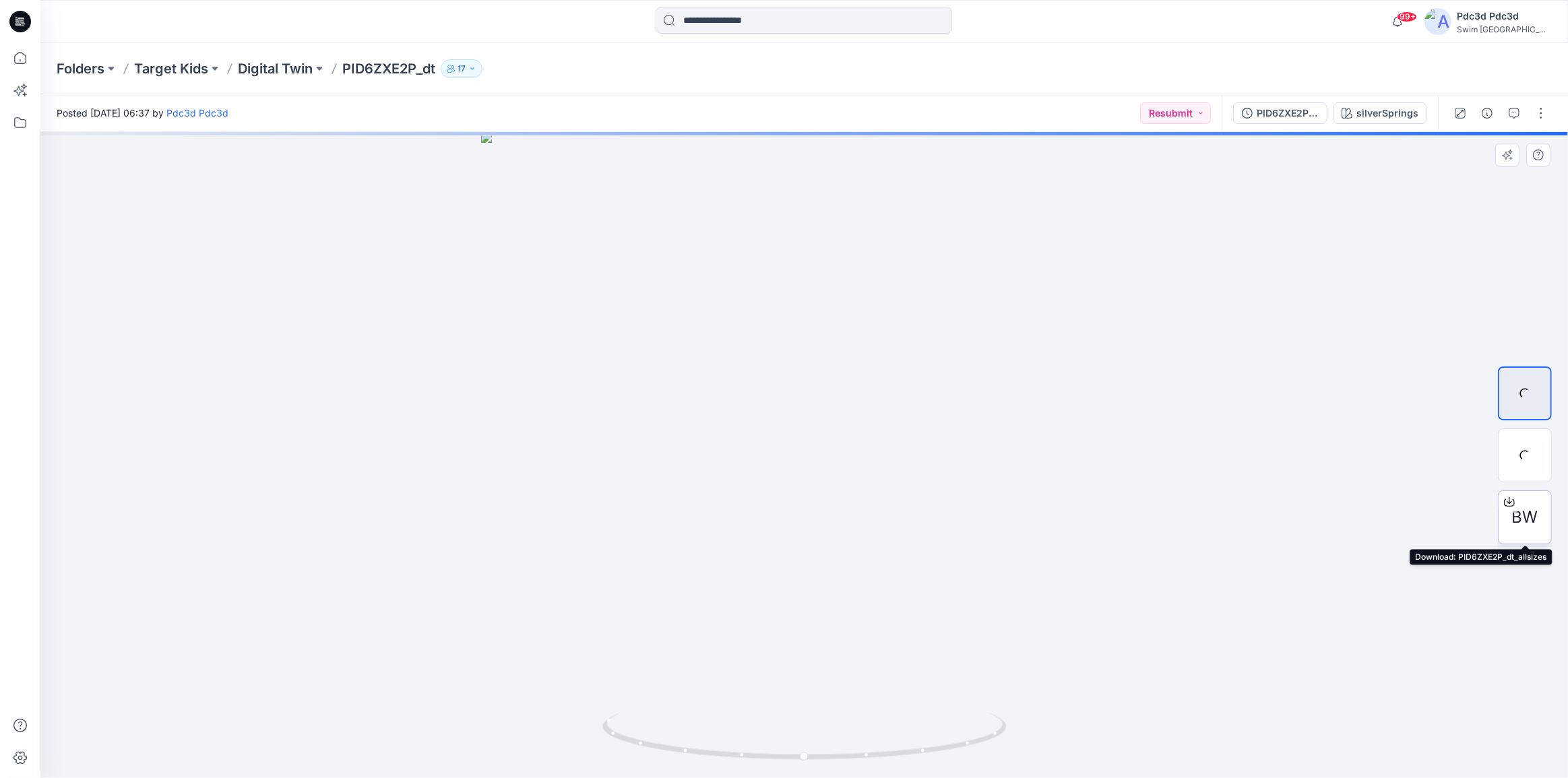
click at [1505, 497] on icon at bounding box center [1509, 501] width 11 height 11
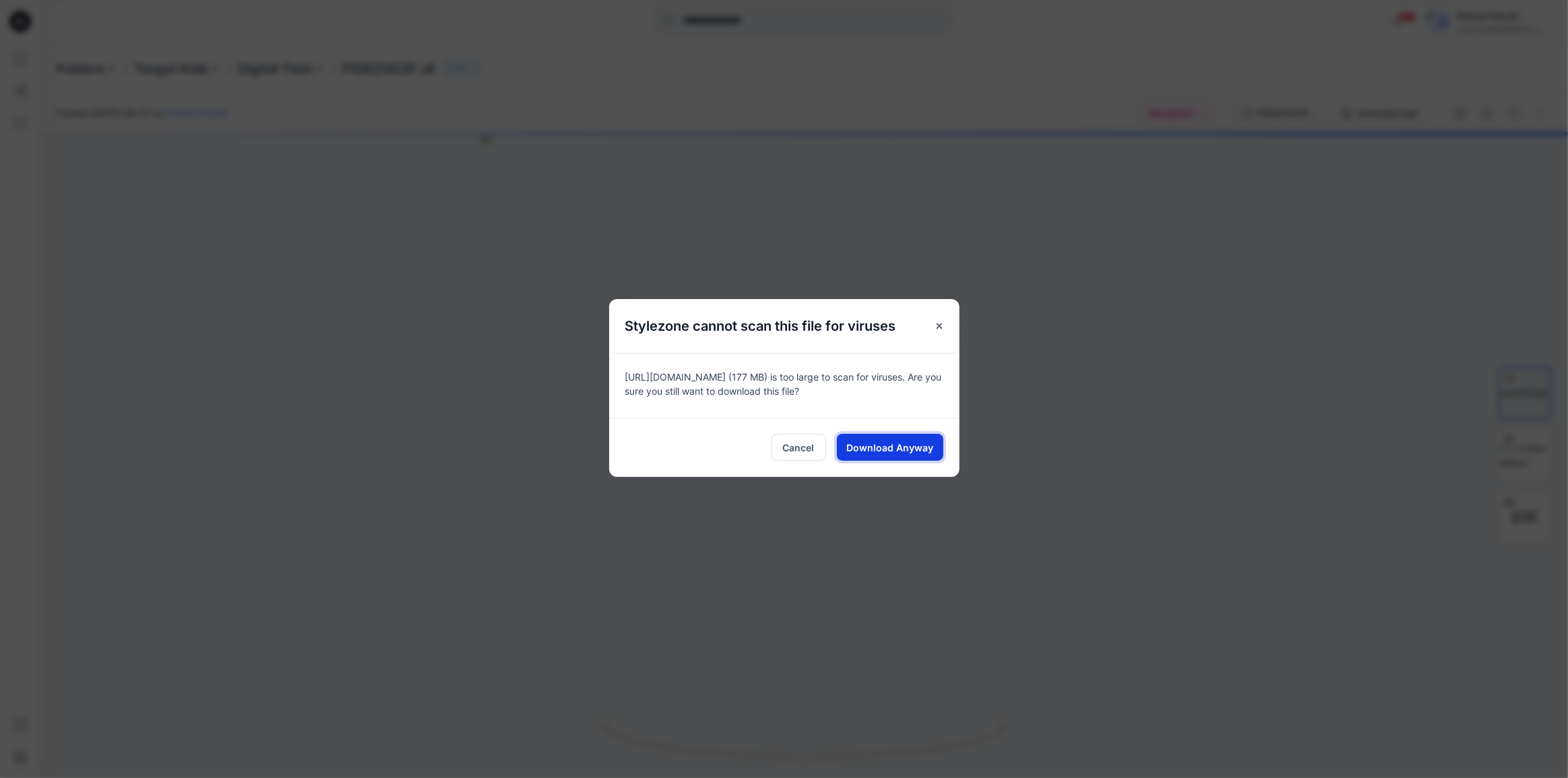
click at [912, 445] on span "Download Anyway" at bounding box center [889, 447] width 87 height 14
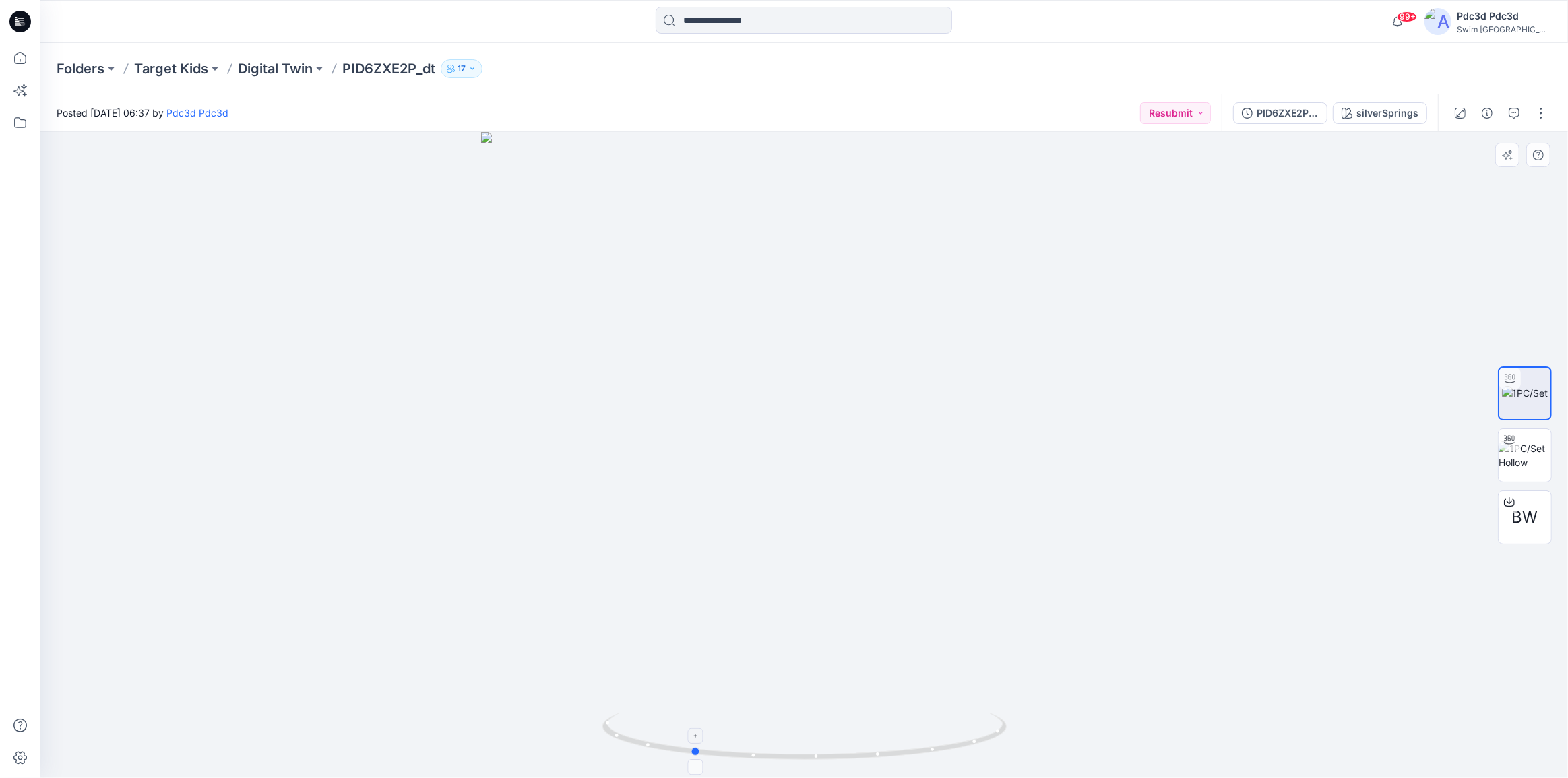
drag, startPoint x: 903, startPoint y: 762, endPoint x: 912, endPoint y: 730, distance: 33.2
click at [909, 733] on icon at bounding box center [805, 738] width 408 height 51
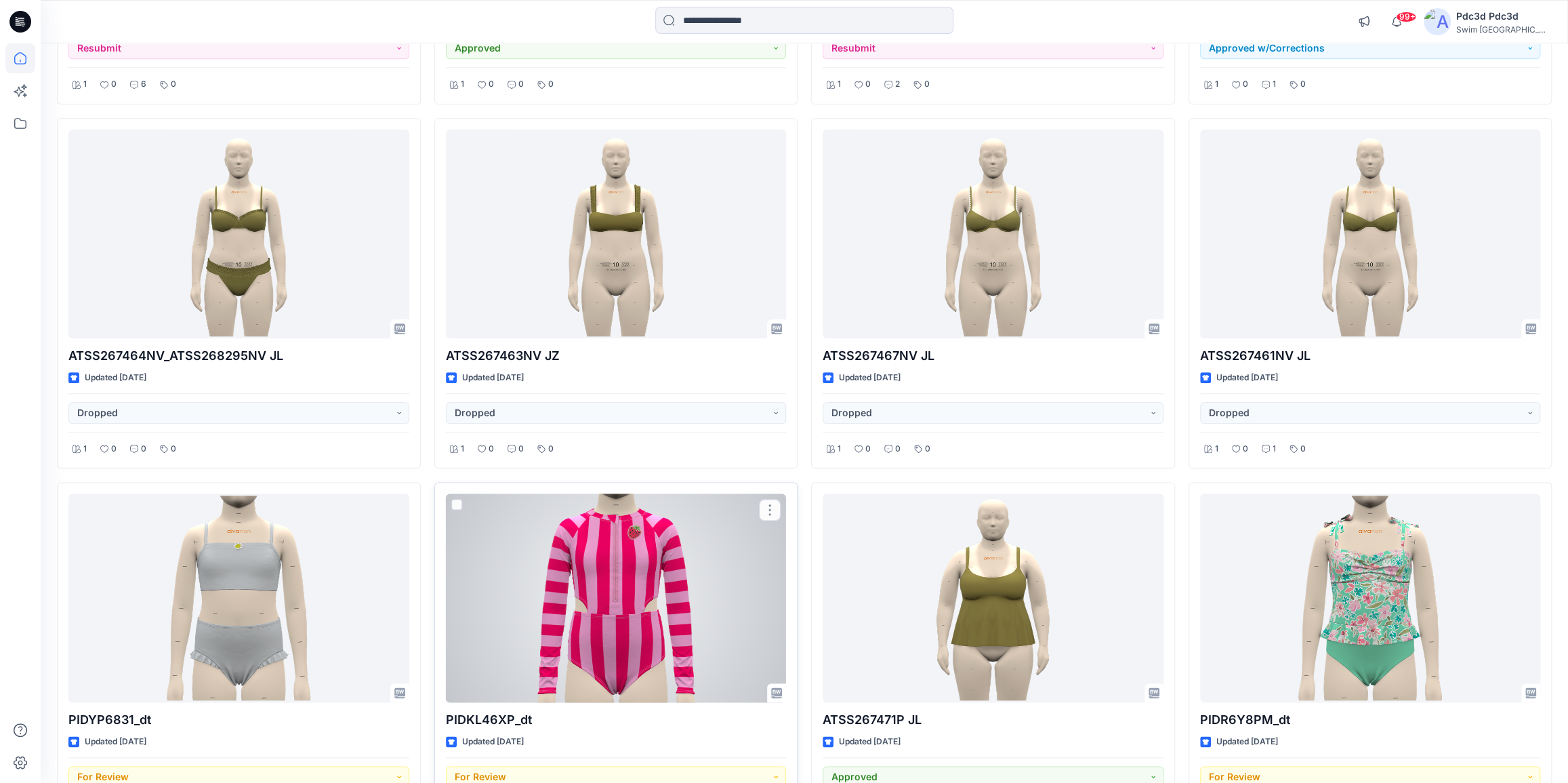
scroll to position [1166, 0]
click at [655, 575] on div at bounding box center [616, 597] width 341 height 209
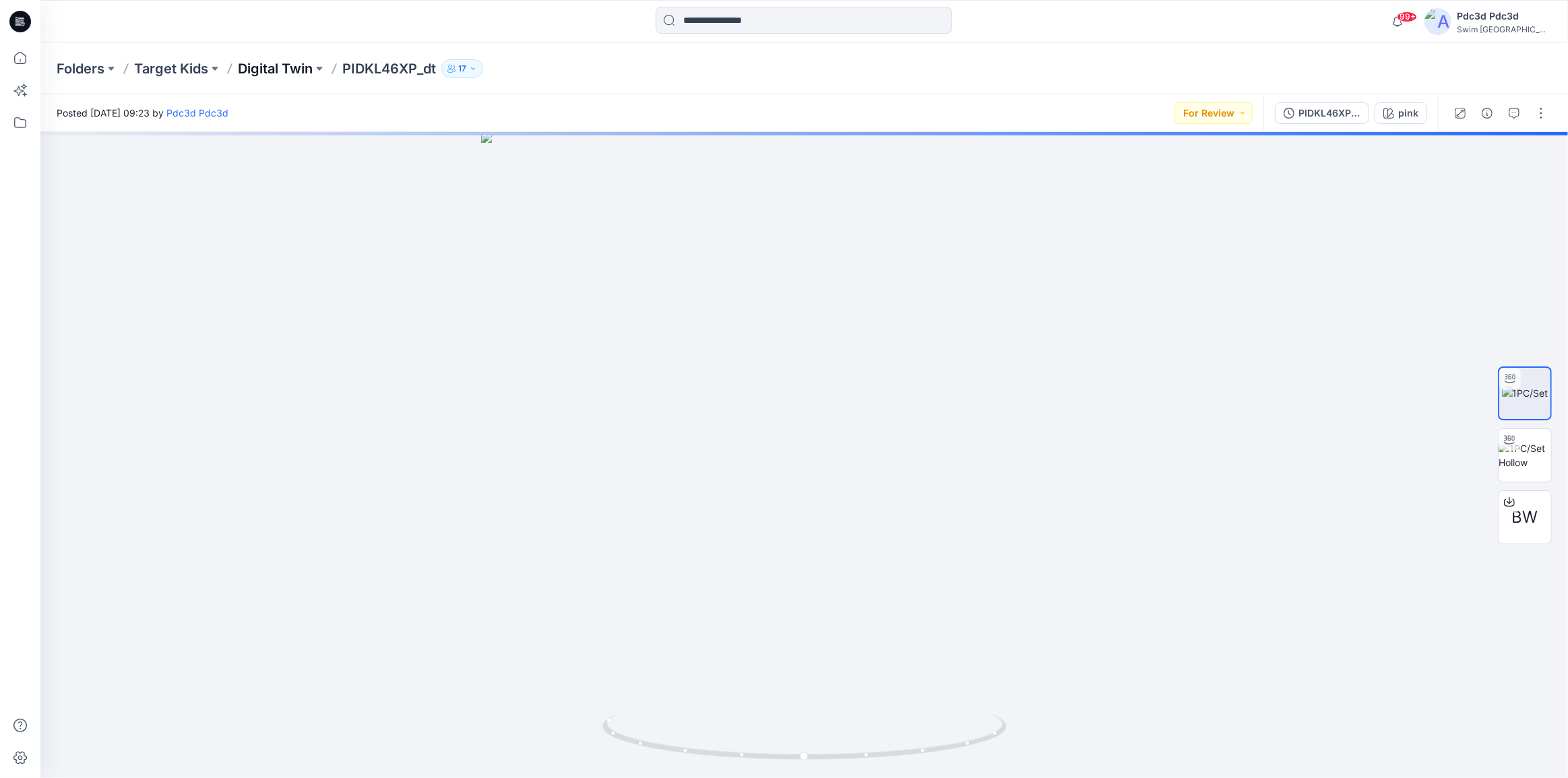
click at [299, 66] on p "Digital Twin" at bounding box center [275, 69] width 75 height 19
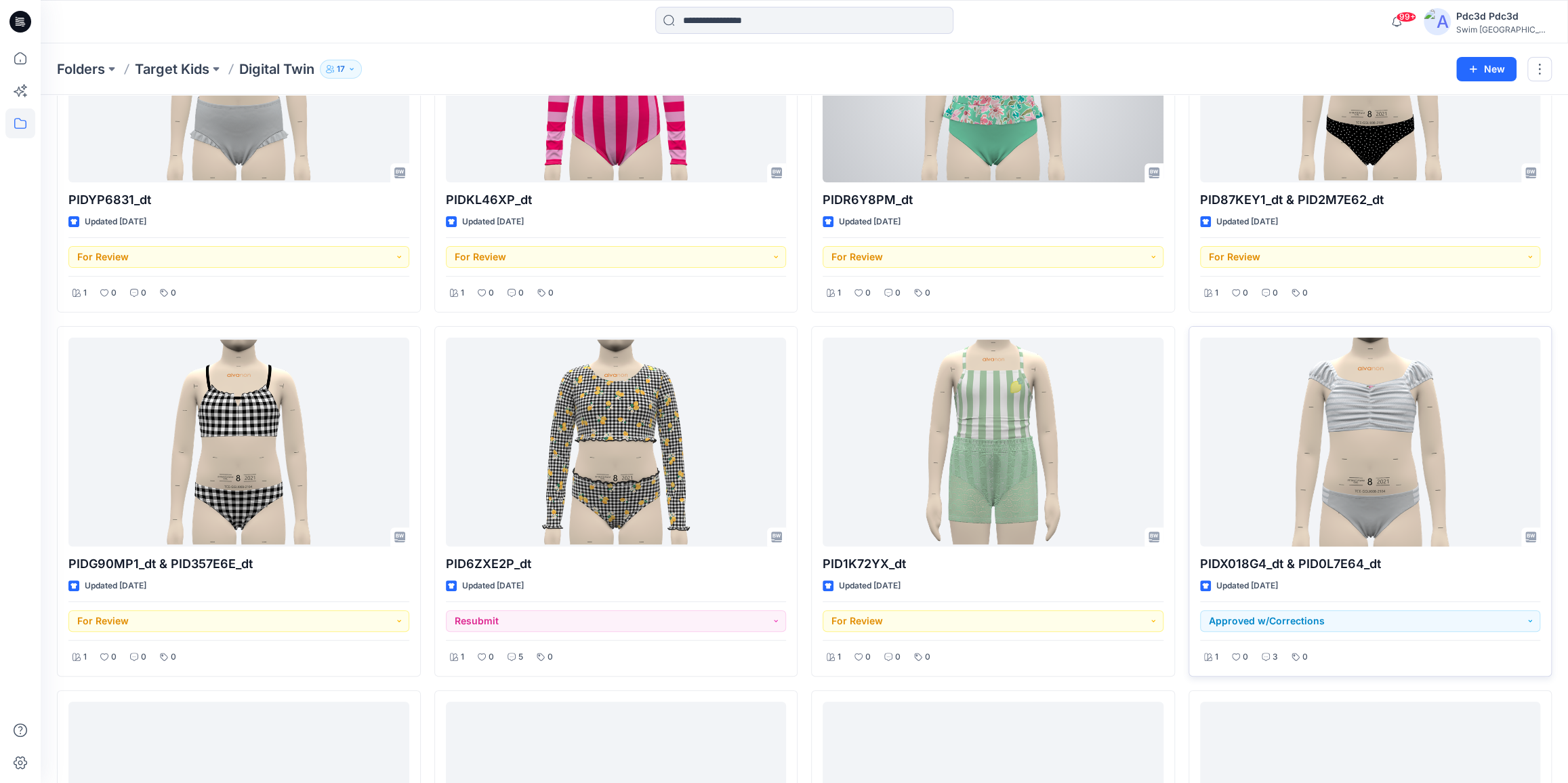
scroll to position [431, 0]
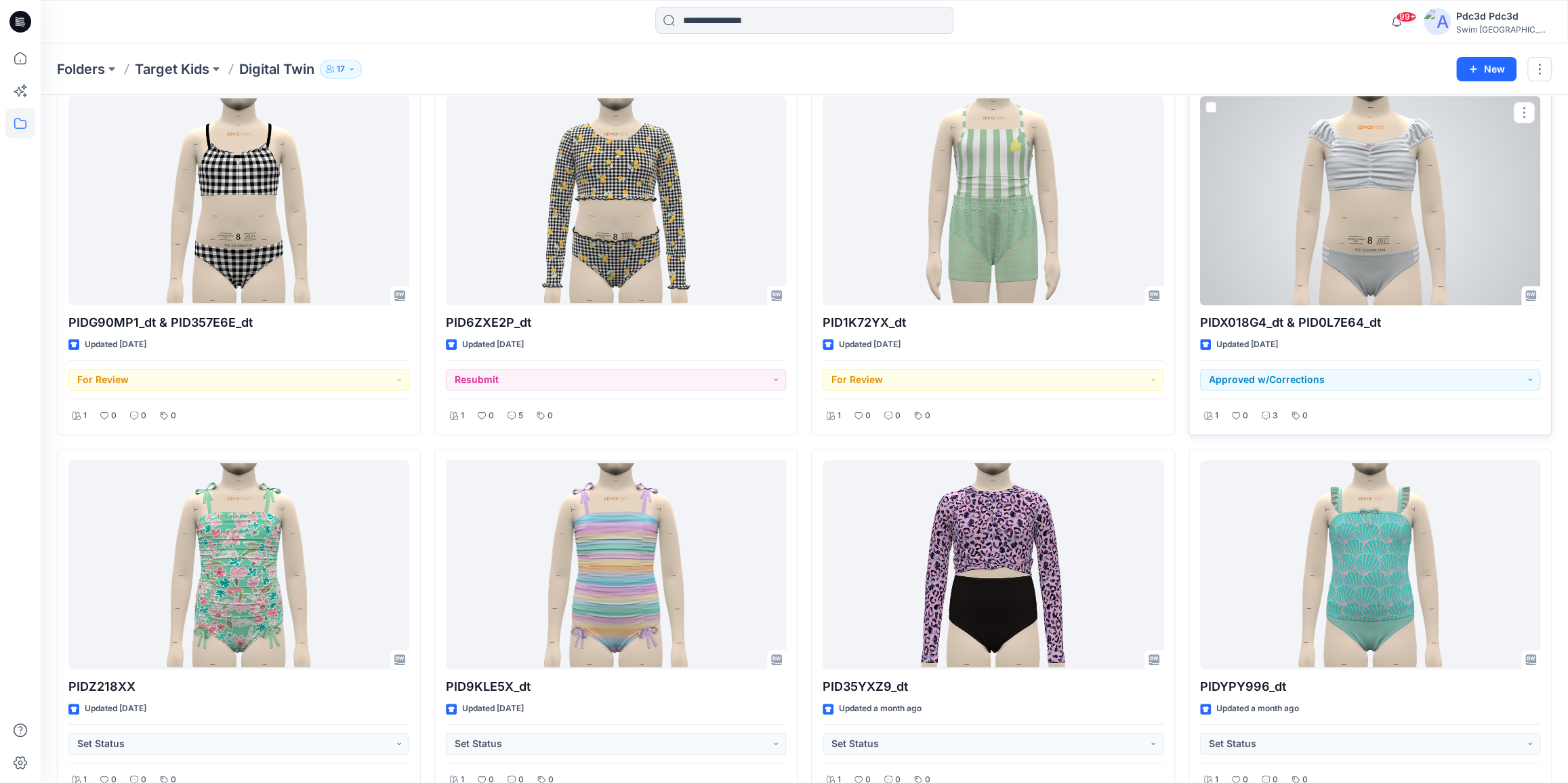
click at [1344, 207] on div at bounding box center [1370, 201] width 341 height 209
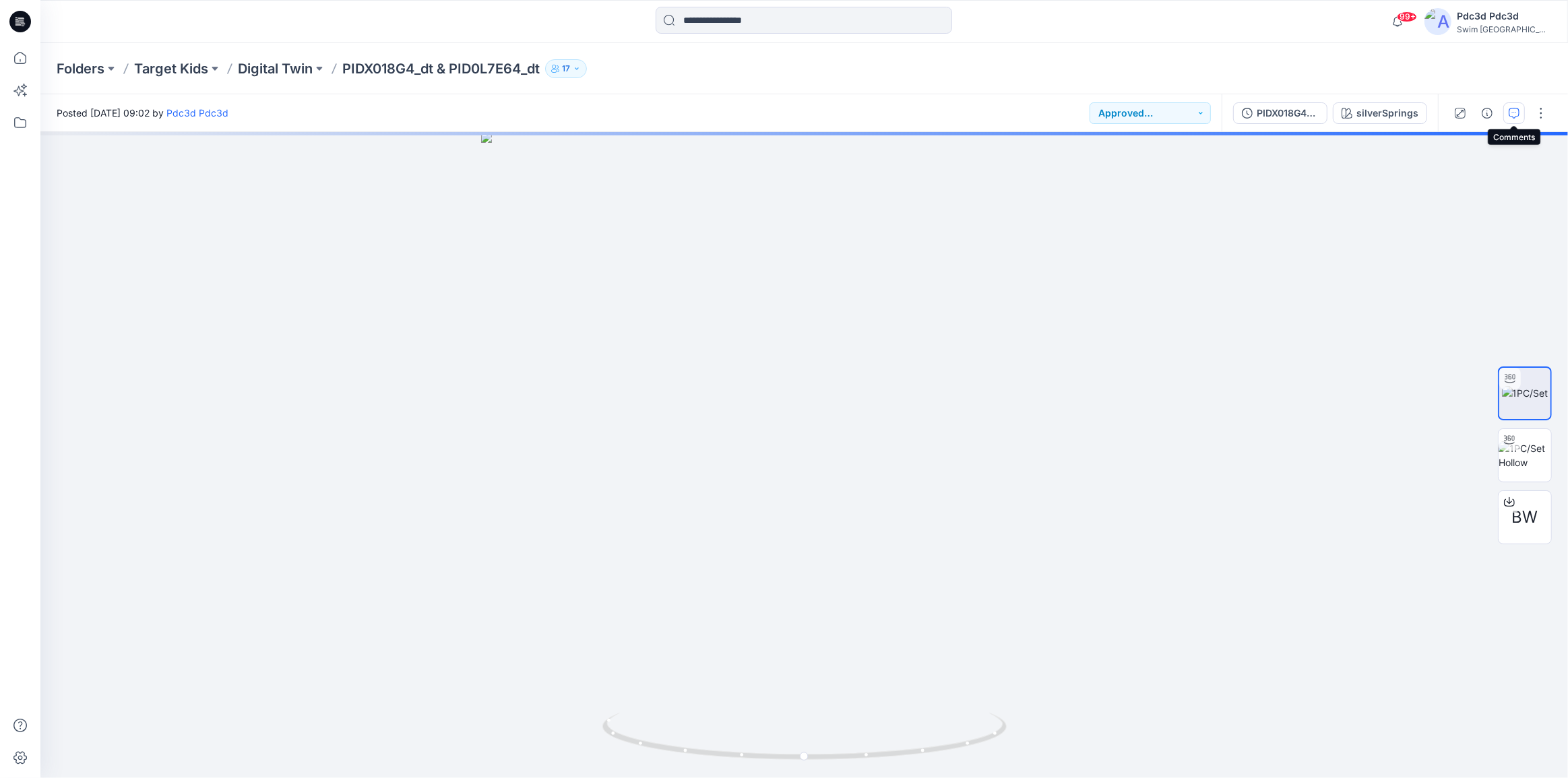
click at [1510, 111] on icon "button" at bounding box center [1514, 113] width 11 height 11
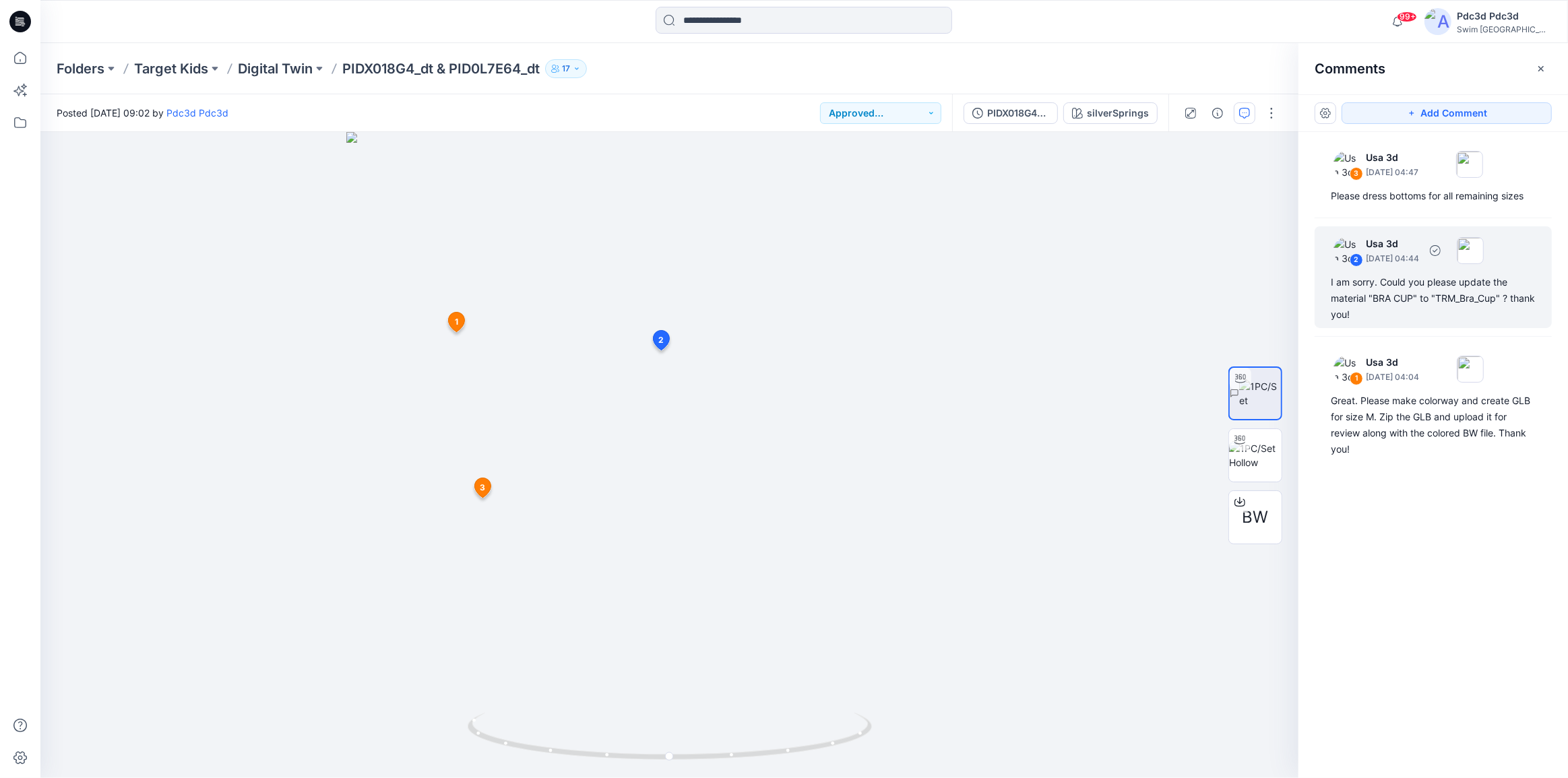
click at [1419, 324] on div "2 Usa 3d [DATE] 04:44 I am sorry. Could you please update the material "BRA CUP…" at bounding box center [1433, 277] width 237 height 101
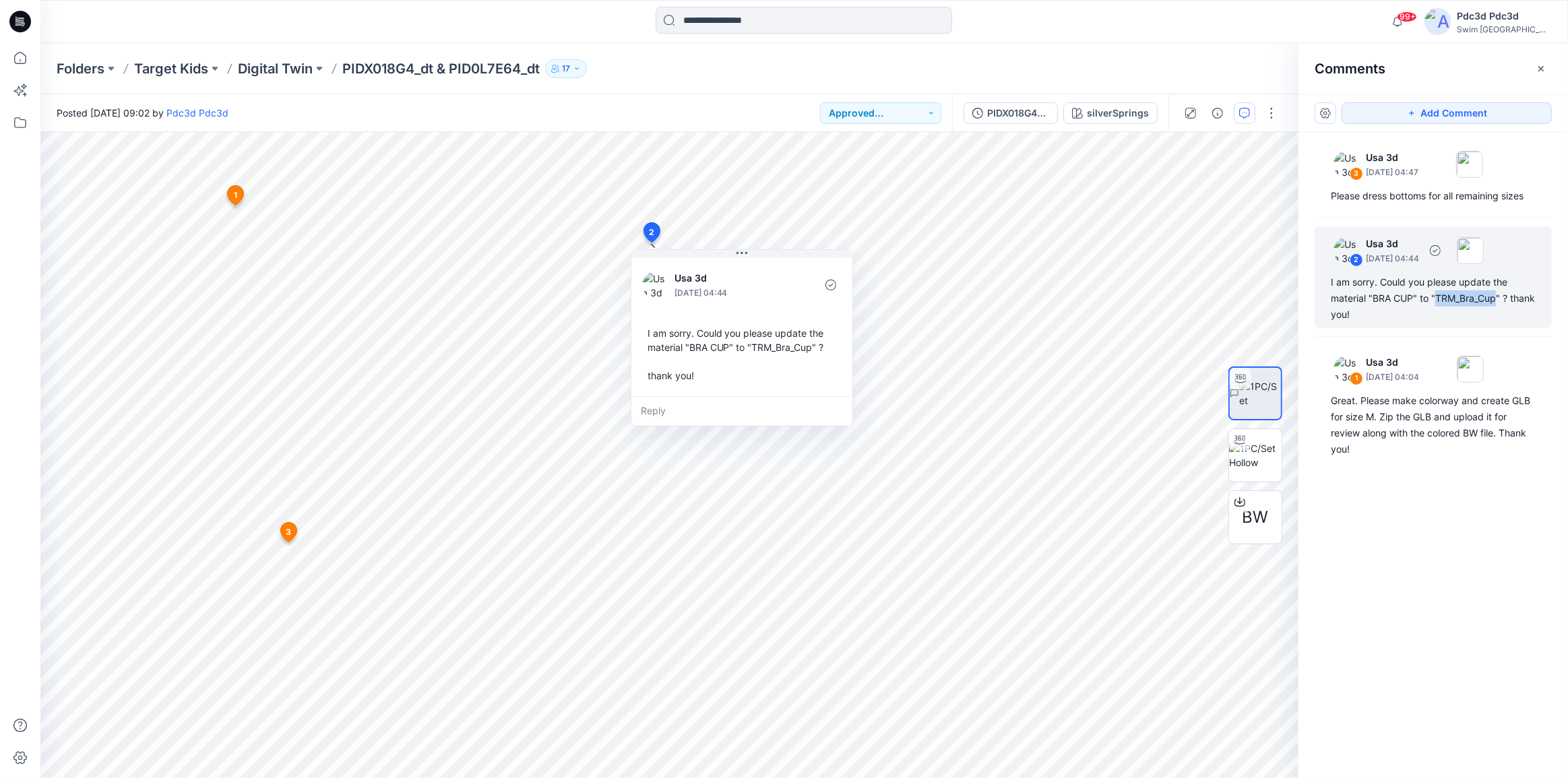
drag, startPoint x: 1436, startPoint y: 298, endPoint x: 1496, endPoint y: 301, distance: 60.1
click at [1496, 301] on div "I am sorry. Could you please update the material "BRA CUP" to "TRM_Bra_Cup" ? t…" at bounding box center [1433, 298] width 205 height 48
copy div "TRM_Bra_Cup"
